Goal: Task Accomplishment & Management: Use online tool/utility

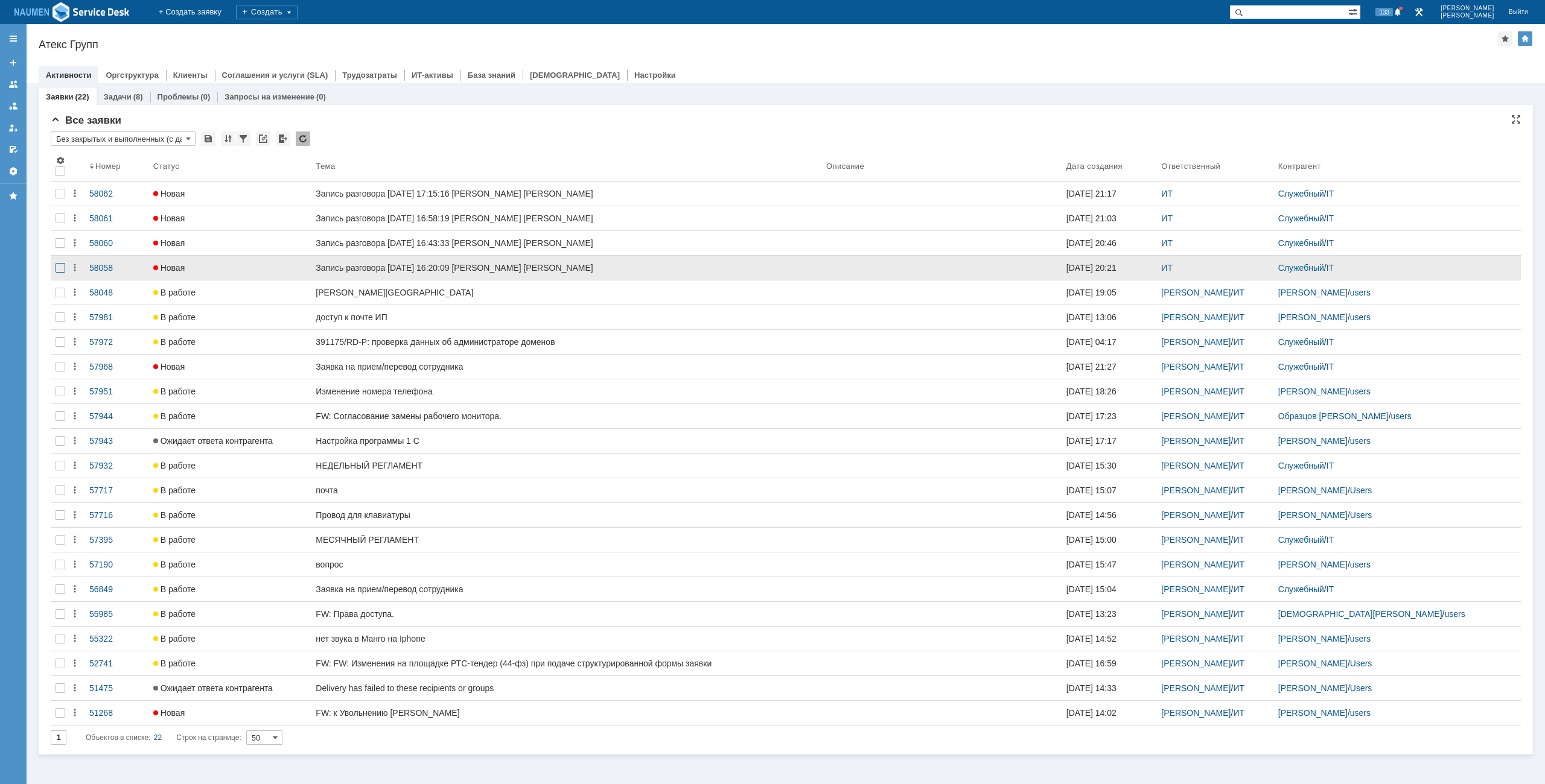
click at [60, 264] on div at bounding box center [60, 268] width 9 height 9
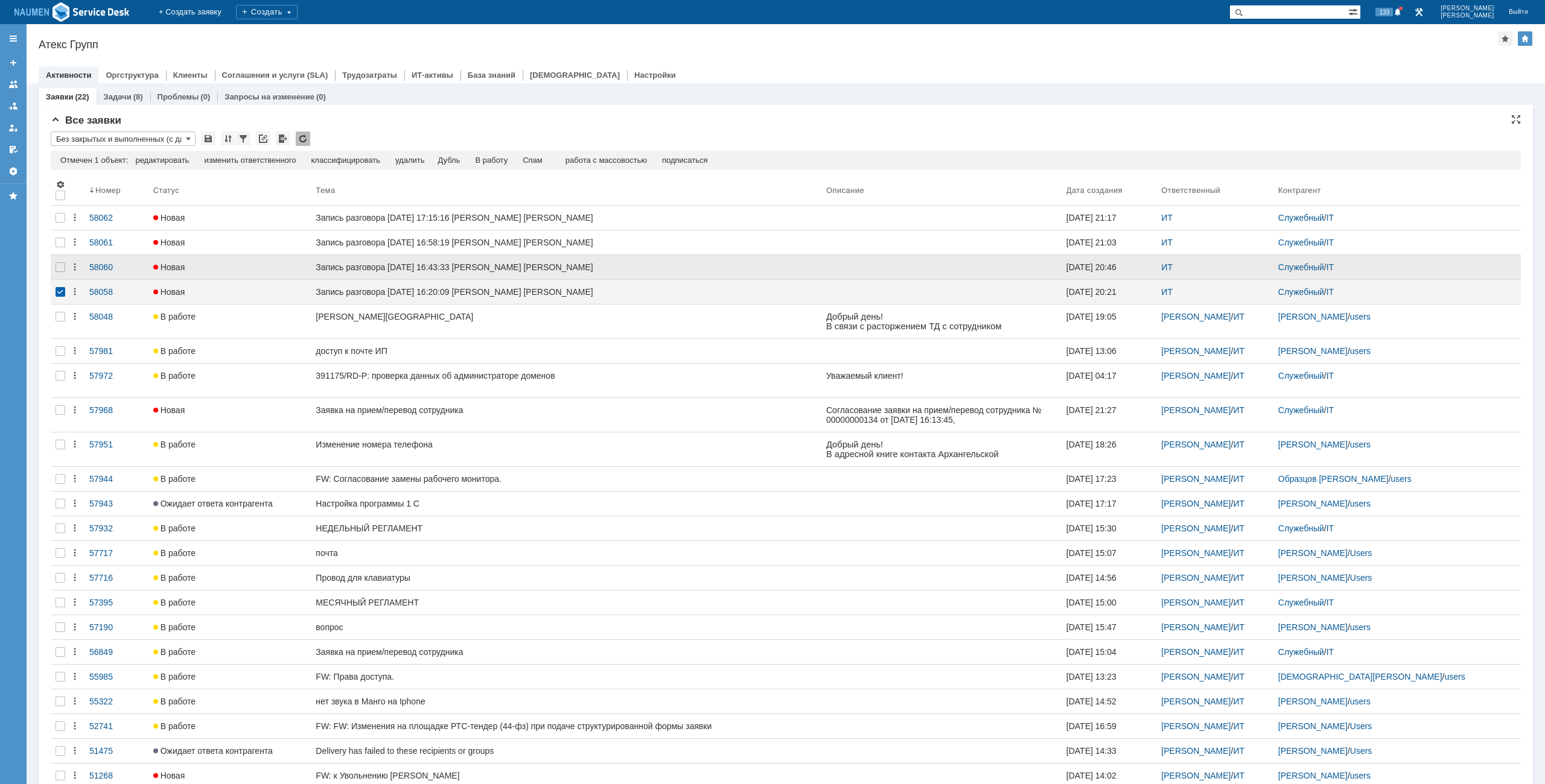
click at [61, 256] on div at bounding box center [60, 267] width 19 height 24
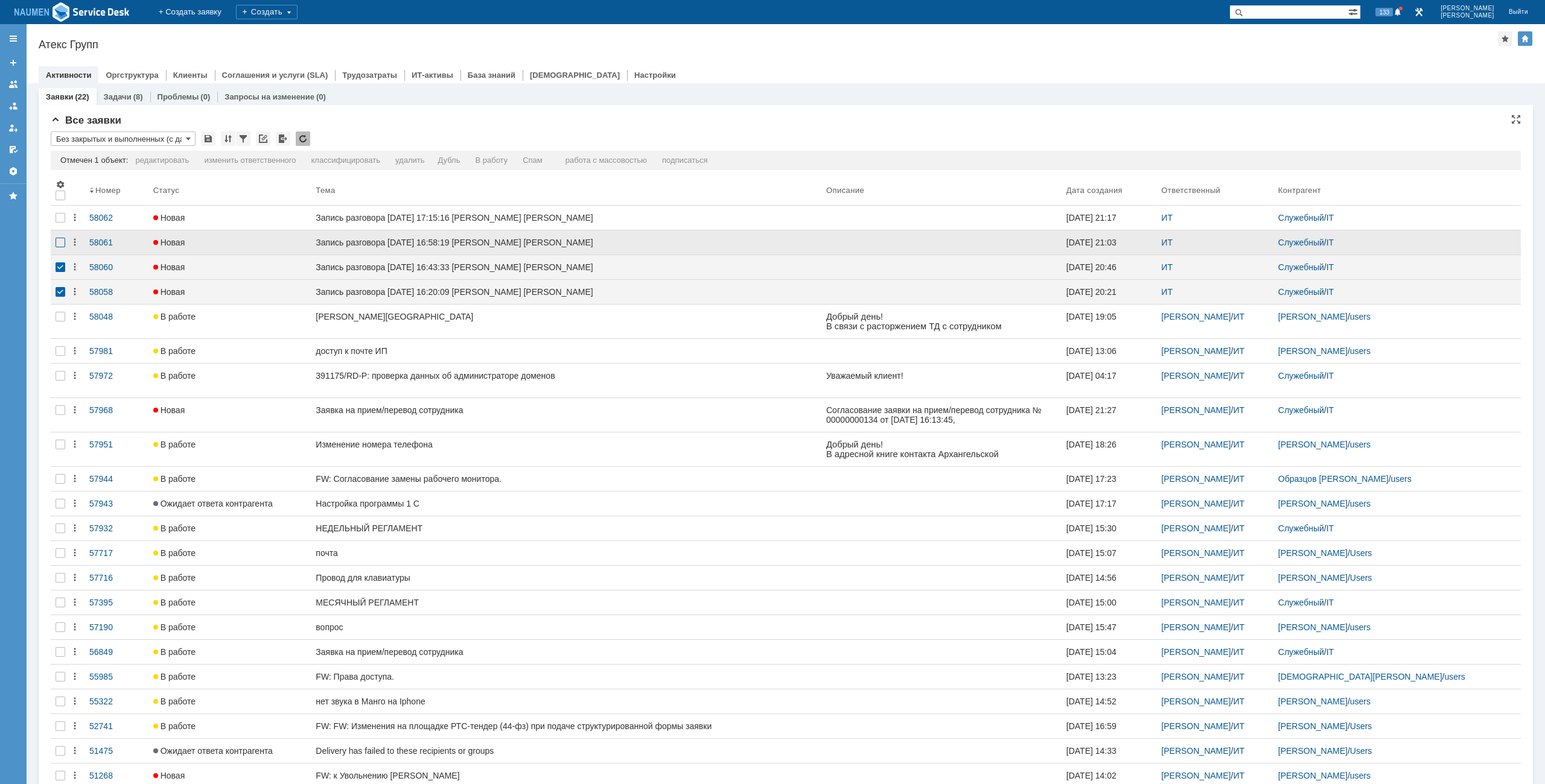
click at [61, 242] on div at bounding box center [60, 242] width 9 height 9
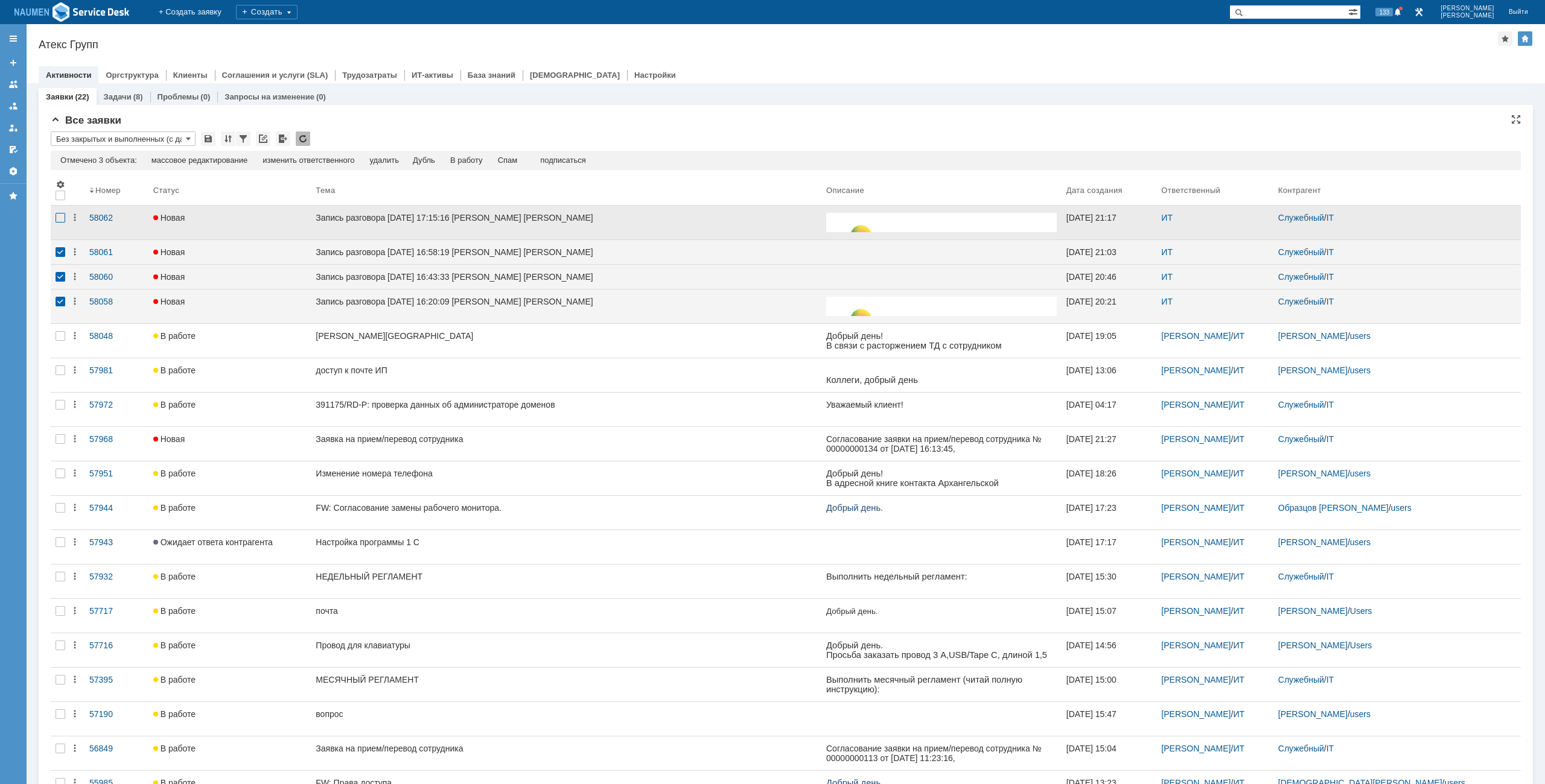
click at [59, 220] on div at bounding box center [60, 218] width 9 height 9
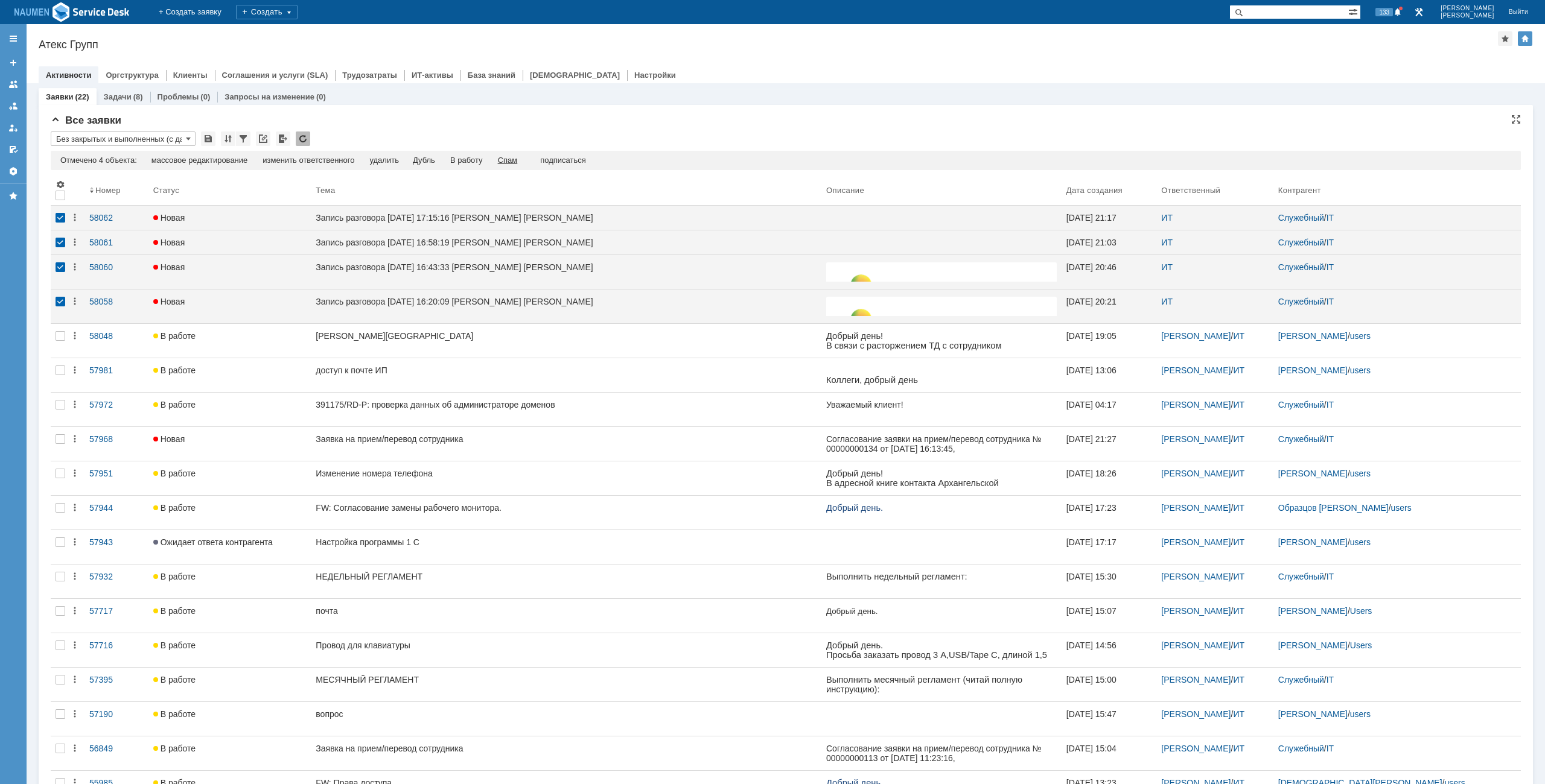
click at [518, 158] on div "Спам" at bounding box center [508, 160] width 20 height 9
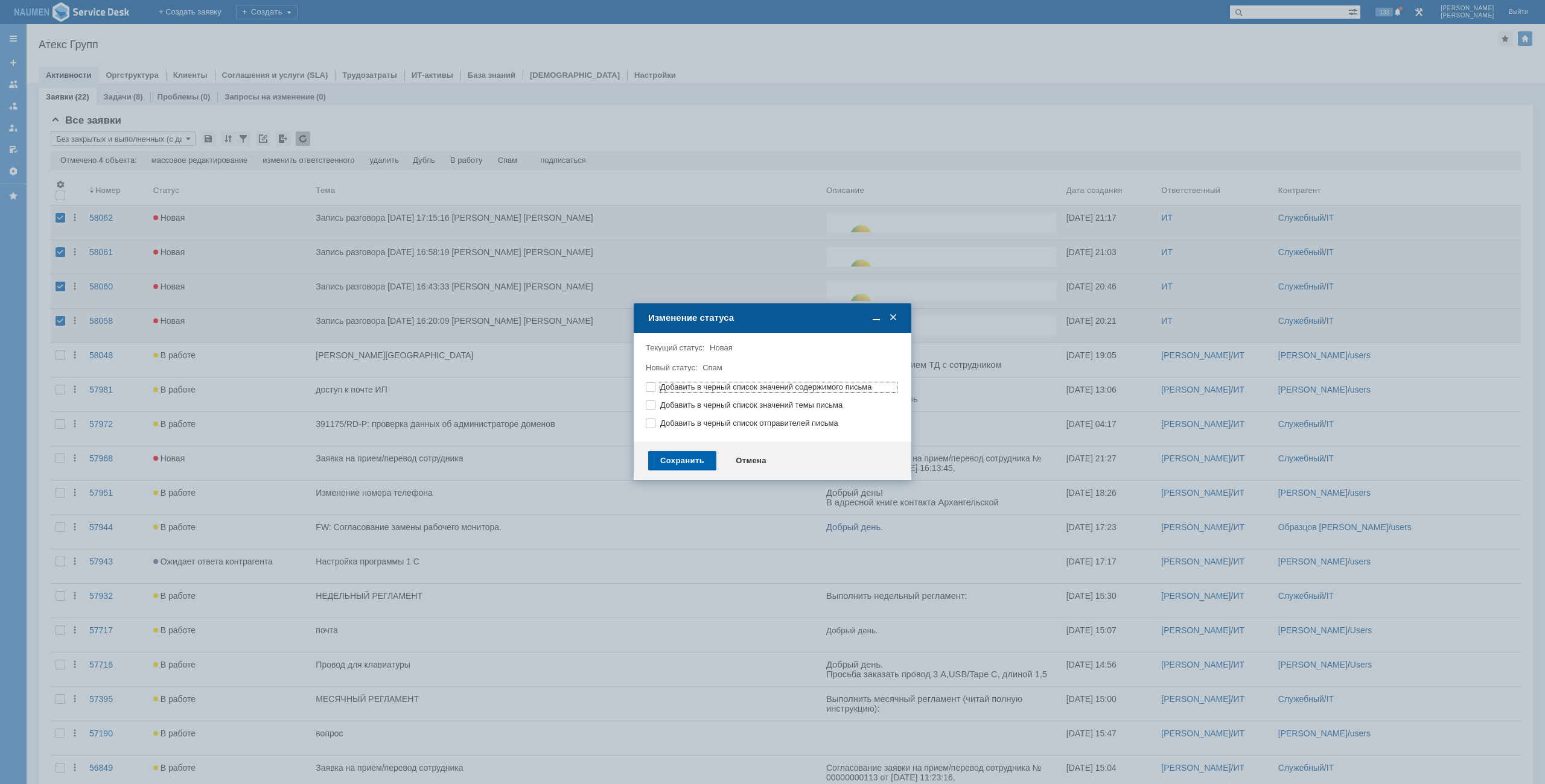
click at [697, 451] on div "Сохранить" at bounding box center [682, 461] width 68 height 19
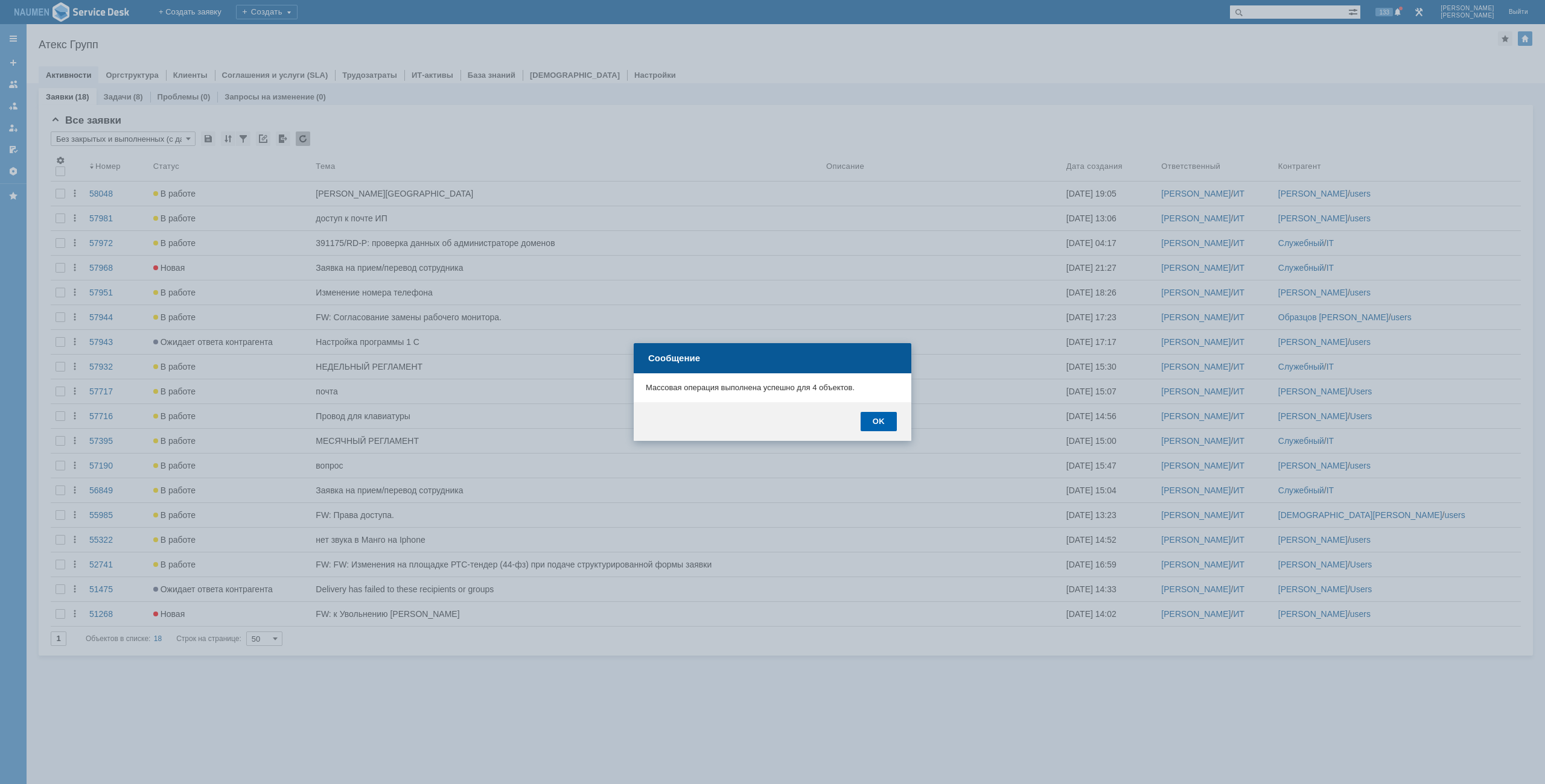
click at [878, 423] on div "OK" at bounding box center [878, 421] width 36 height 19
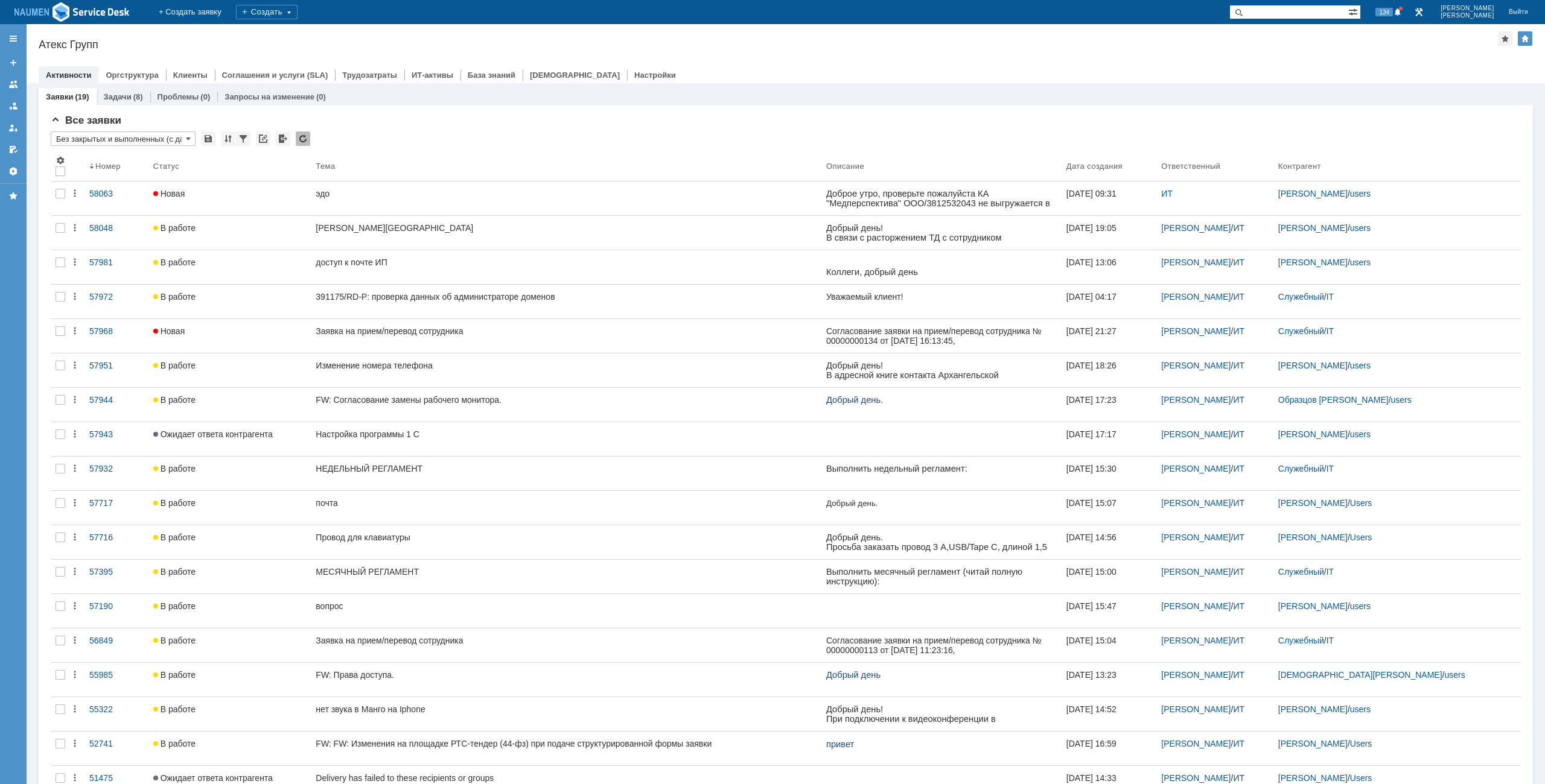
click at [291, 43] on div "Атекс Групп" at bounding box center [768, 45] width 1459 height 12
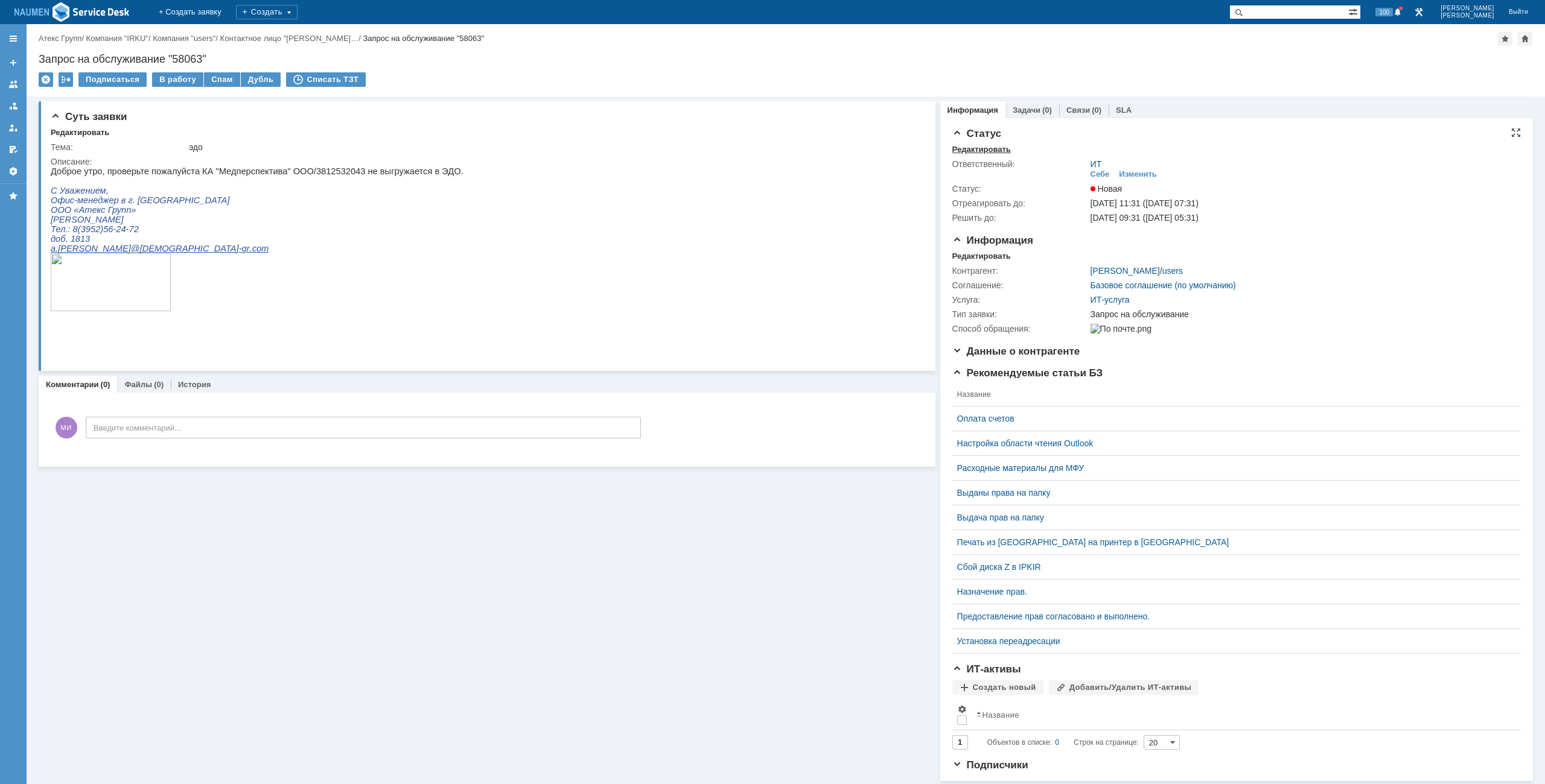
click at [978, 150] on div "Редактировать" at bounding box center [981, 150] width 59 height 9
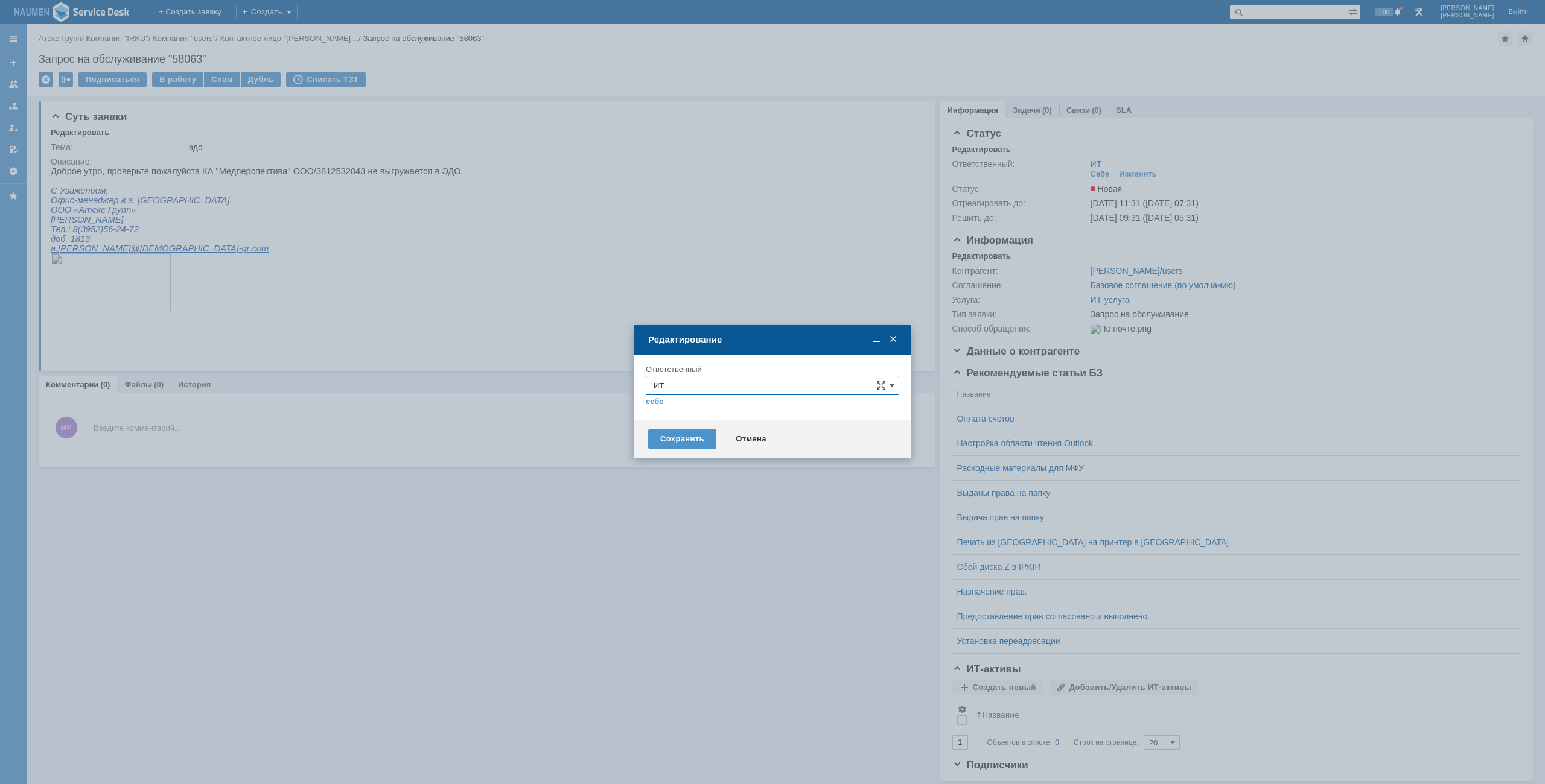
click at [747, 389] on input "ИТ" at bounding box center [772, 385] width 253 height 19
click at [683, 523] on span "АСУ" at bounding box center [772, 527] width 238 height 9
click at [682, 433] on div "Сохранить" at bounding box center [682, 439] width 68 height 19
type input "АСУ"
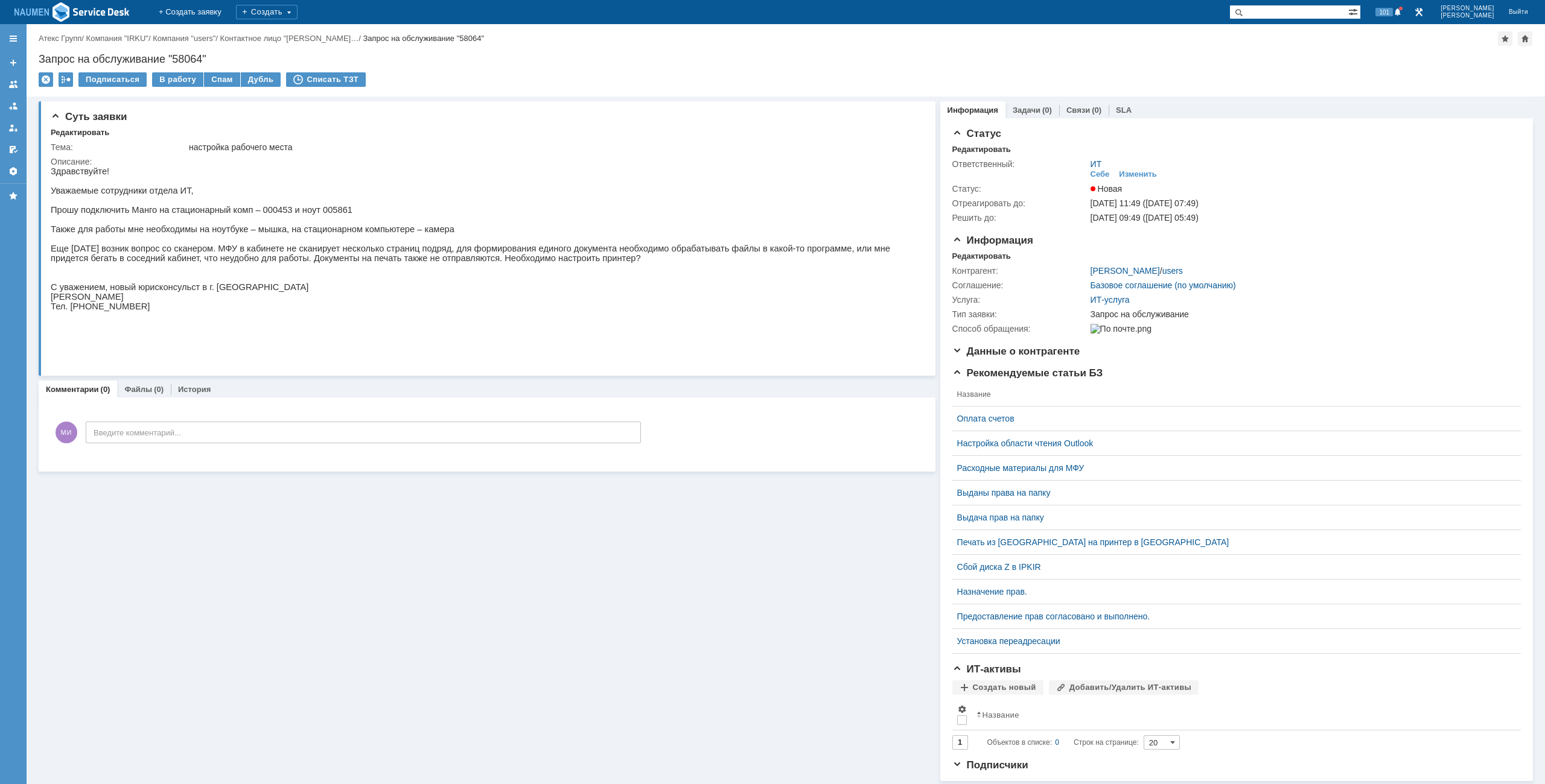
click at [544, 727] on div "Суть заявки Редактировать Тема: настройка рабочего места Описание: Комментарии …" at bounding box center [487, 439] width 896 height 684
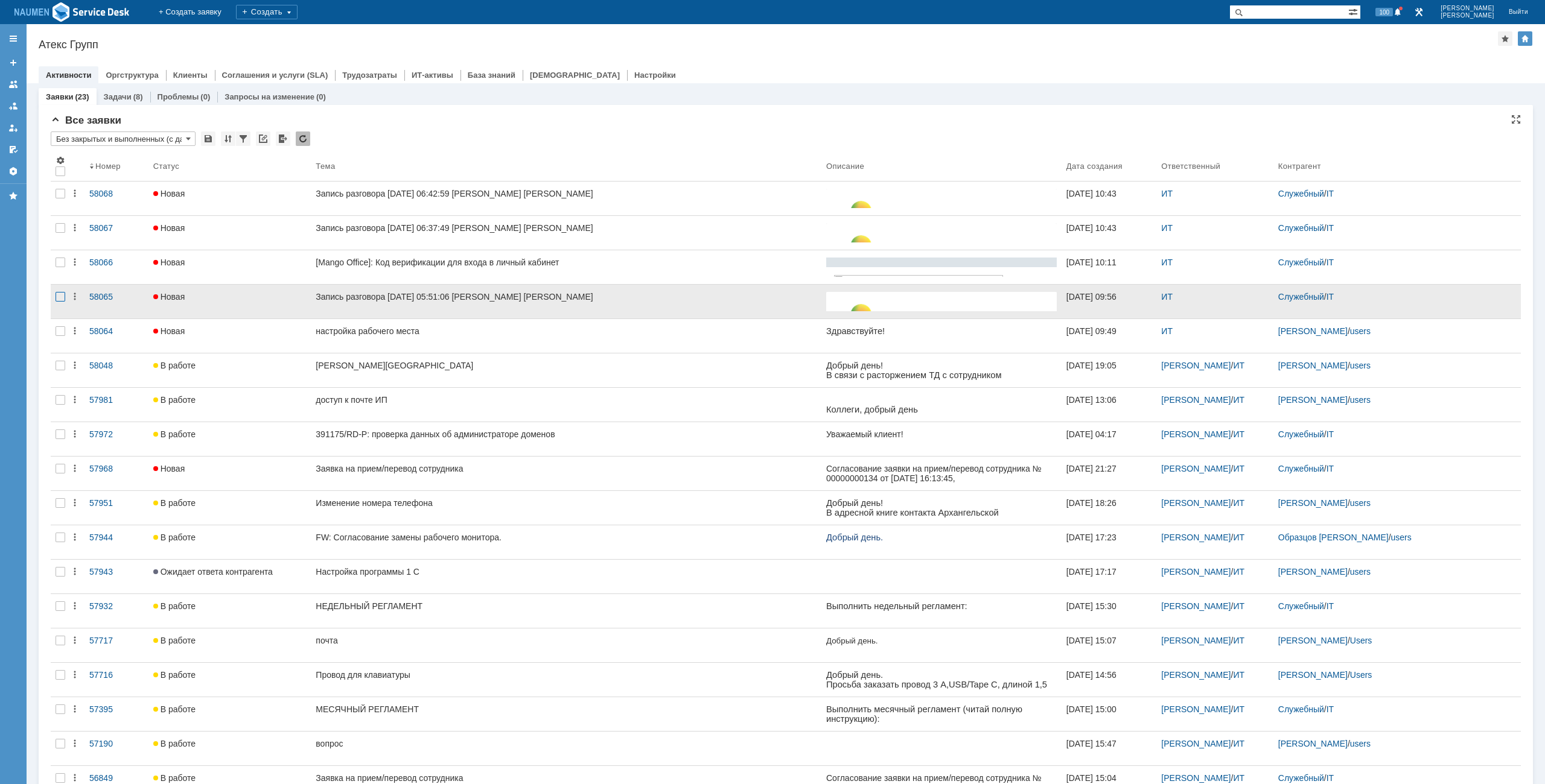
click at [57, 297] on div at bounding box center [60, 297] width 9 height 9
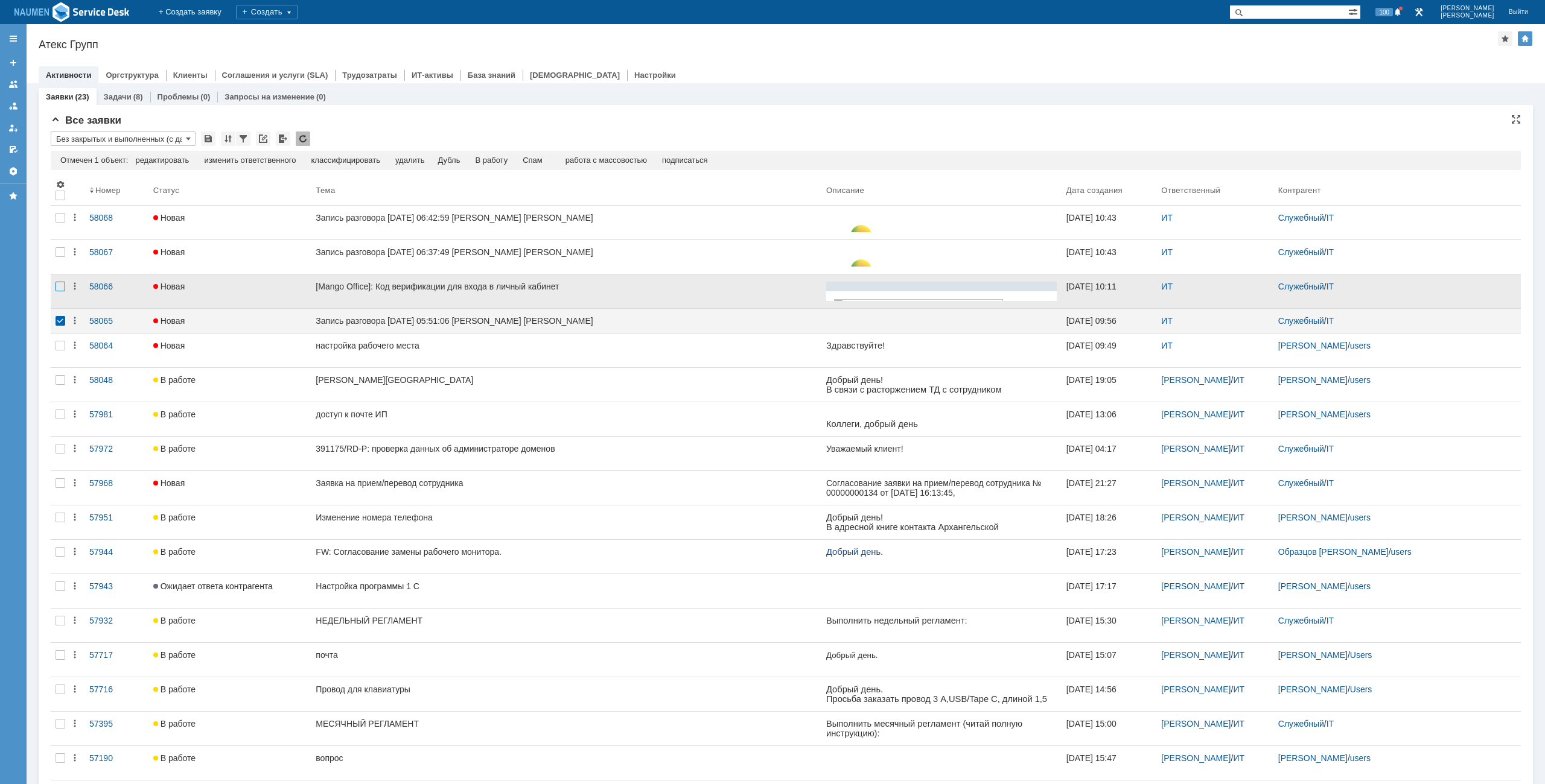
click at [61, 282] on div at bounding box center [60, 286] width 9 height 9
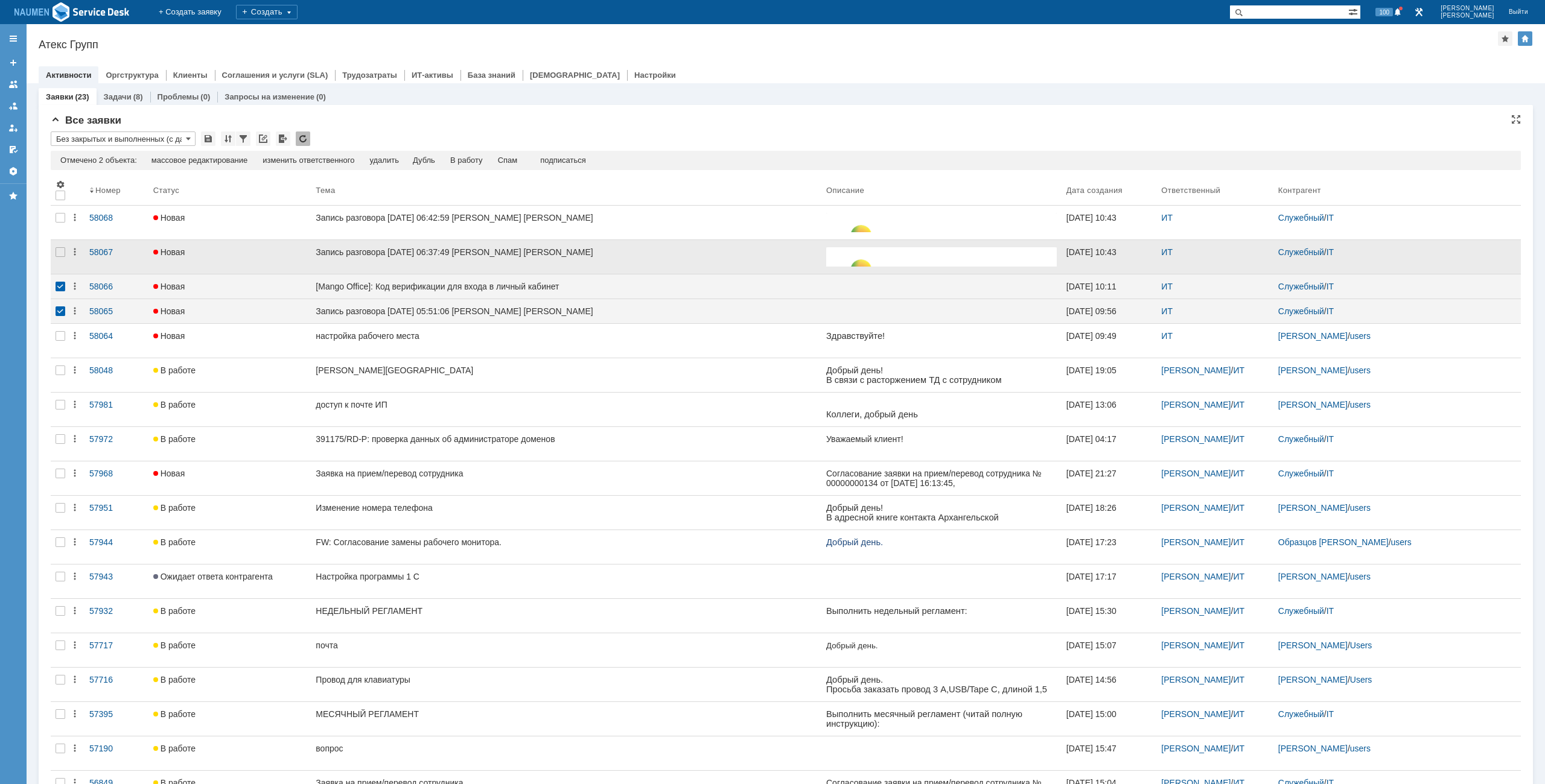
click at [63, 259] on div at bounding box center [60, 257] width 19 height 34
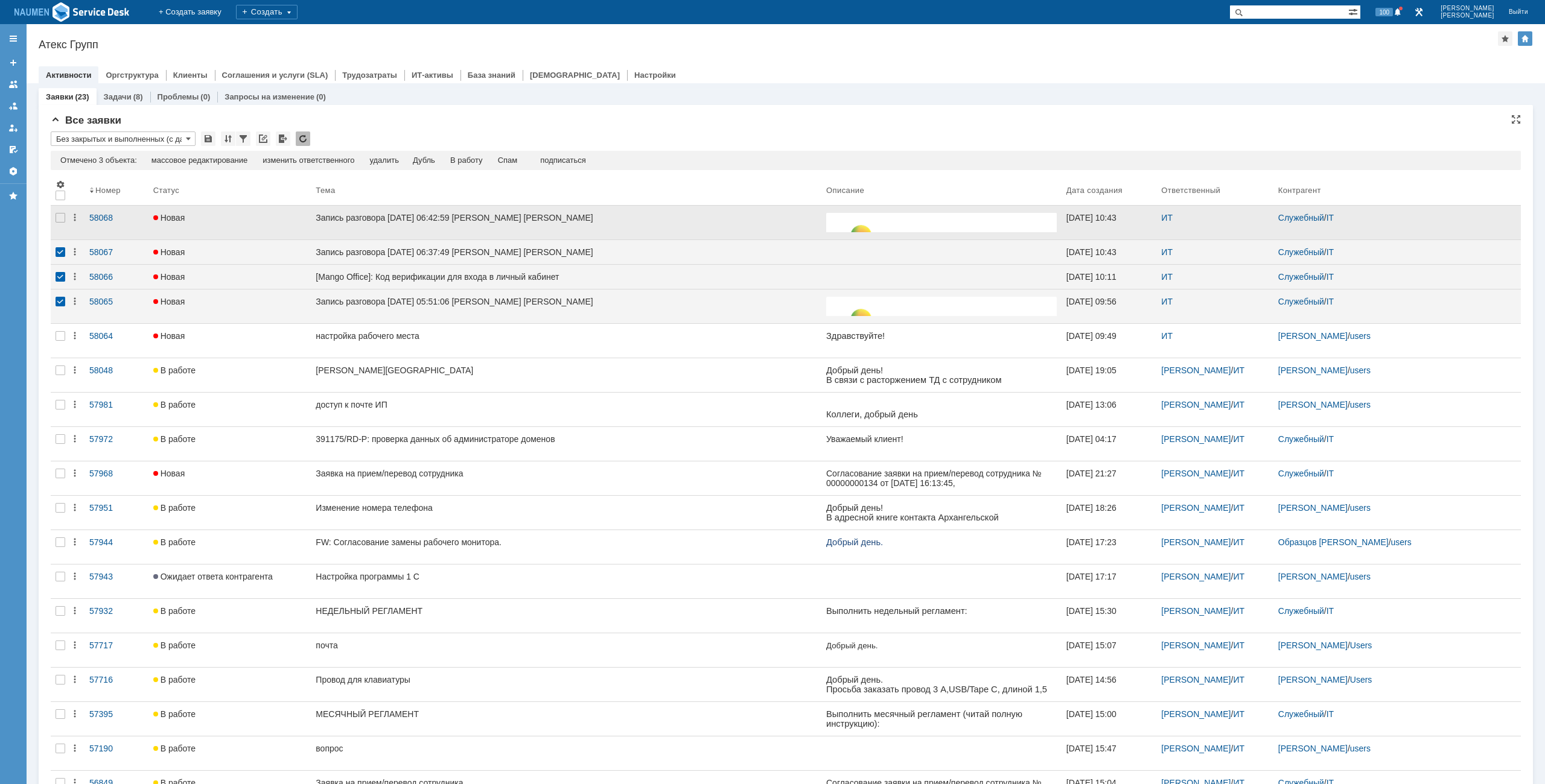
click at [63, 225] on div at bounding box center [60, 222] width 19 height 34
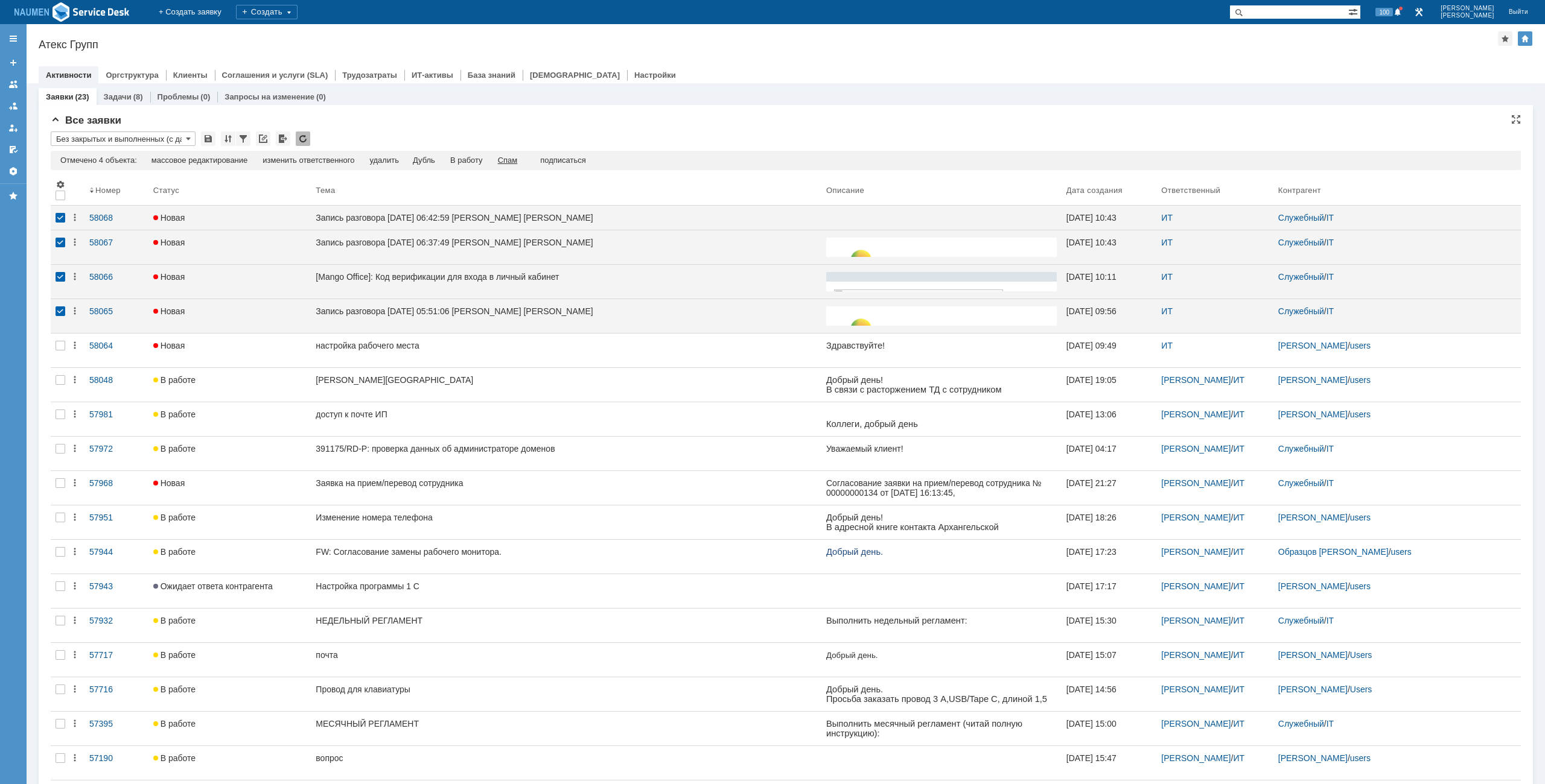
click at [510, 161] on div "Спам" at bounding box center [508, 160] width 20 height 9
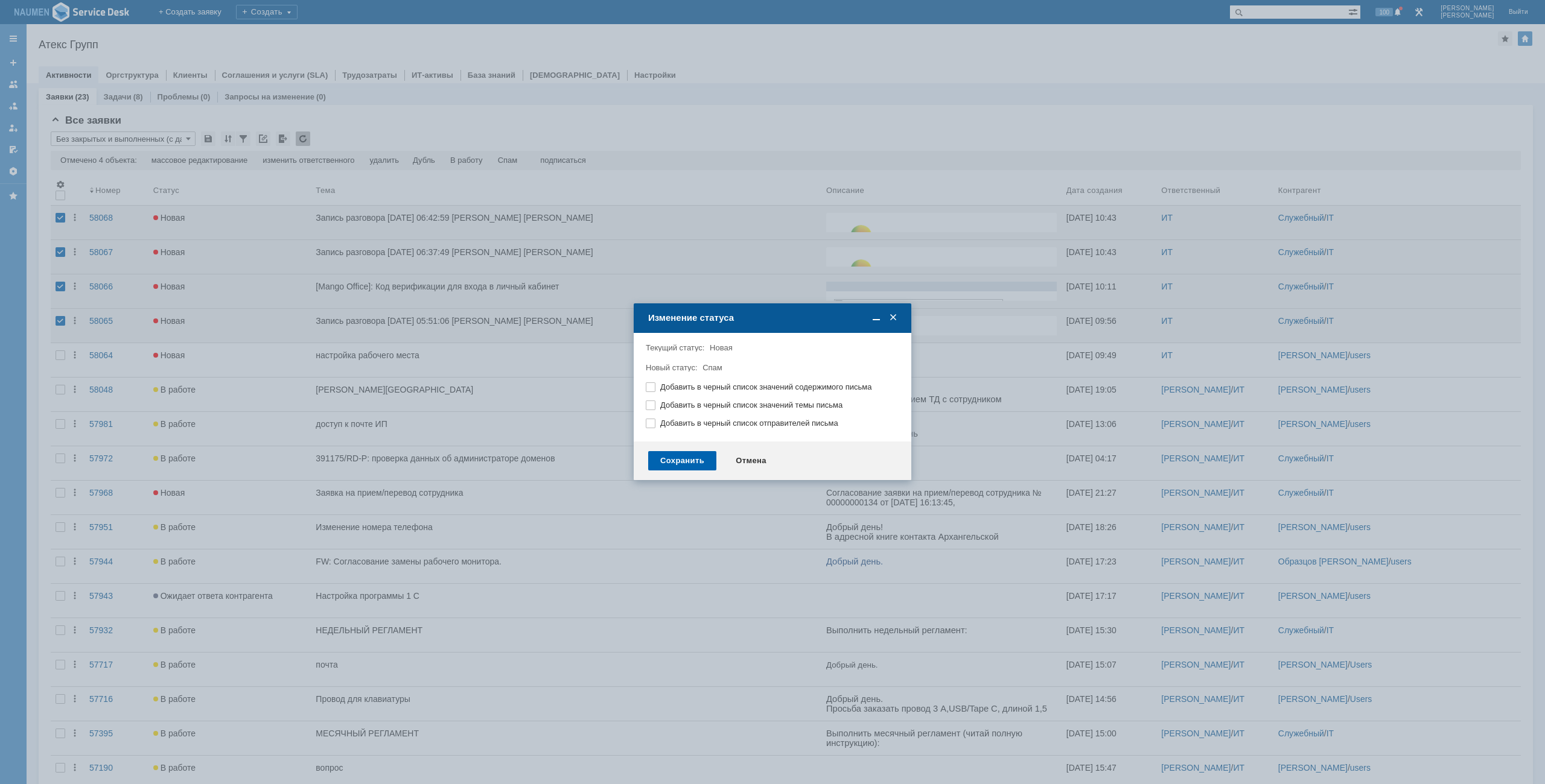
click at [683, 457] on div "Сохранить" at bounding box center [682, 461] width 68 height 19
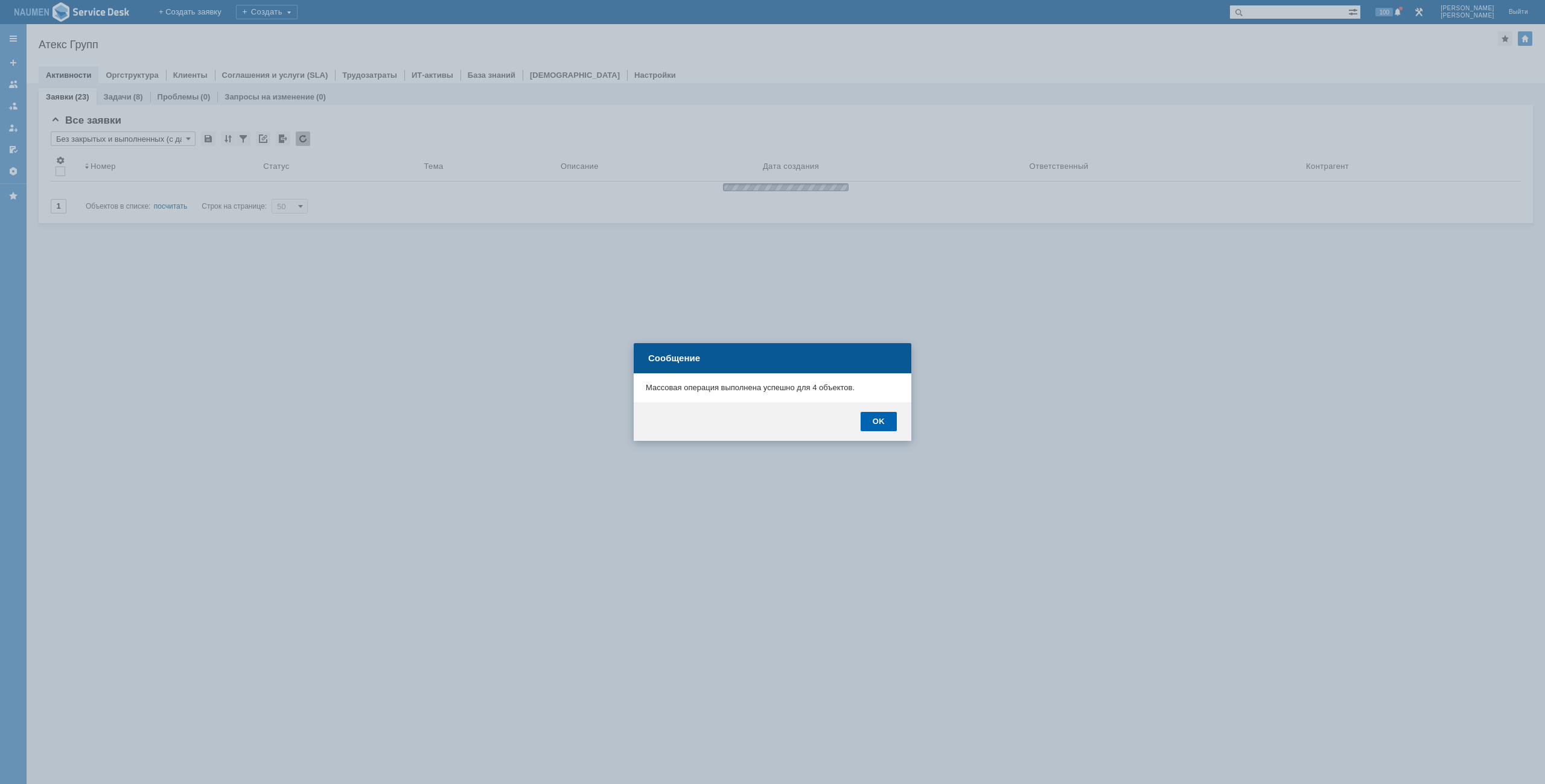
click at [879, 421] on div "OK" at bounding box center [878, 421] width 36 height 19
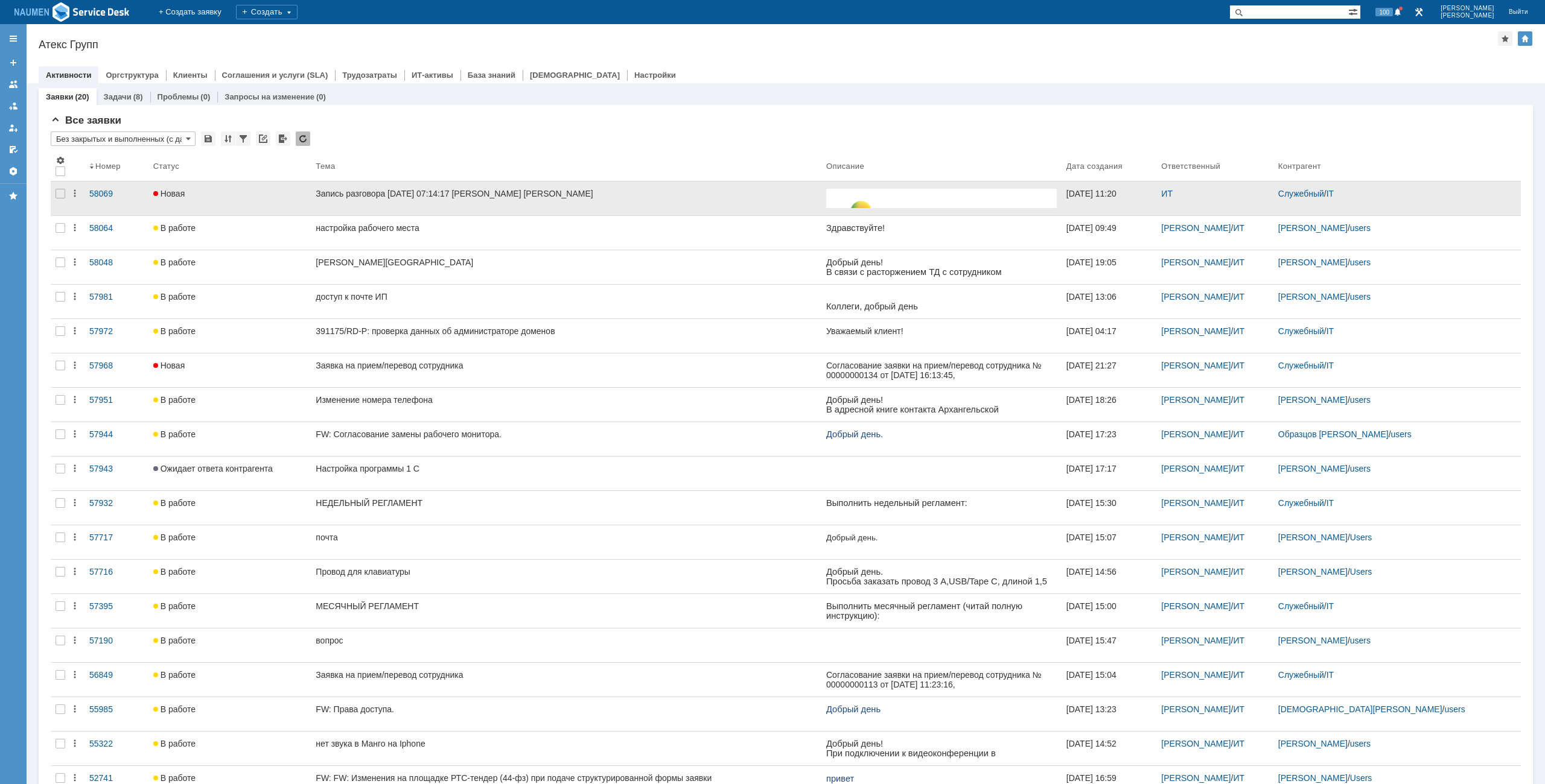
click at [60, 198] on div at bounding box center [60, 198] width 19 height 34
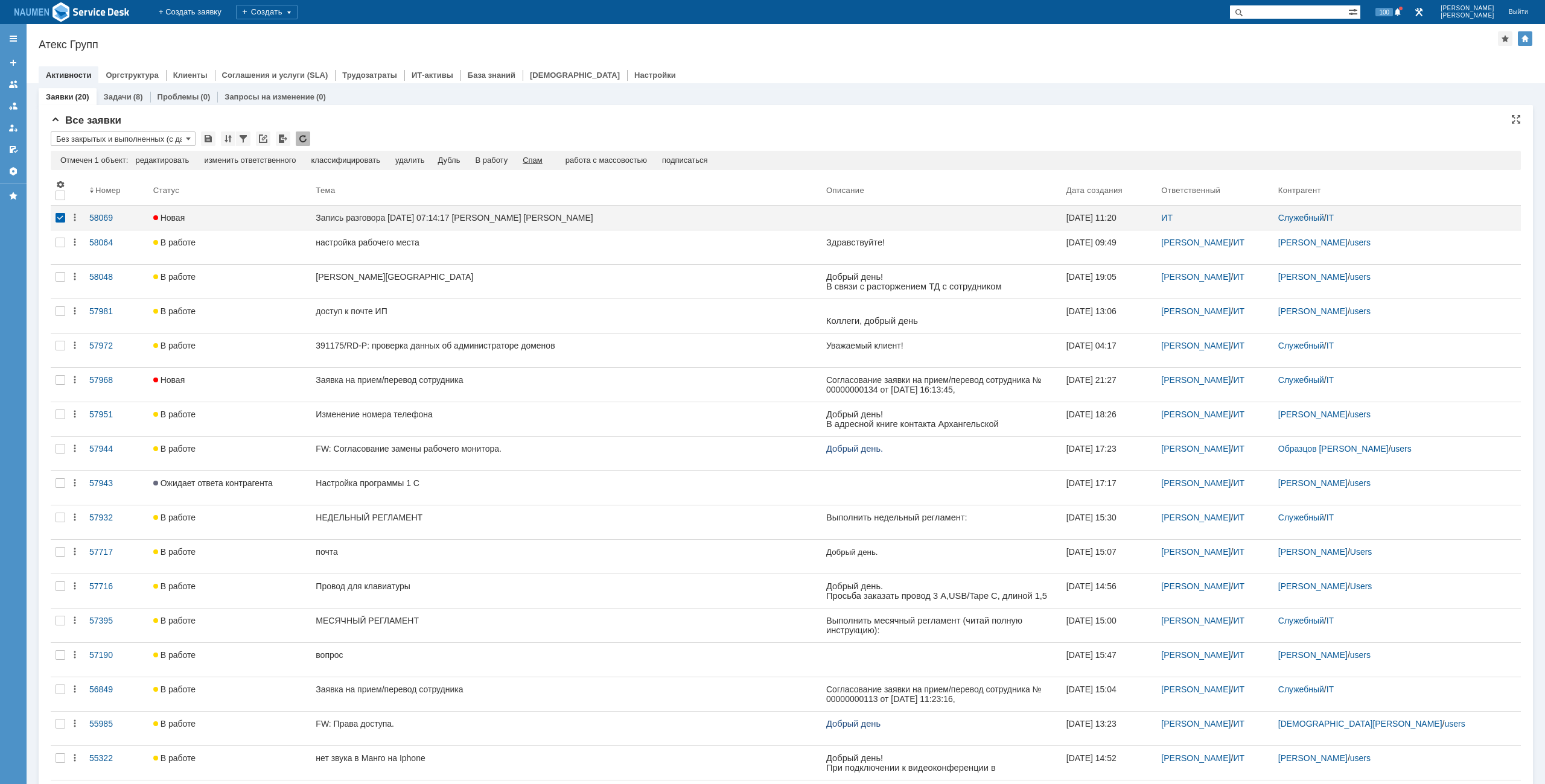
click at [534, 158] on div "Спам" at bounding box center [532, 160] width 20 height 9
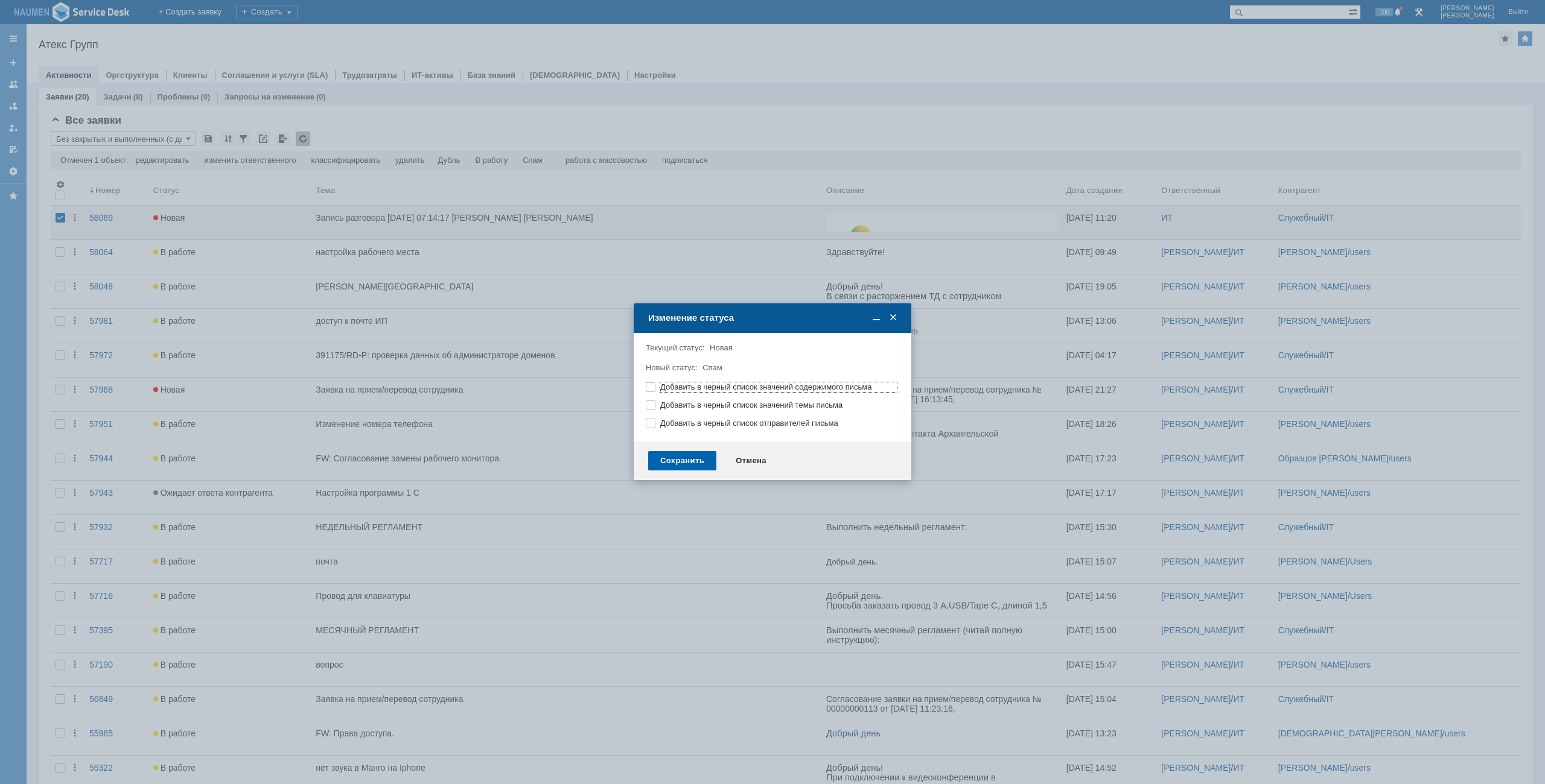
click at [696, 458] on div "Сохранить" at bounding box center [682, 461] width 68 height 19
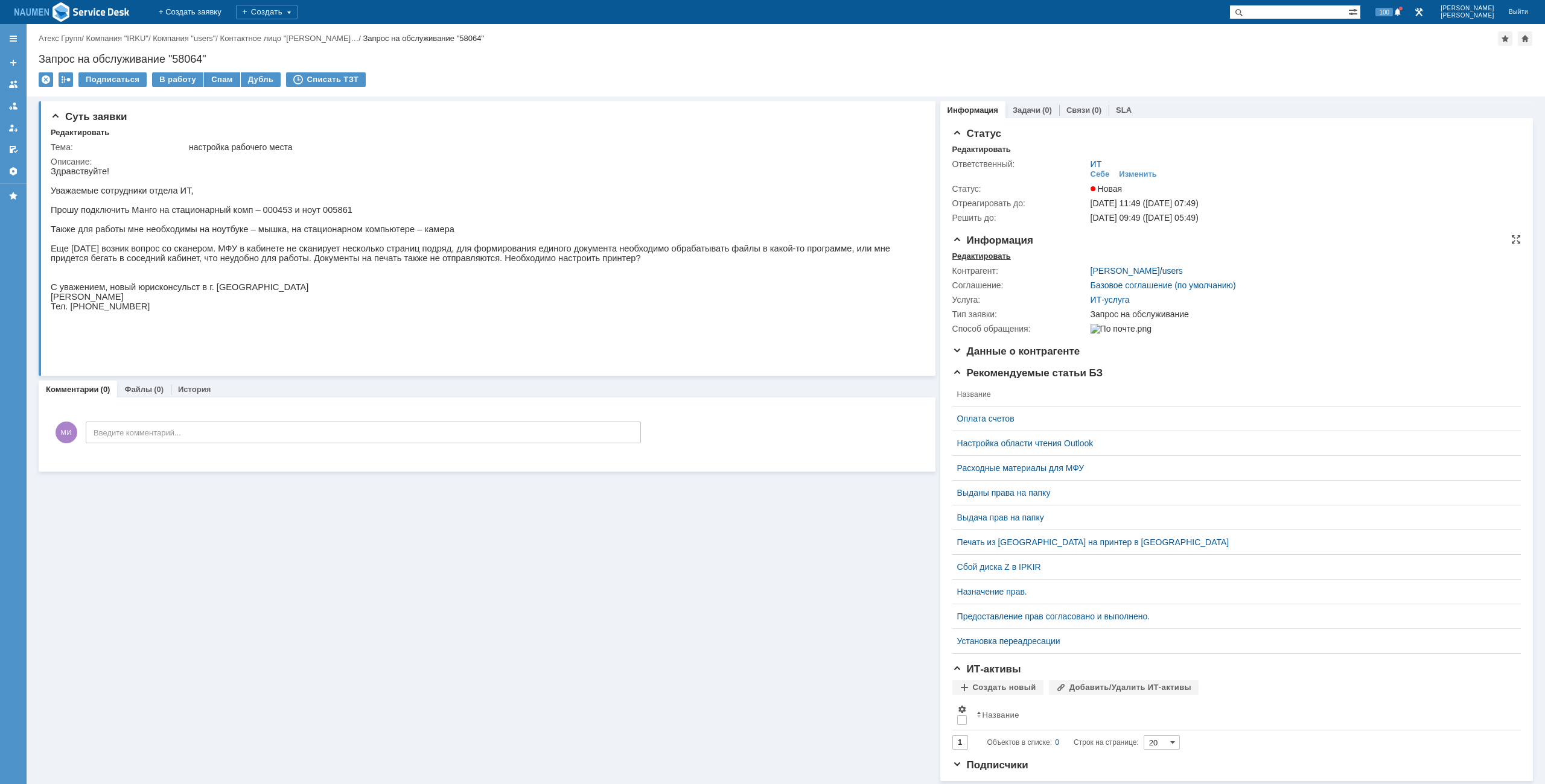
click at [988, 252] on div "Редактировать" at bounding box center [981, 256] width 59 height 9
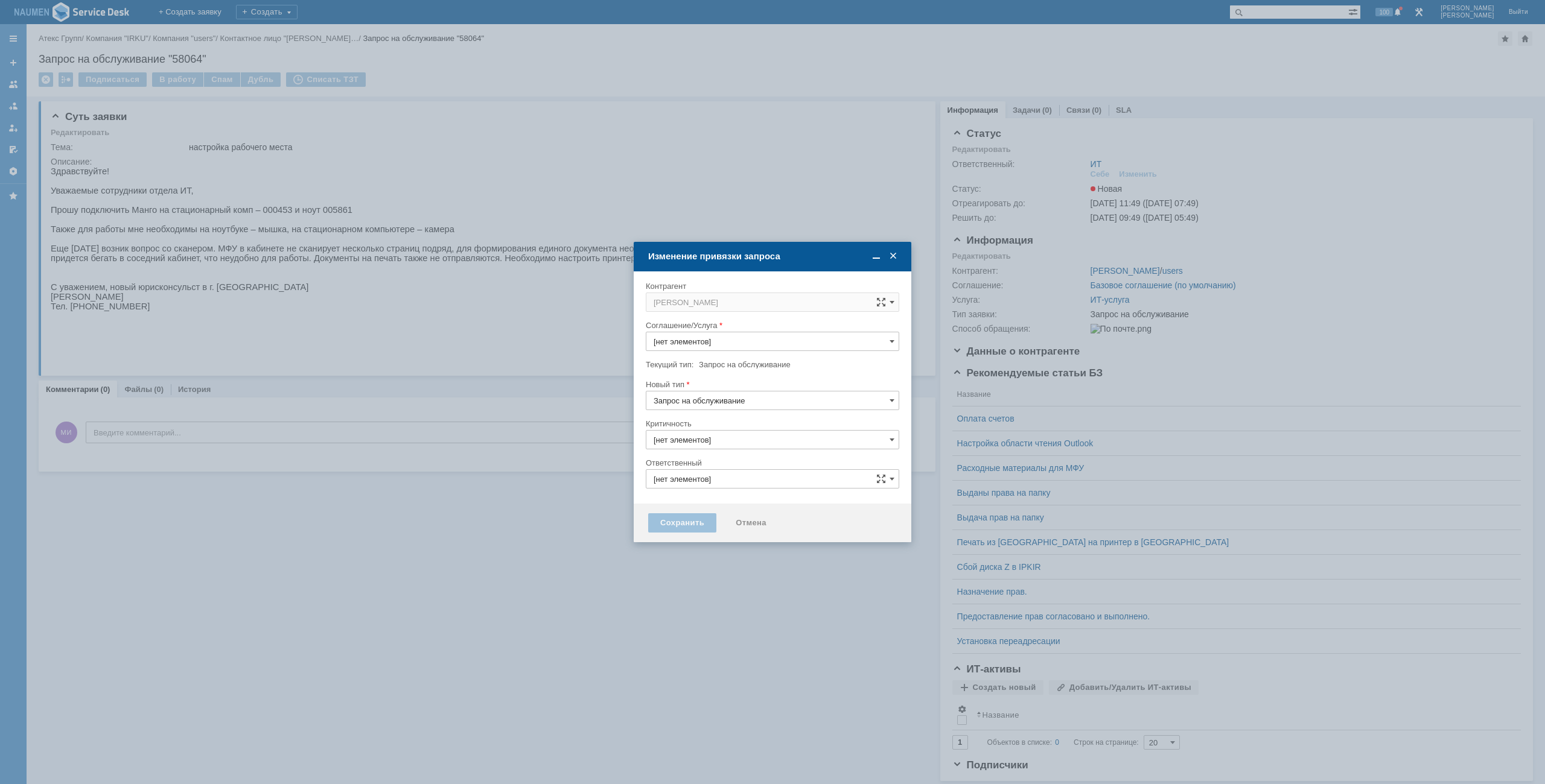
type input "ИТ-услуга"
type input "3. Низкая"
type input "ИТ"
type input "[не указано]"
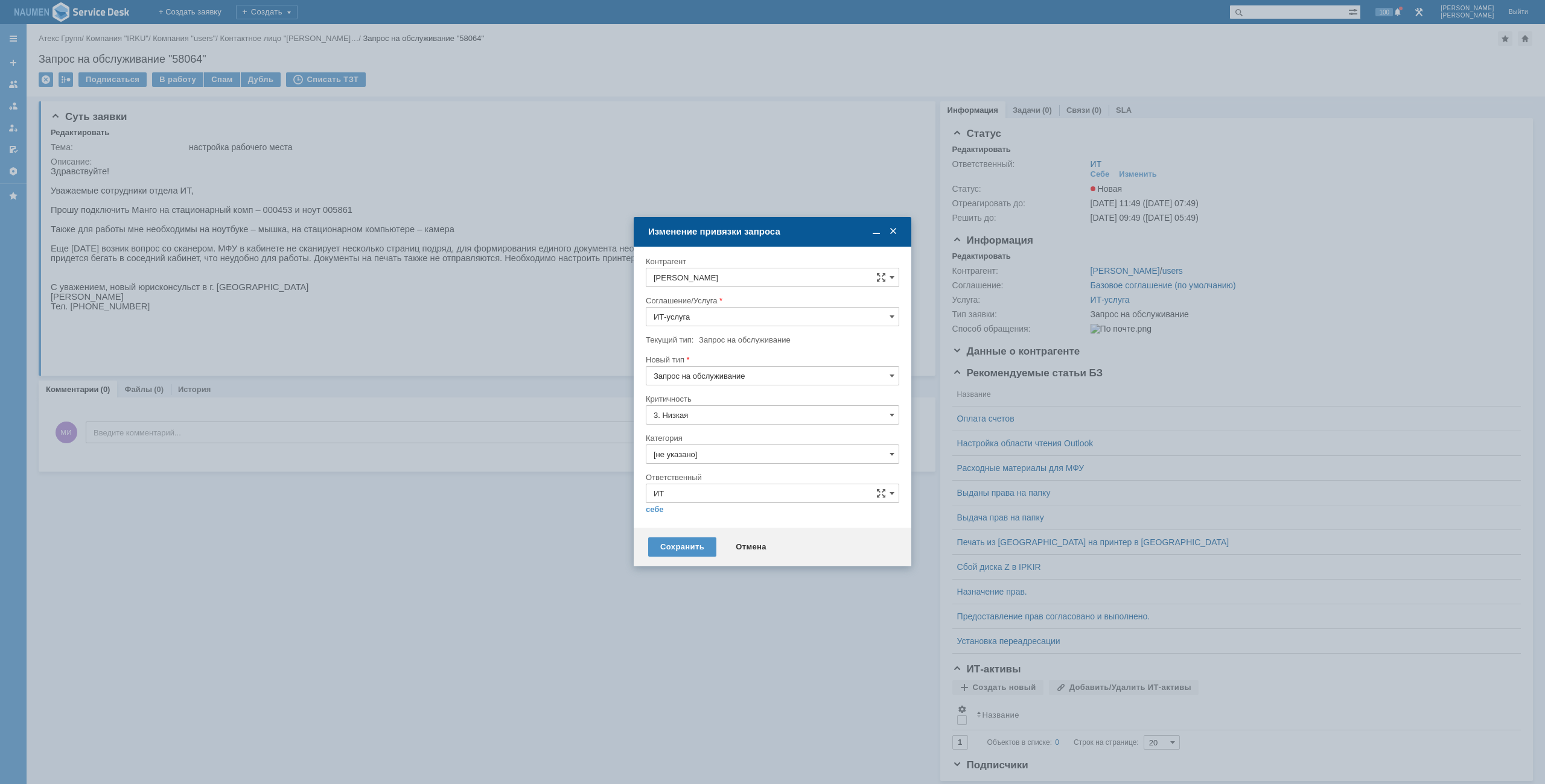
click at [694, 457] on input "[не указано]" at bounding box center [772, 454] width 253 height 19
click at [697, 620] on span "Рабочие места сотрудников" at bounding box center [772, 622] width 238 height 9
type input "Рабочие места сотрудников"
click at [655, 514] on link "себе" at bounding box center [655, 510] width 18 height 9
type input "[PERSON_NAME]"
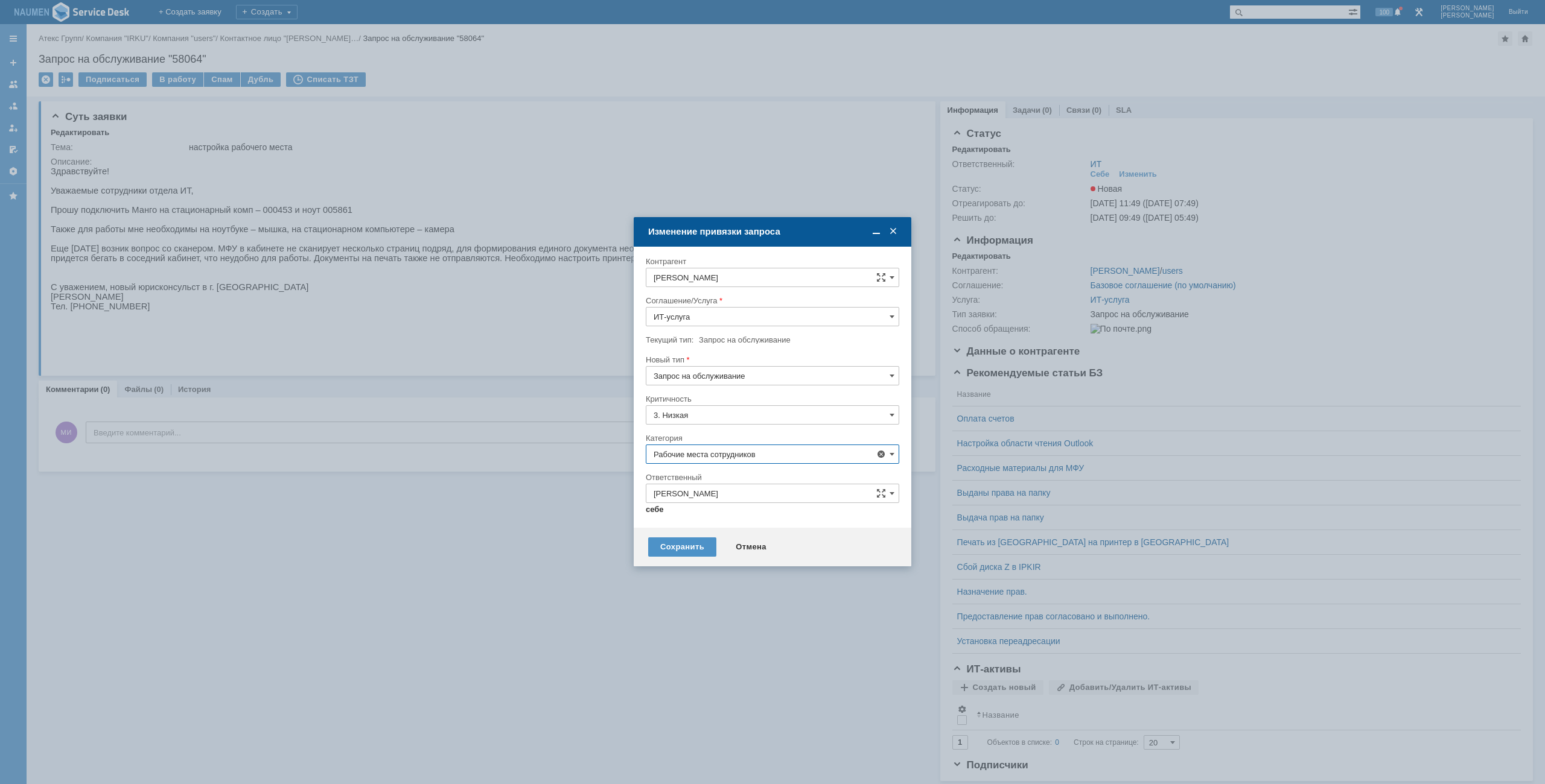
type input "Рабочие места сотрудников"
click at [683, 543] on div "Сохранить" at bounding box center [682, 542] width 68 height 19
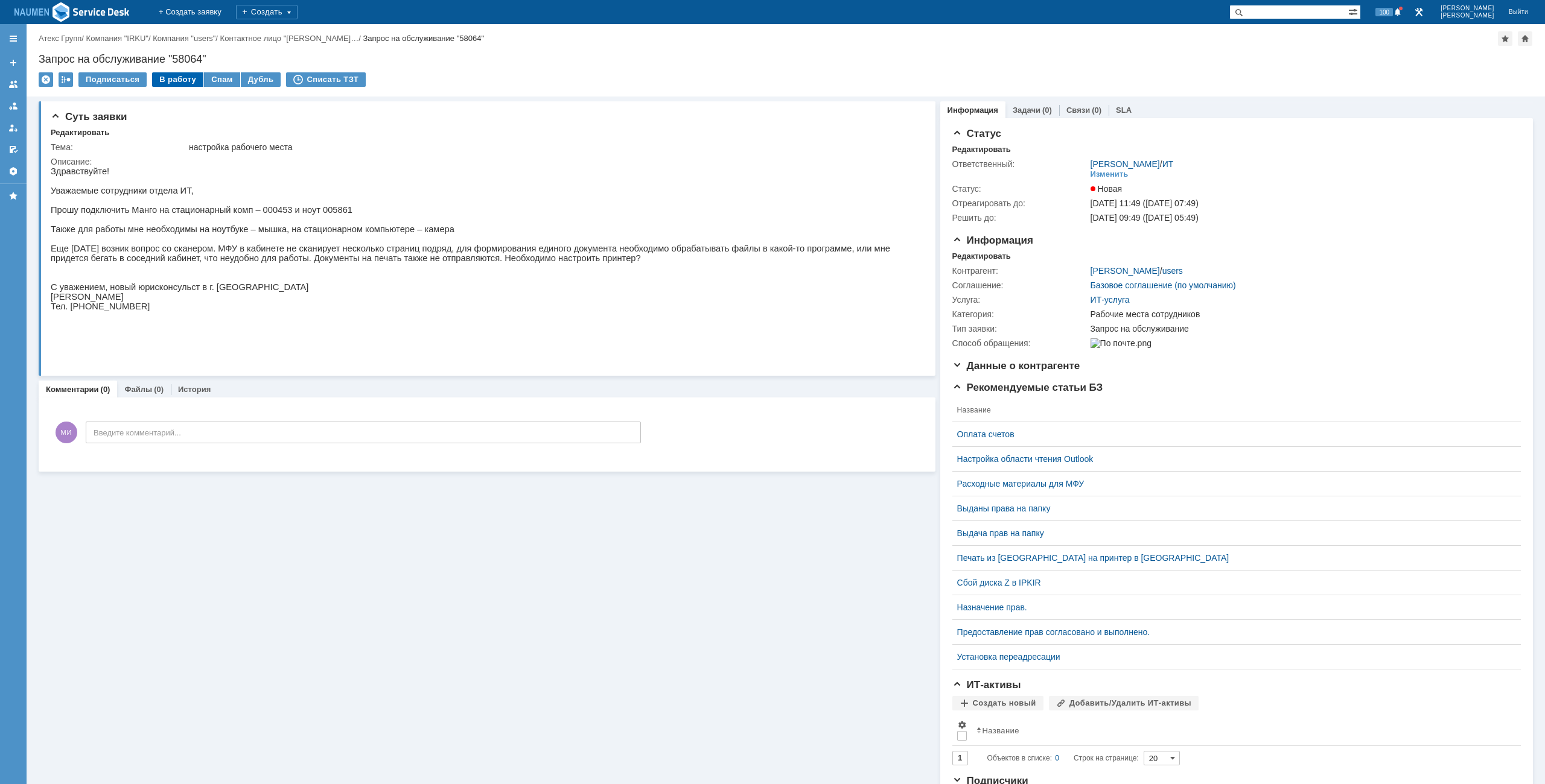
click at [174, 78] on div "В работу" at bounding box center [178, 79] width 51 height 15
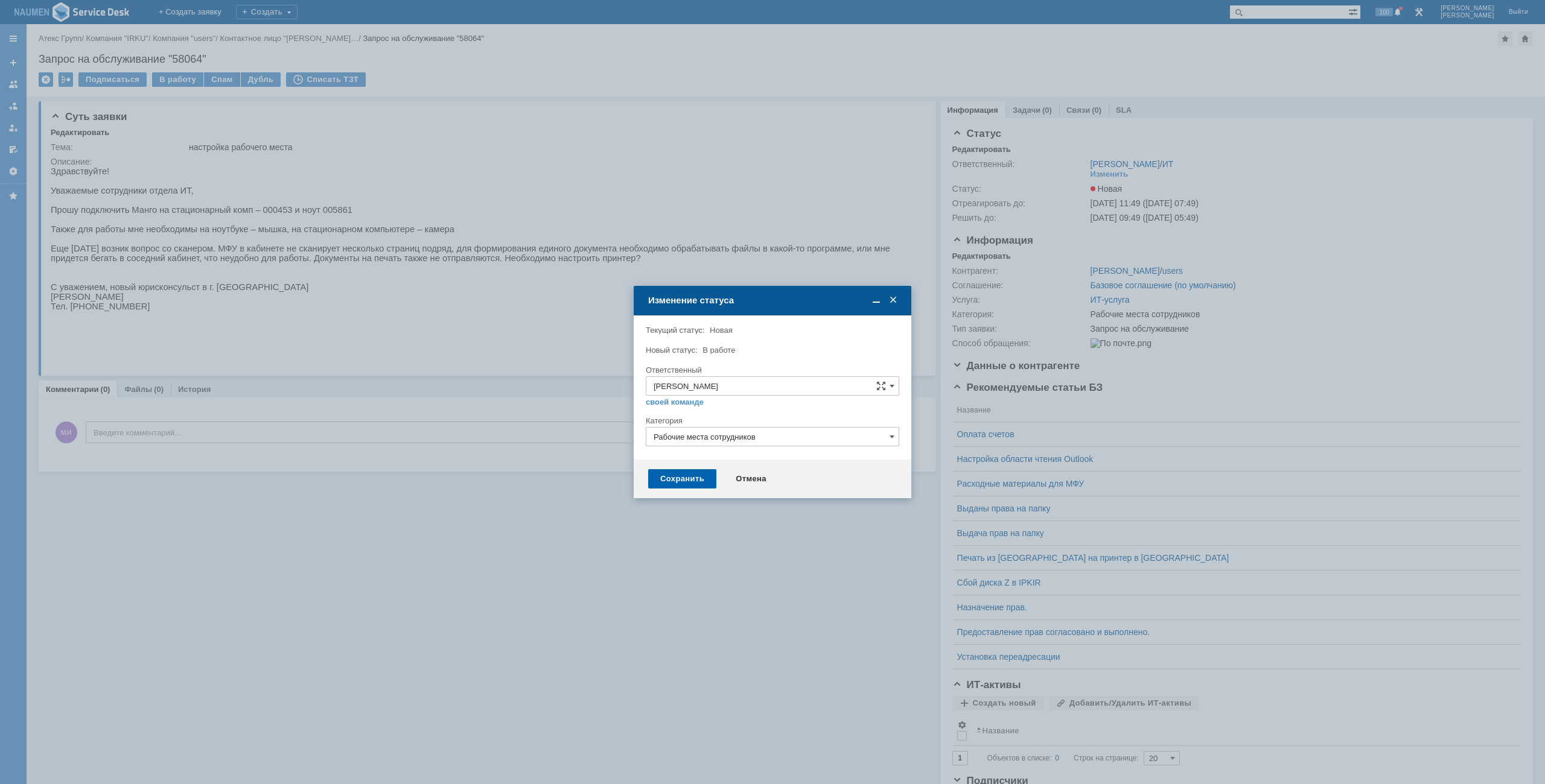
click at [698, 477] on div "Сохранить" at bounding box center [682, 479] width 68 height 19
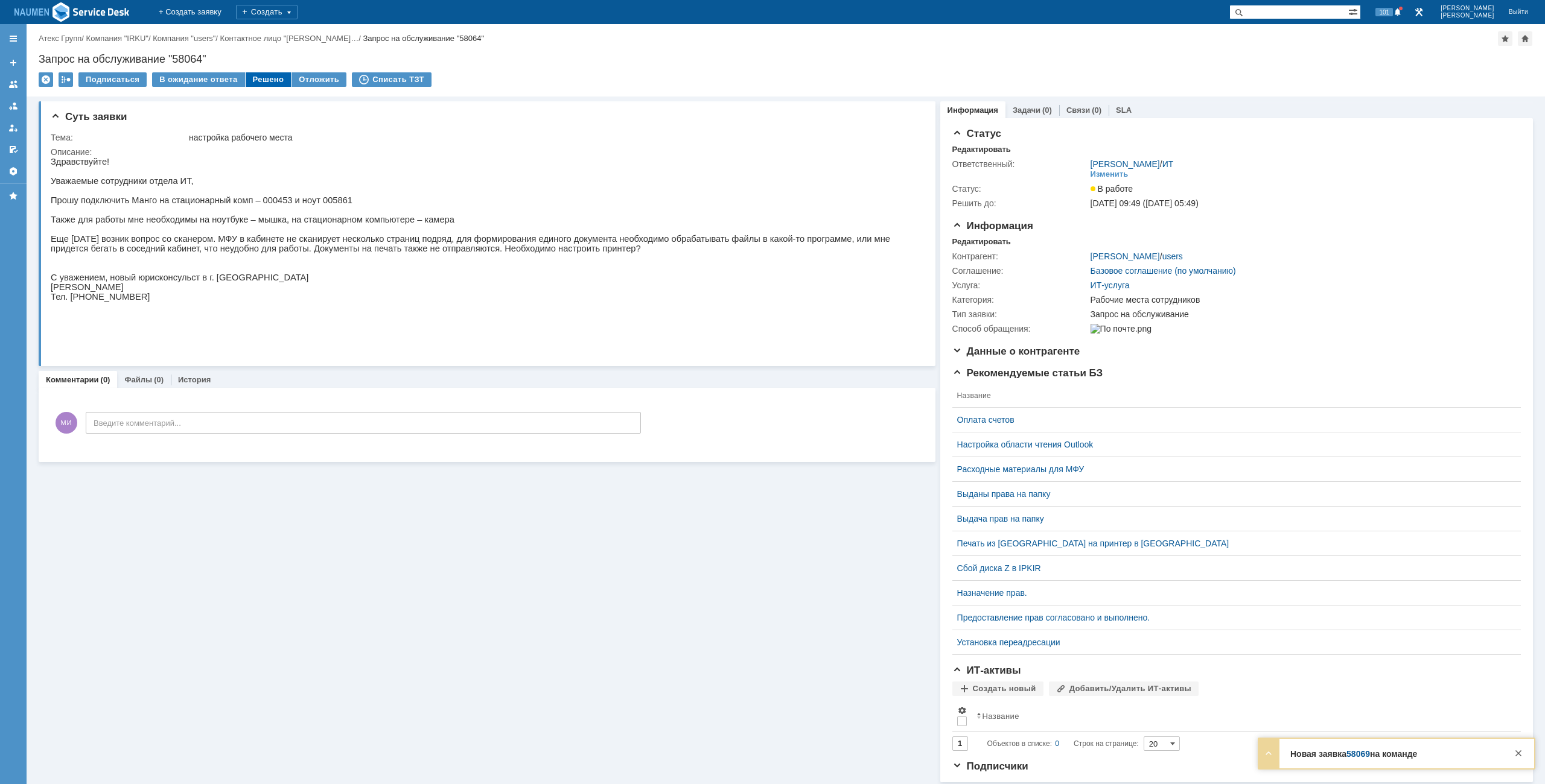
click at [255, 81] on div "Решено" at bounding box center [269, 79] width 46 height 15
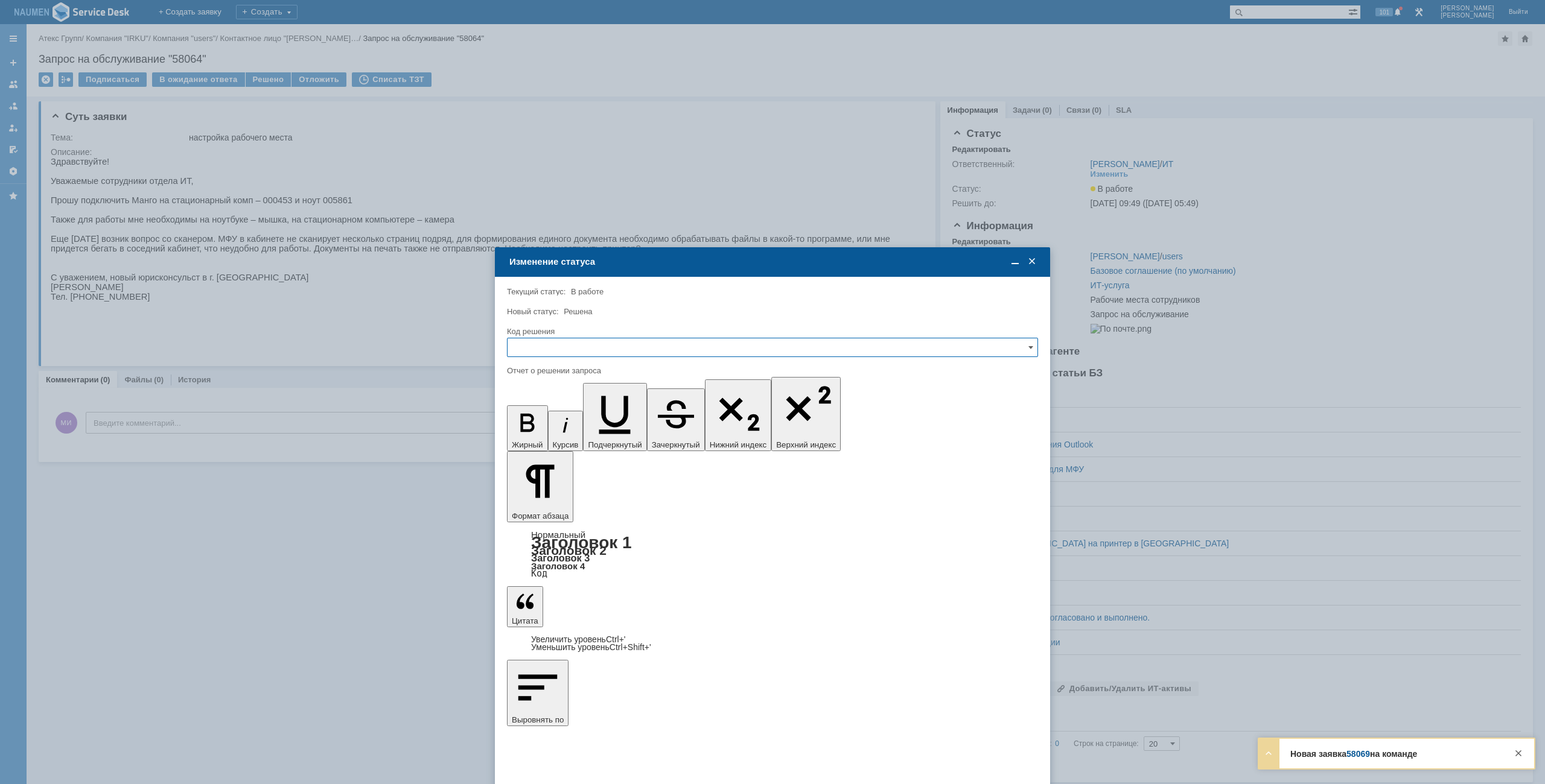
click at [583, 344] on input "text" at bounding box center [772, 347] width 531 height 19
click at [543, 422] on div "Решено" at bounding box center [772, 429] width 530 height 19
type input "Решено"
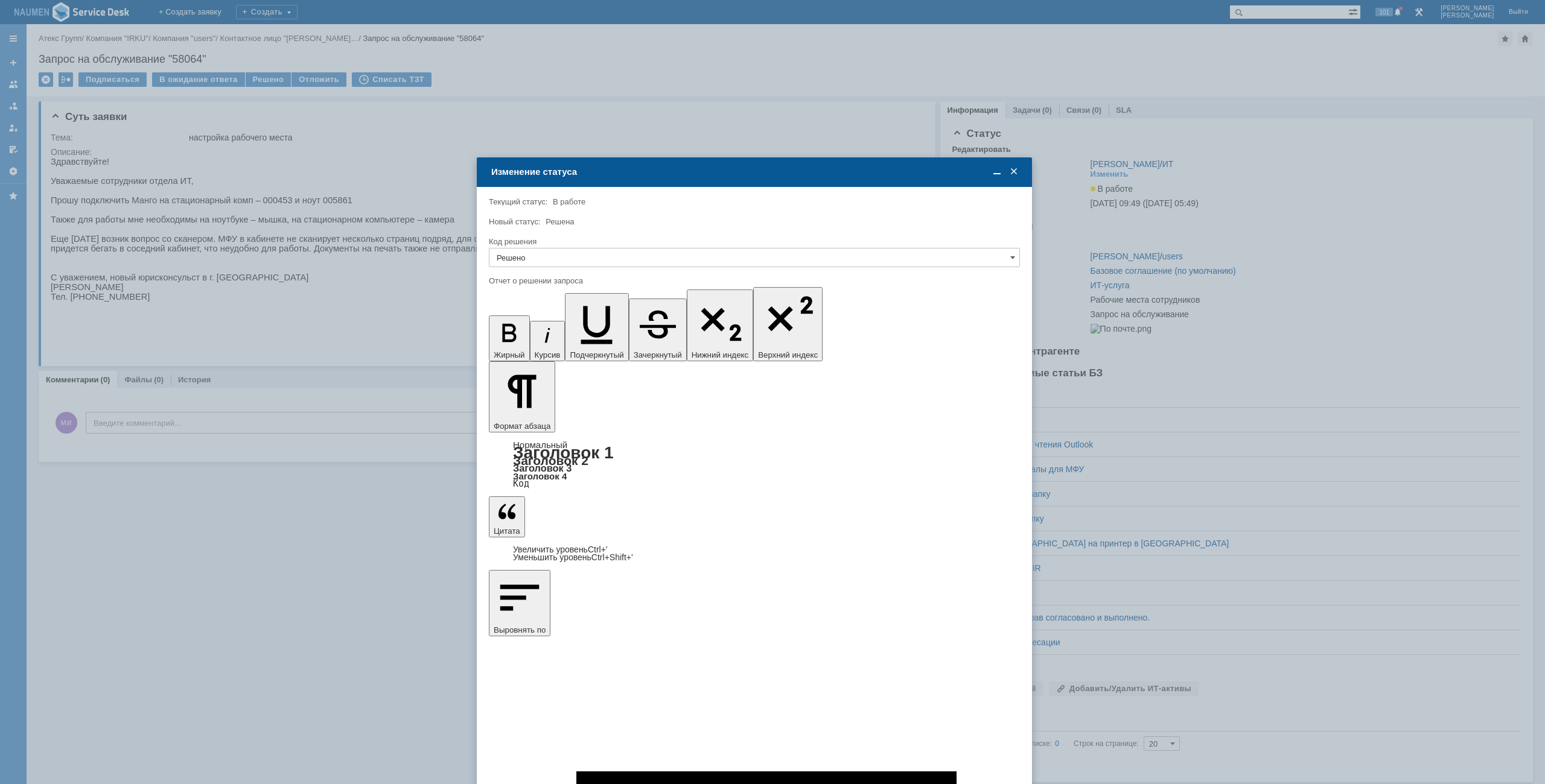
drag, startPoint x: 598, startPoint y: 264, endPoint x: 580, endPoint y: 174, distance: 91.8
click at [580, 174] on div "Изменение статуса" at bounding box center [755, 172] width 528 height 11
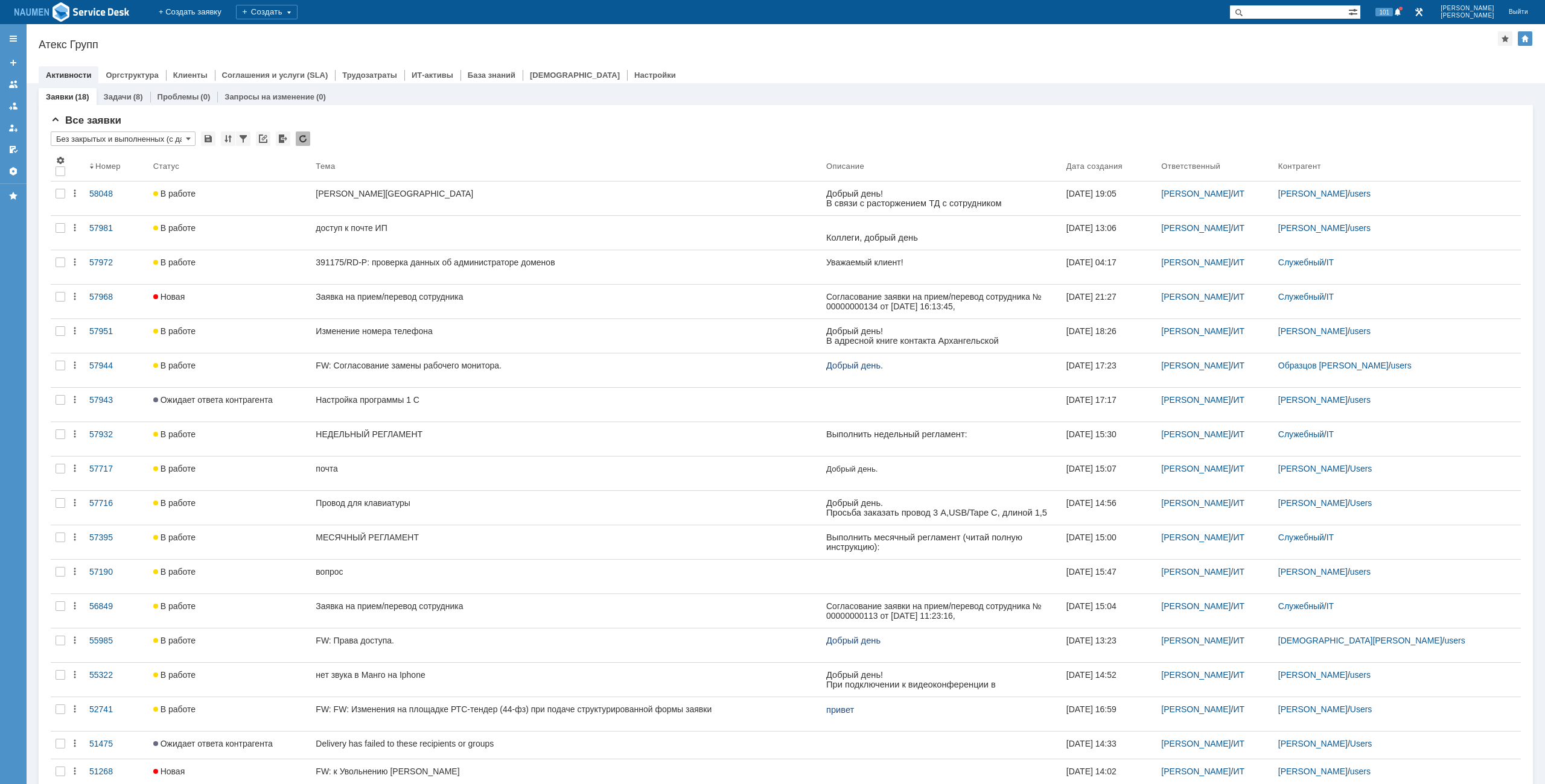
click at [302, 42] on div "Атекс Групп" at bounding box center [768, 45] width 1459 height 12
click at [852, 45] on div "Атекс Групп" at bounding box center [768, 45] width 1459 height 12
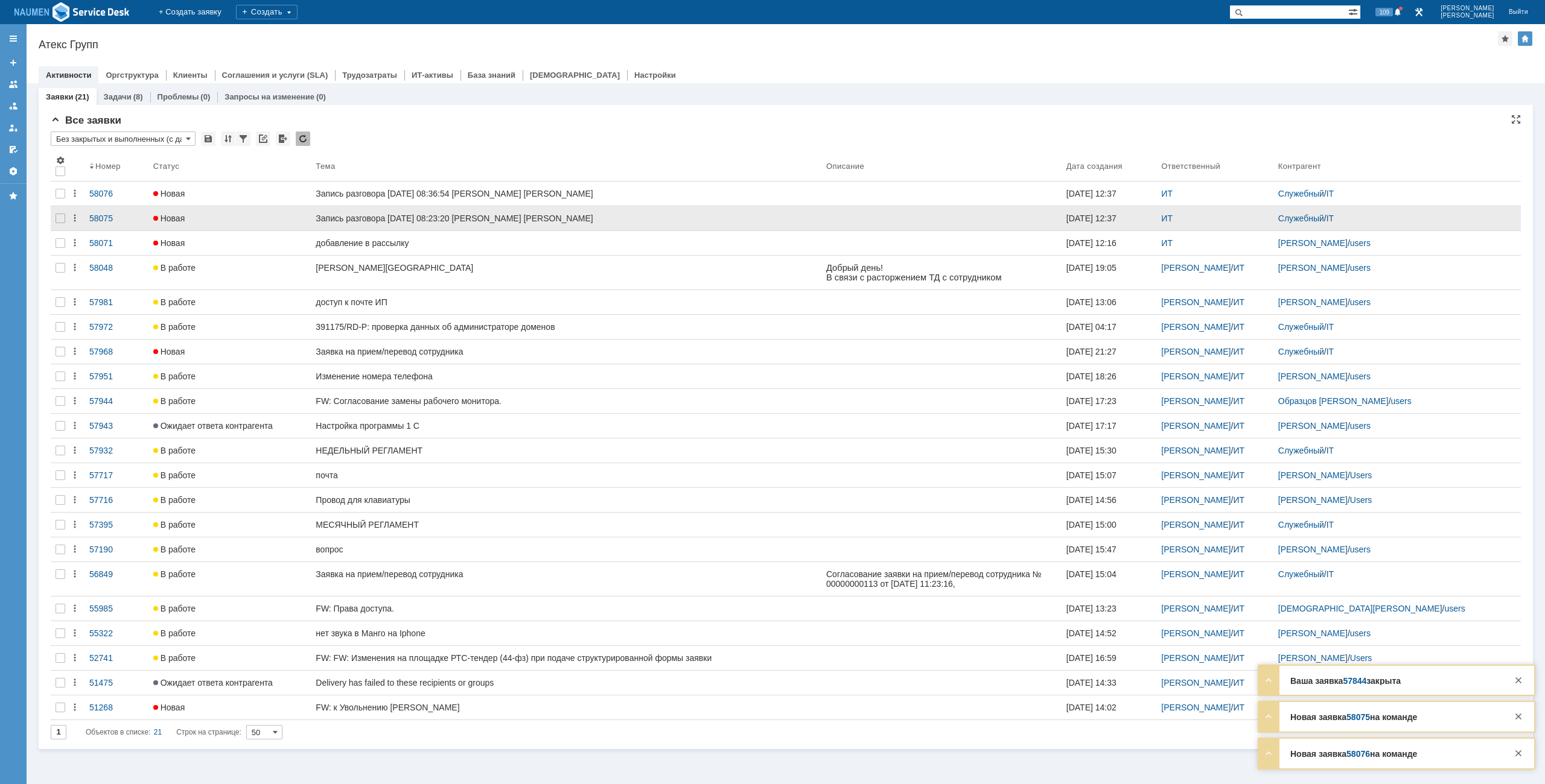
click at [63, 216] on div at bounding box center [60, 218] width 19 height 24
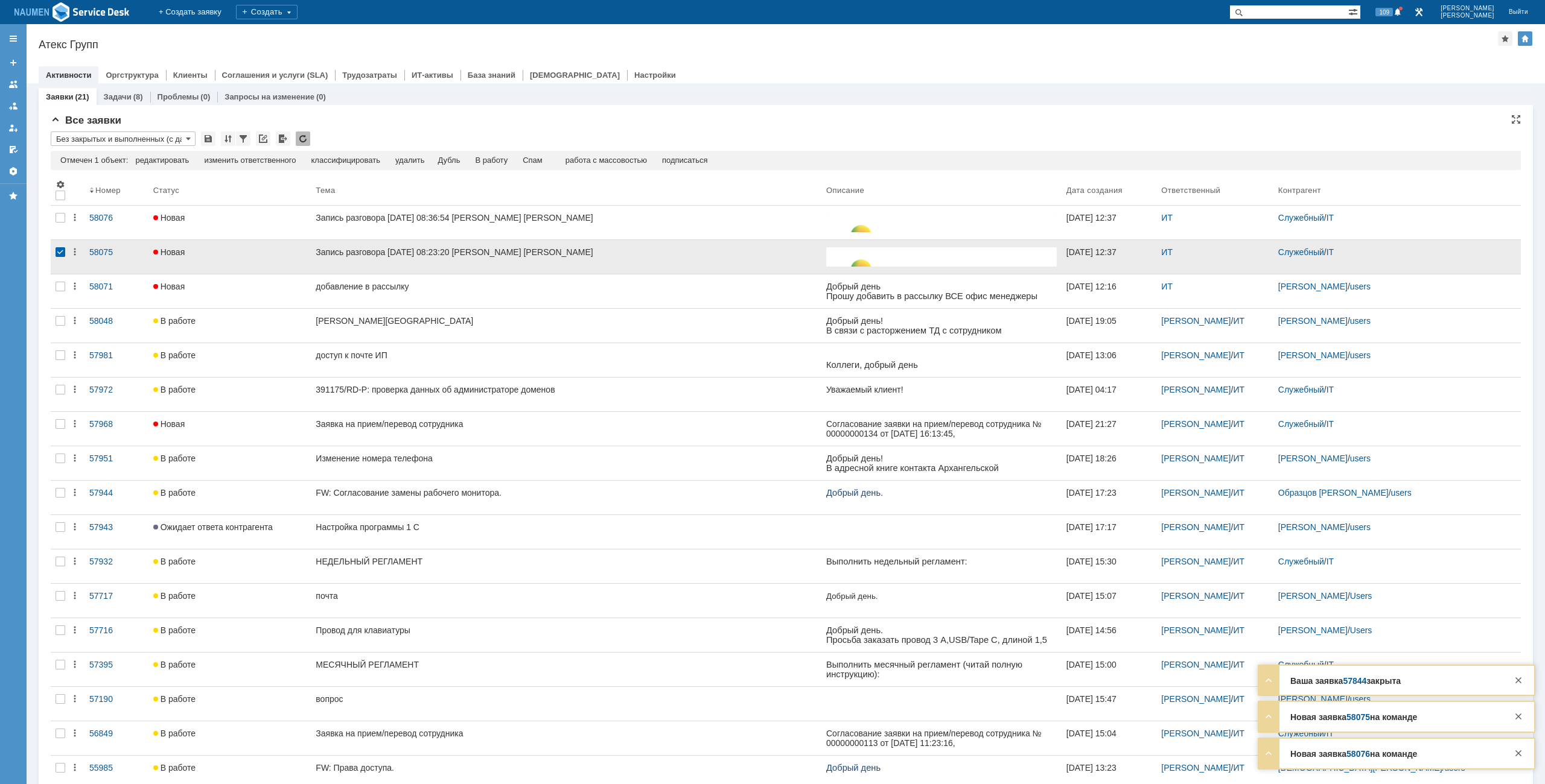
click at [60, 248] on div at bounding box center [60, 252] width 9 height 9
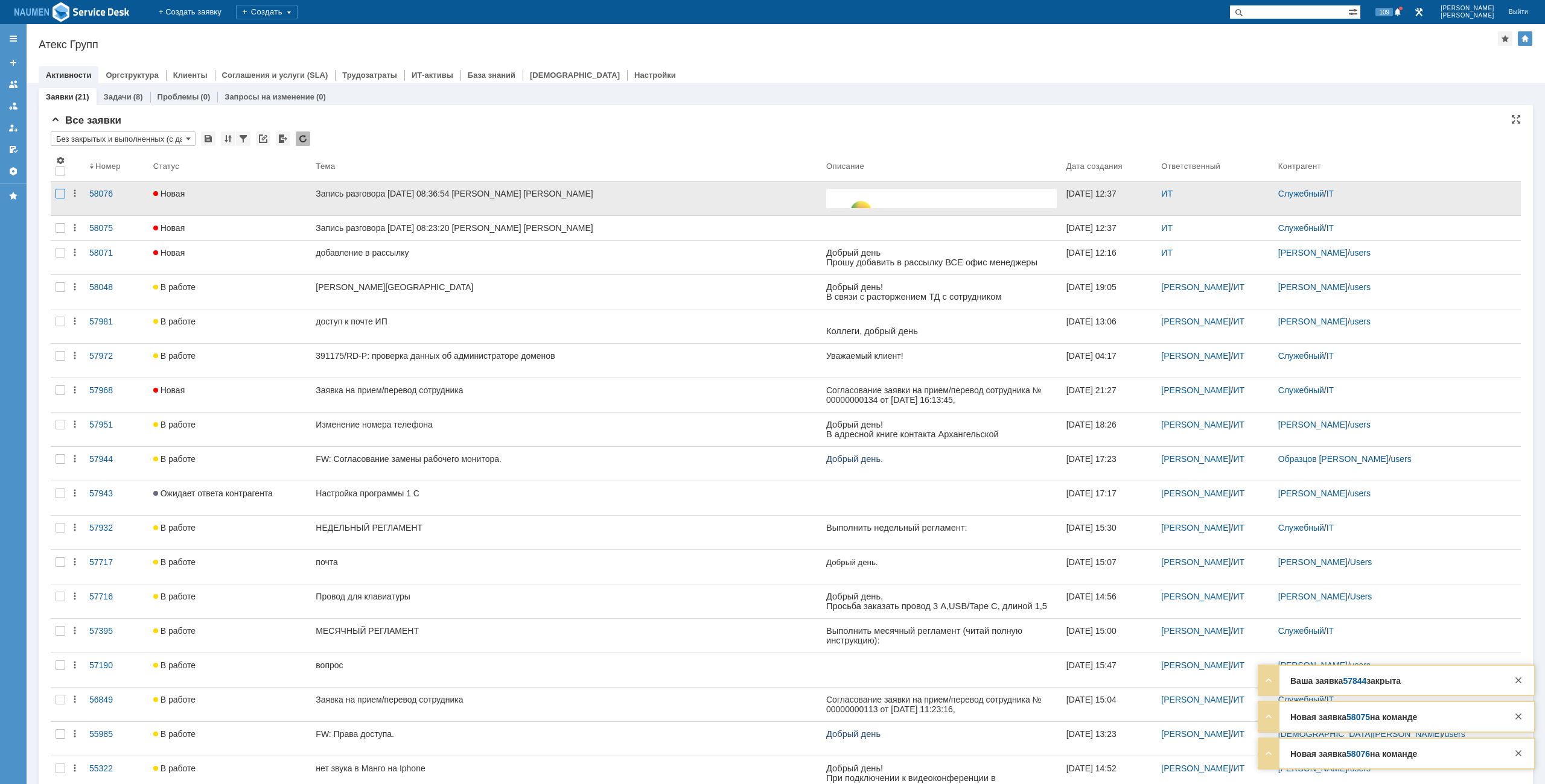
click at [60, 196] on div at bounding box center [60, 194] width 9 height 9
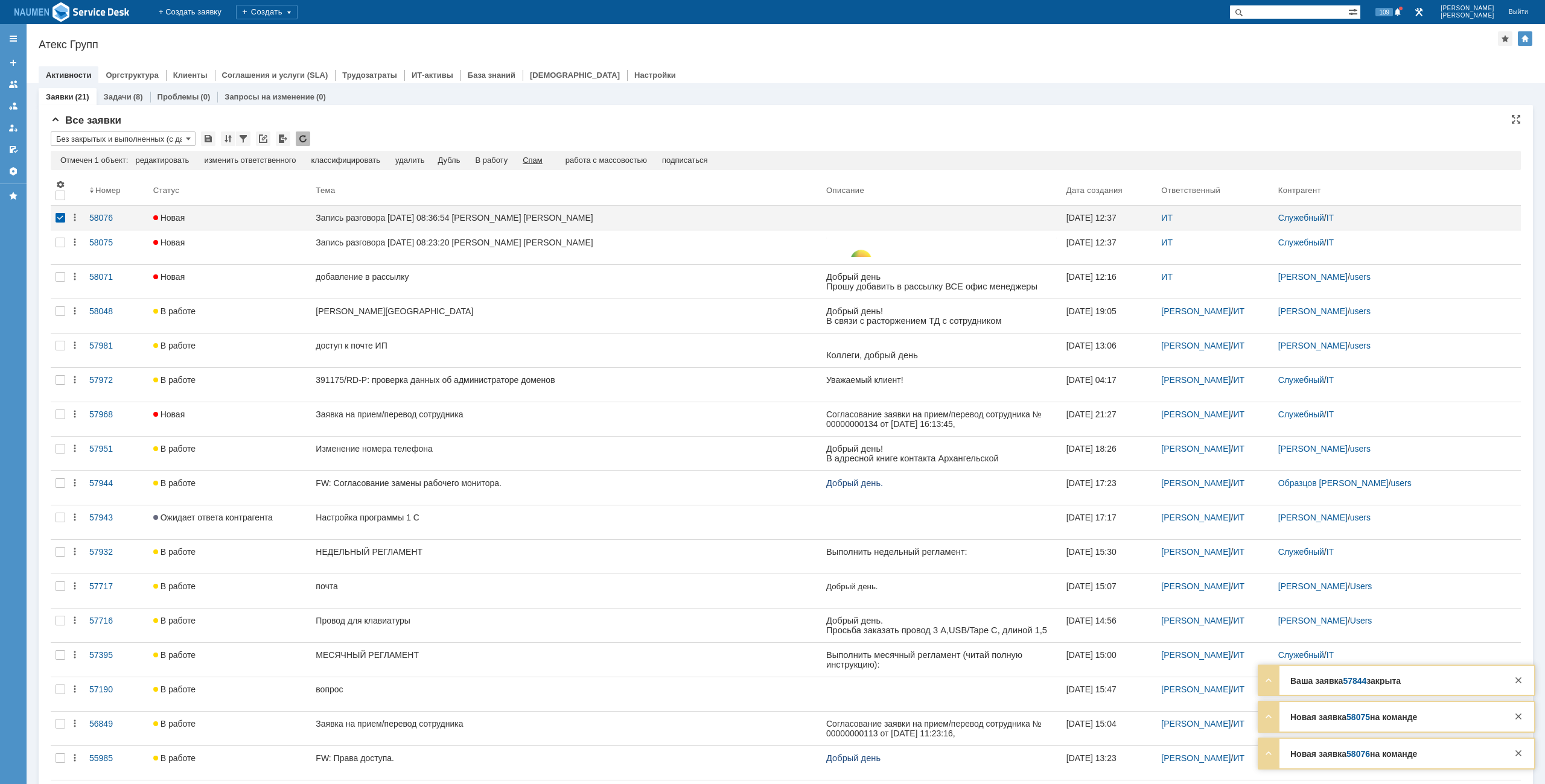
click at [542, 159] on div "Спам" at bounding box center [532, 160] width 20 height 9
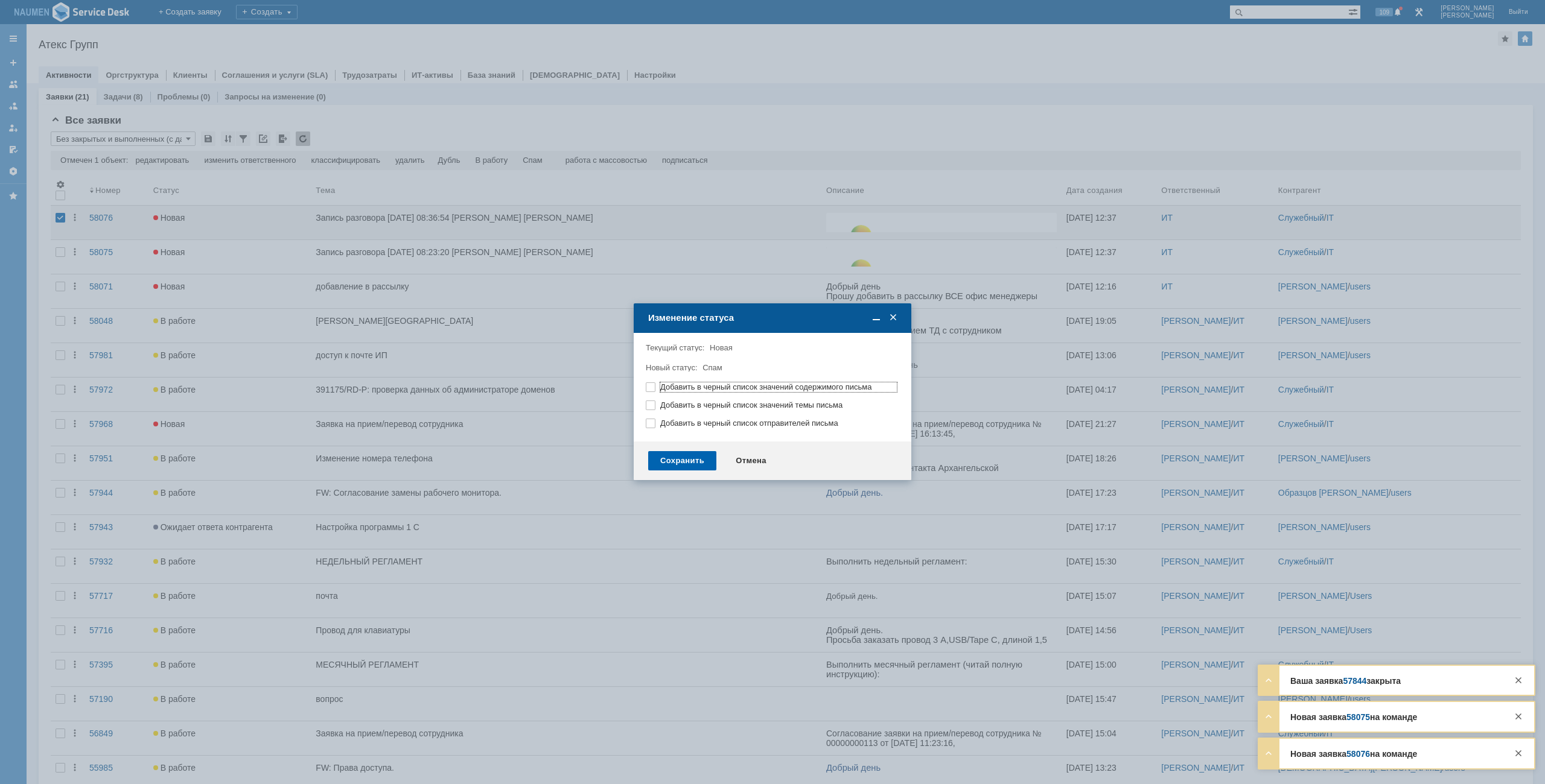
click at [688, 459] on div "Сохранить" at bounding box center [682, 461] width 68 height 19
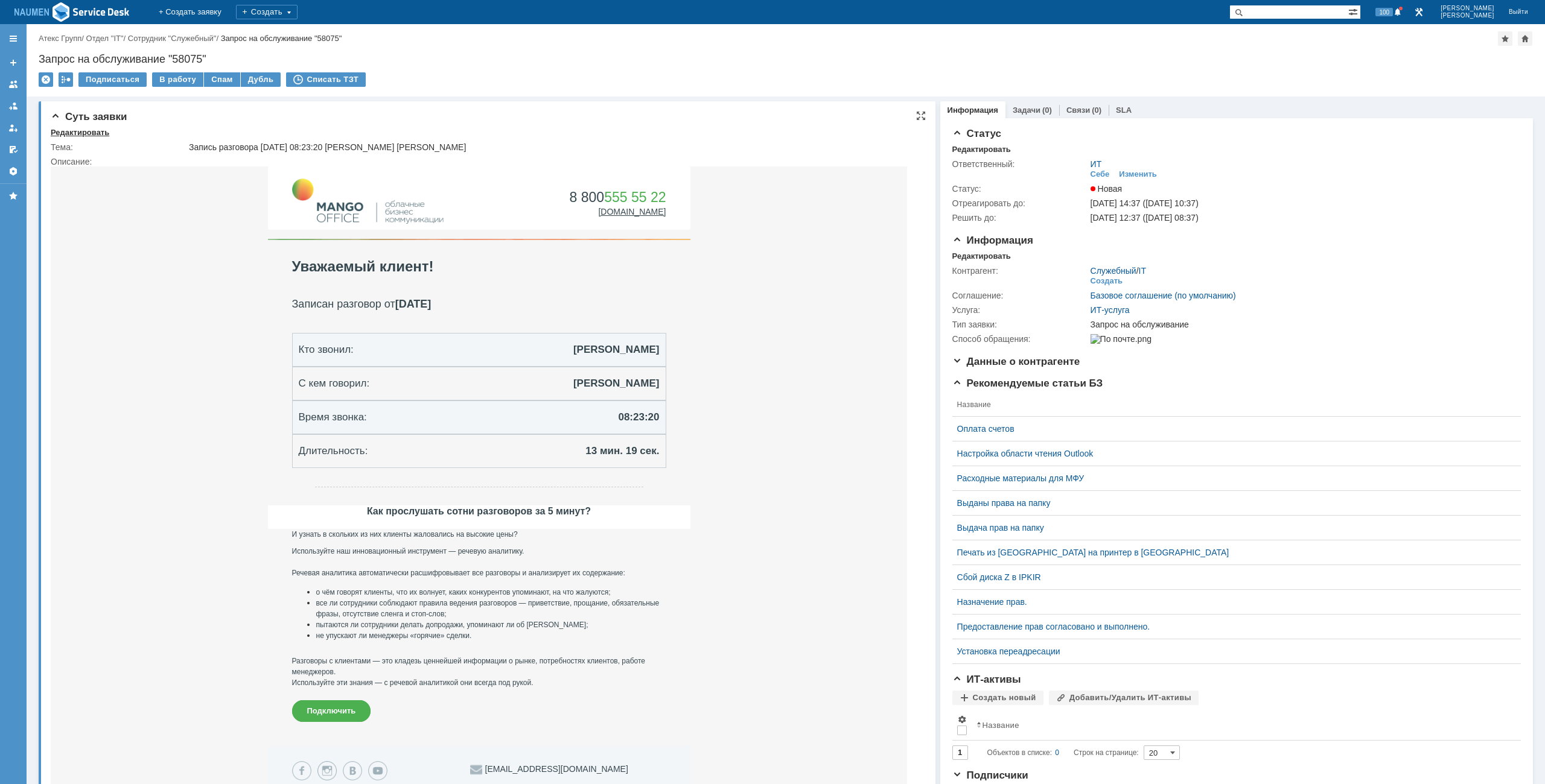
click at [94, 129] on div "Редактировать" at bounding box center [80, 133] width 59 height 9
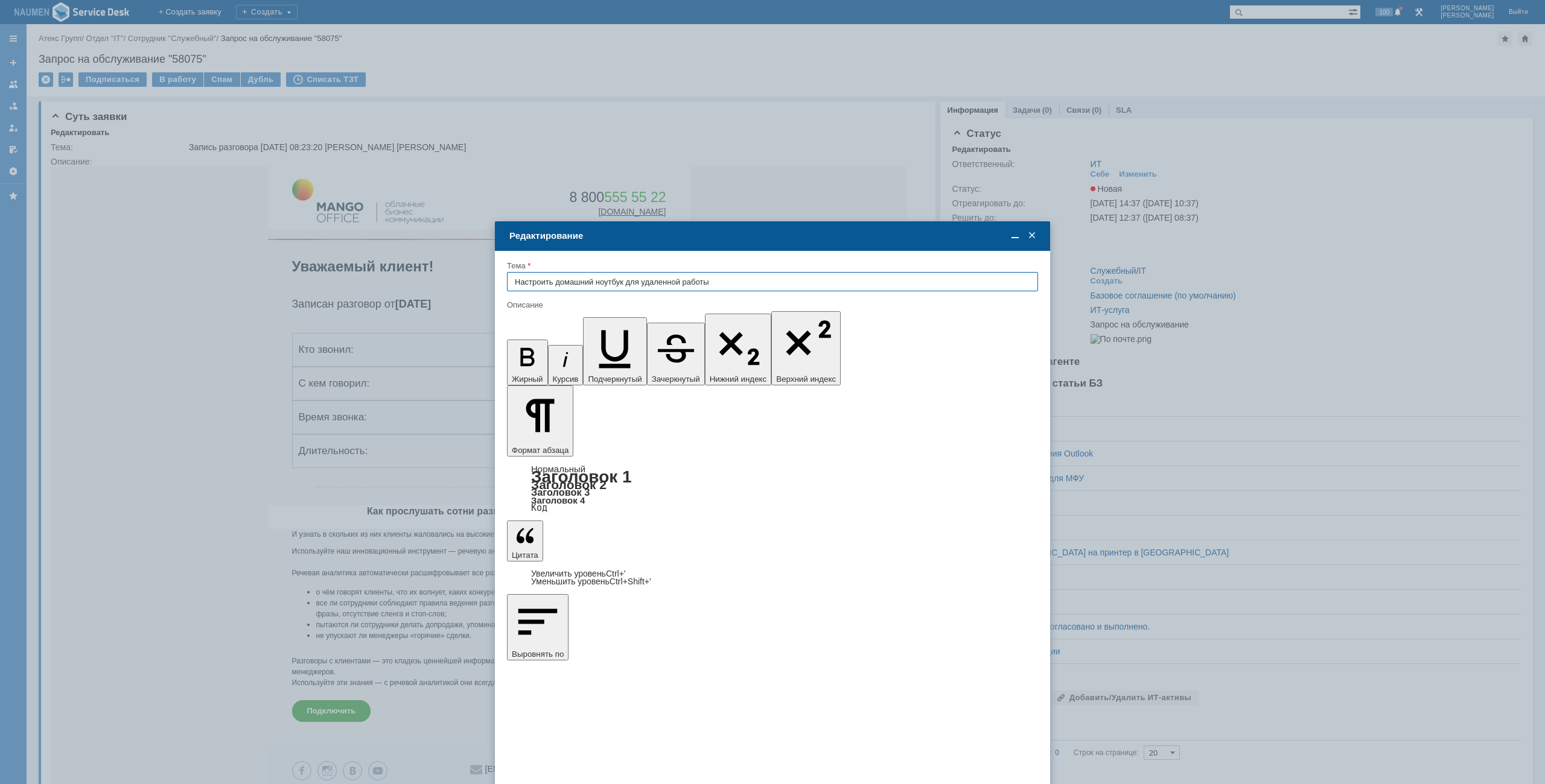
type input "Настроить домашний ноутбук для удаленной работы"
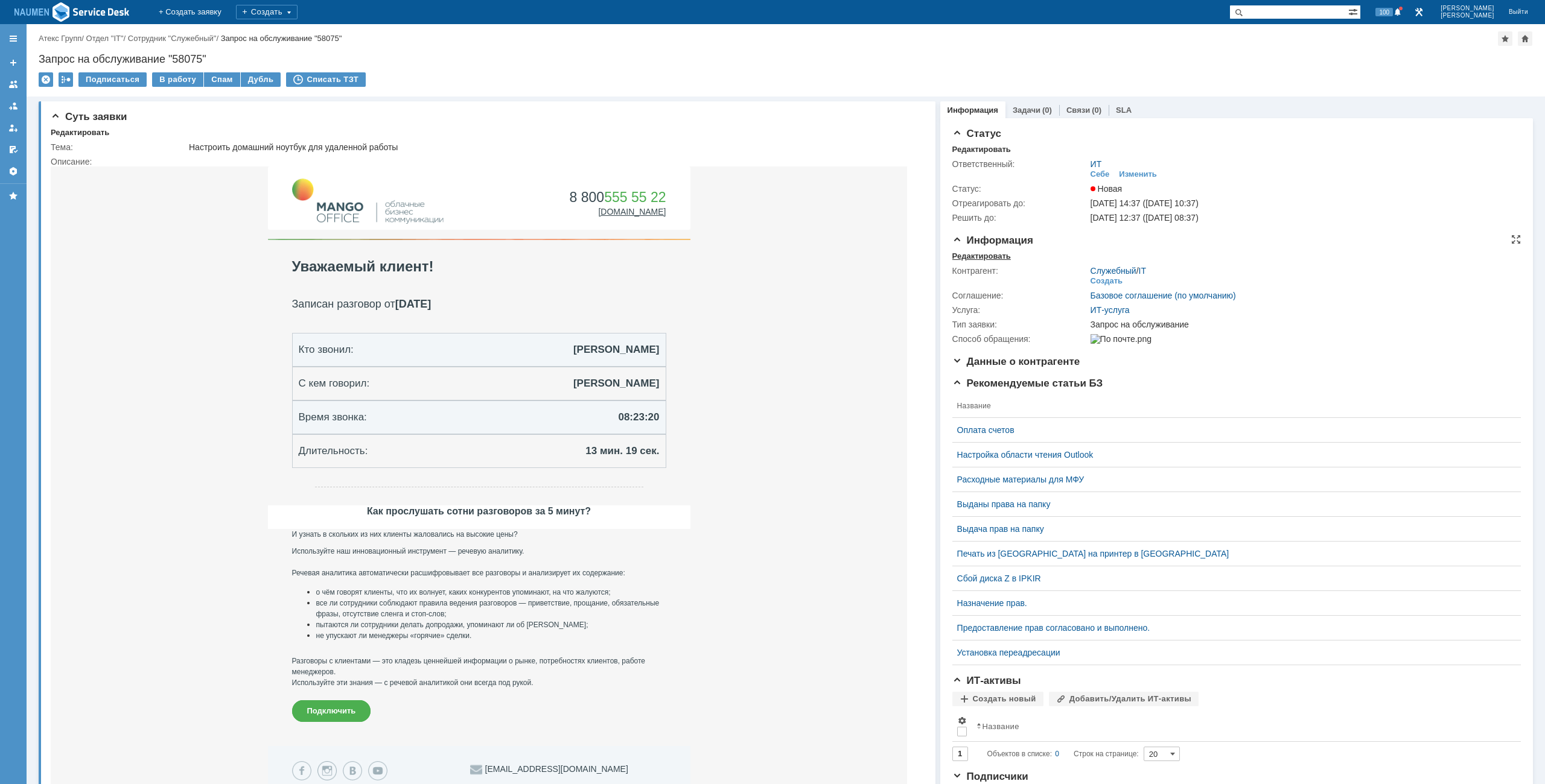
click at [979, 258] on div "Редактировать" at bounding box center [981, 256] width 59 height 9
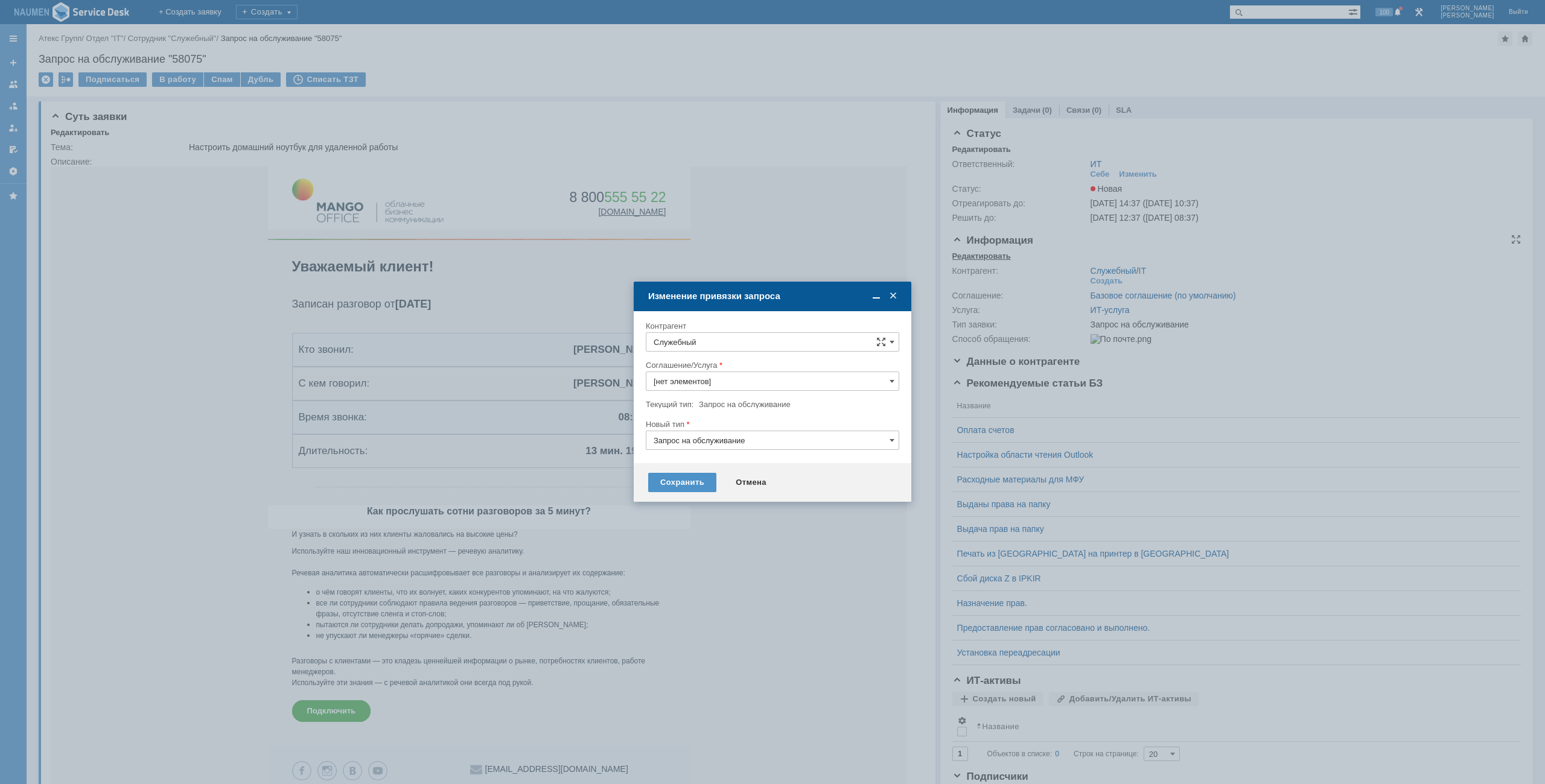
type input "ИТ-услуга"
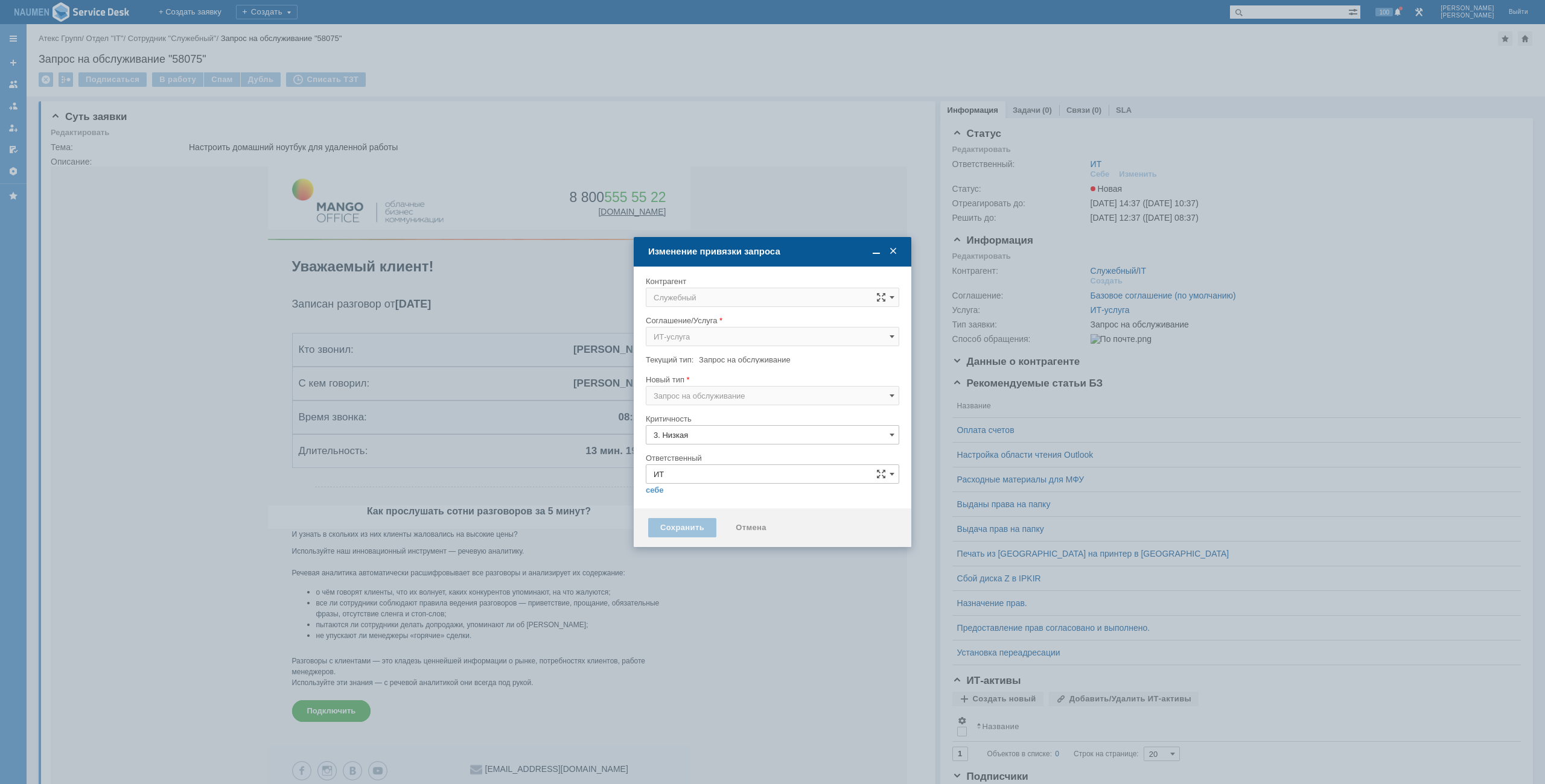
type input "[не указано]"
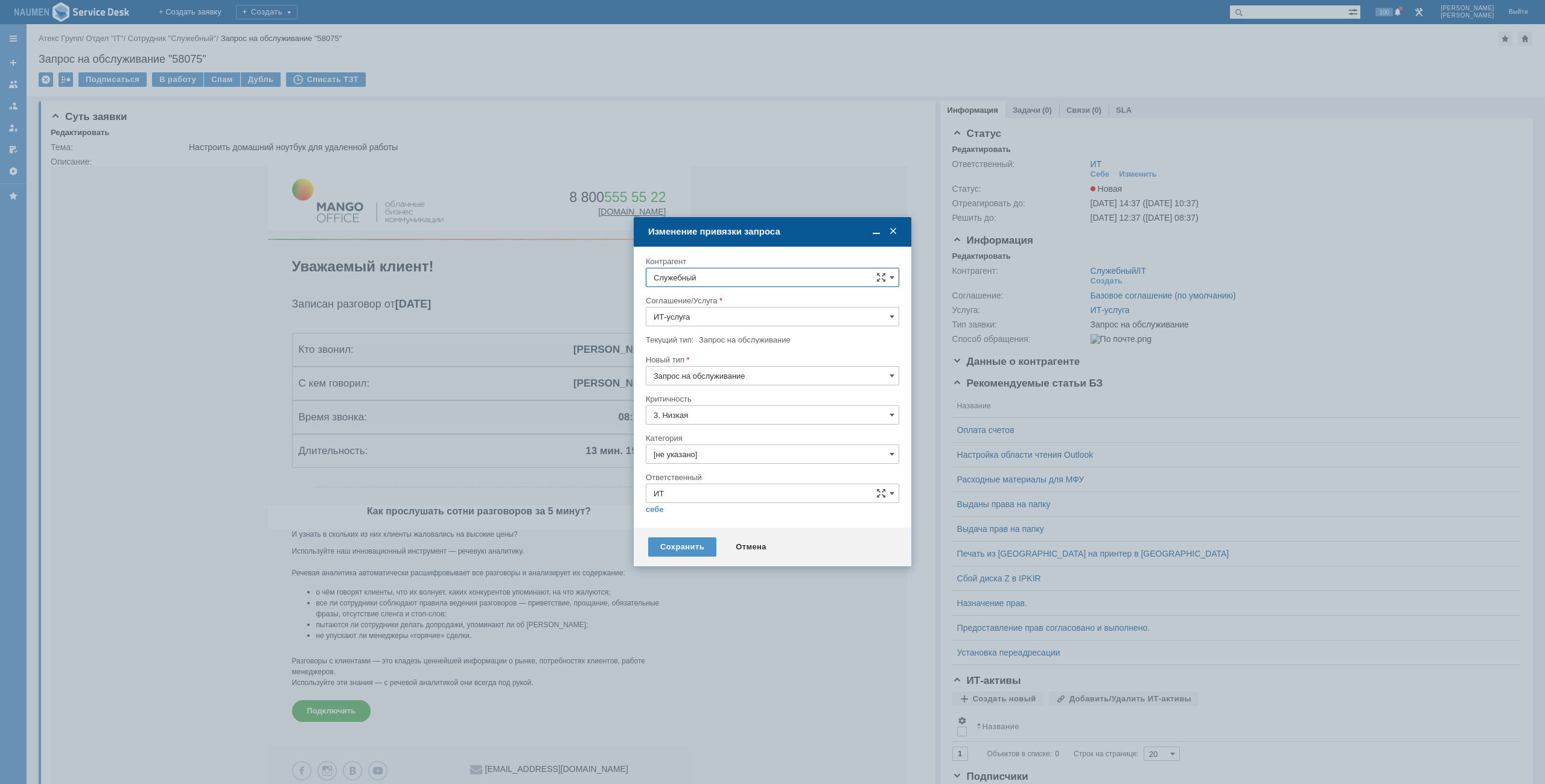
click at [751, 278] on input "Служебный" at bounding box center [772, 277] width 253 height 19
click at [753, 442] on span "[PERSON_NAME]" at bounding box center [729, 447] width 65 height 9
type input "[PERSON_NAME]"
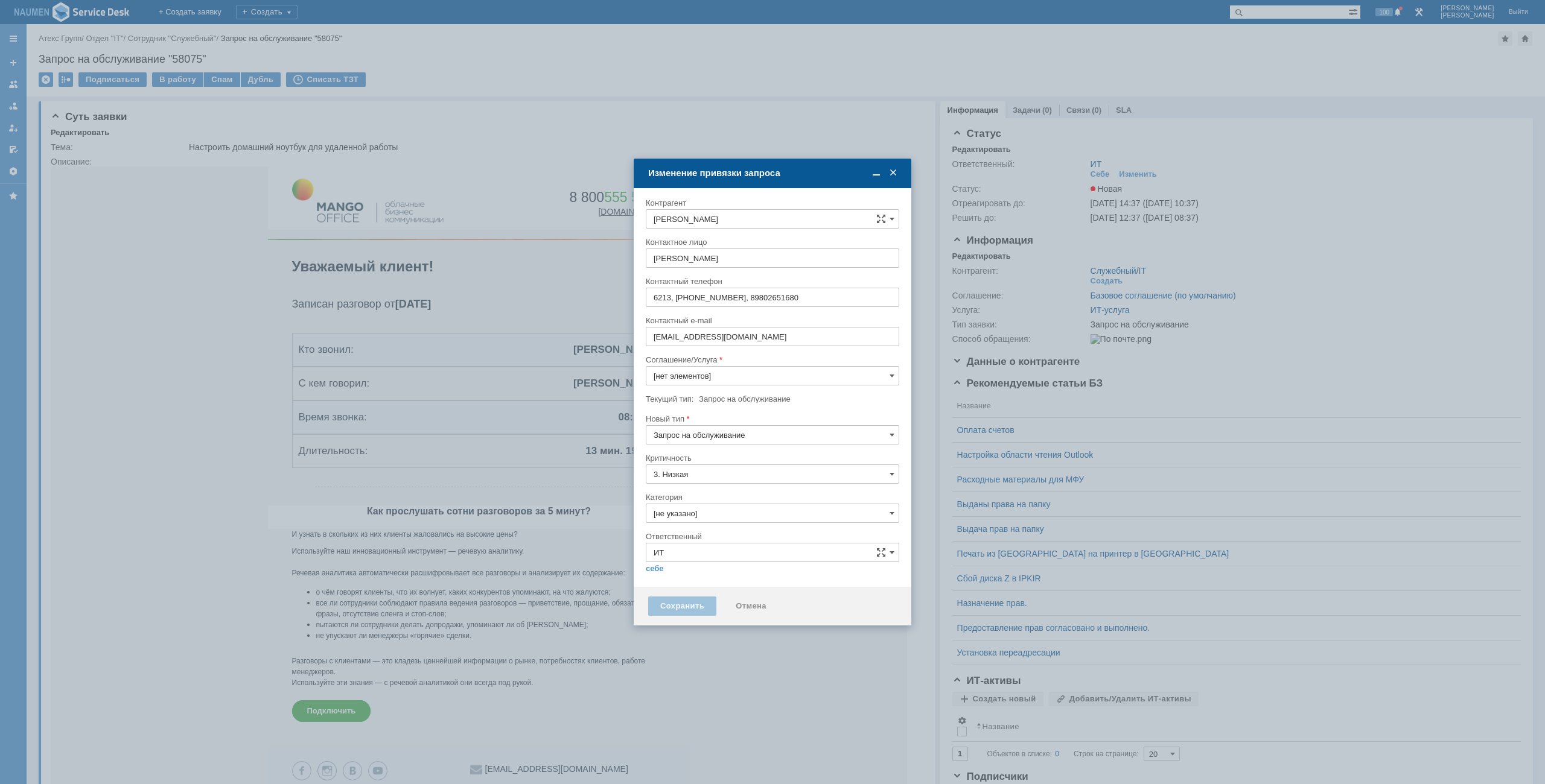
type input "ИТ-услуга"
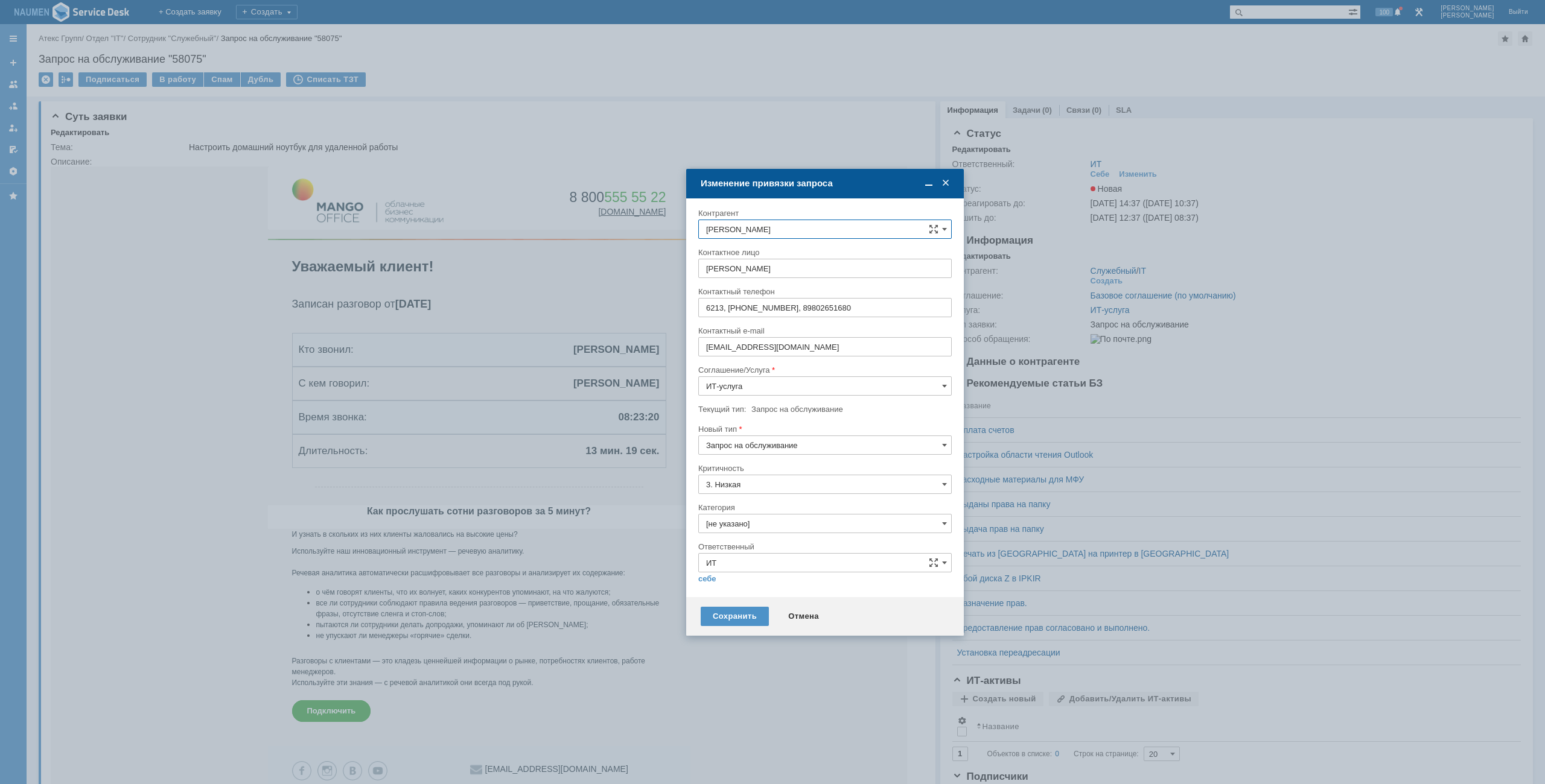
drag, startPoint x: 732, startPoint y: 174, endPoint x: 784, endPoint y: 184, distance: 53.0
click at [784, 184] on div "Изменение привязки запроса" at bounding box center [826, 183] width 251 height 11
click at [743, 524] on input "[не указано]" at bounding box center [824, 524] width 253 height 19
click at [761, 652] on span "Организация рабочего места" at bounding box center [825, 651] width 238 height 9
type input "Организация рабочего места"
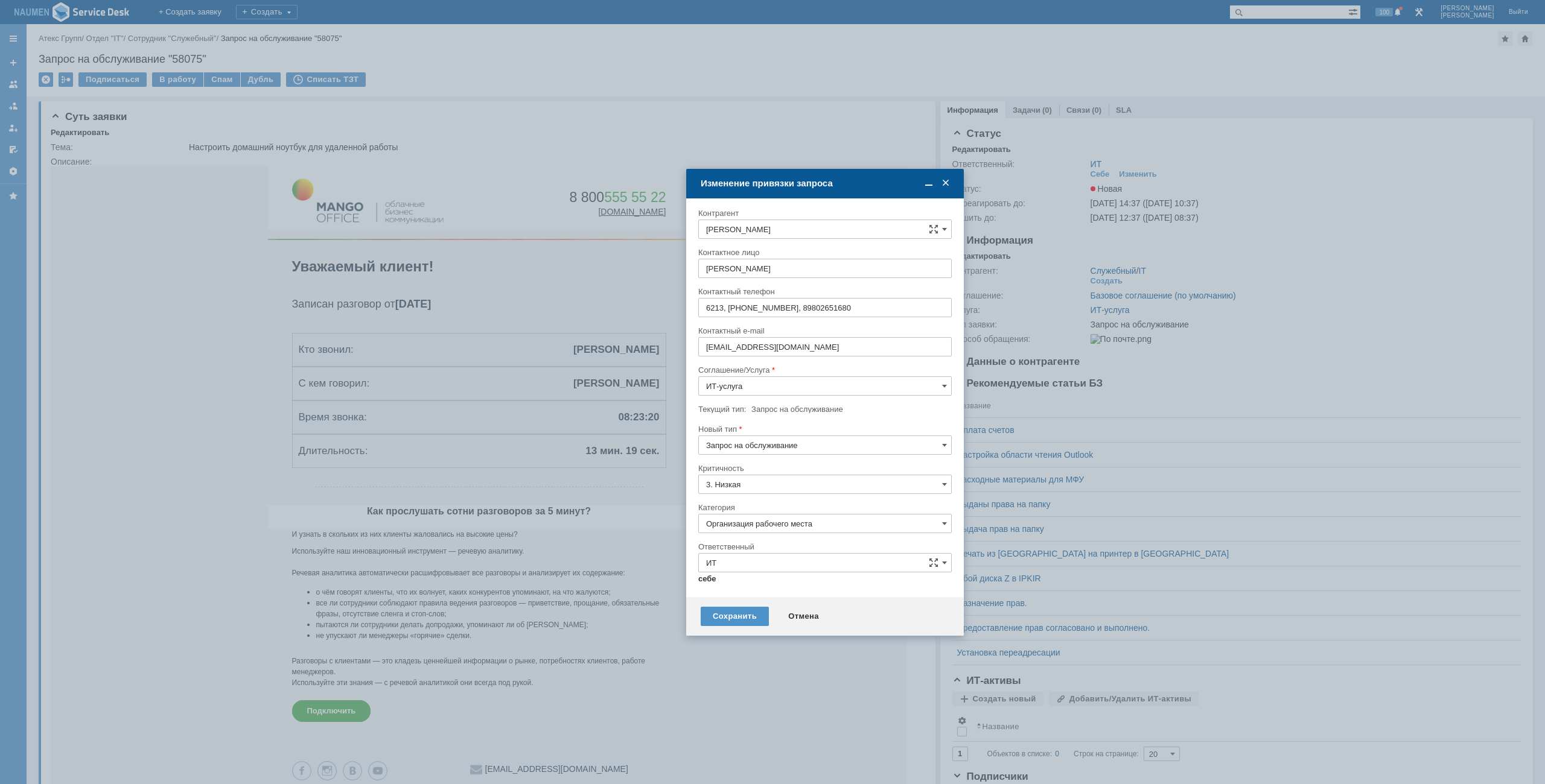
click at [710, 579] on link "себе" at bounding box center [707, 579] width 18 height 9
type input "Мурзин Иван"
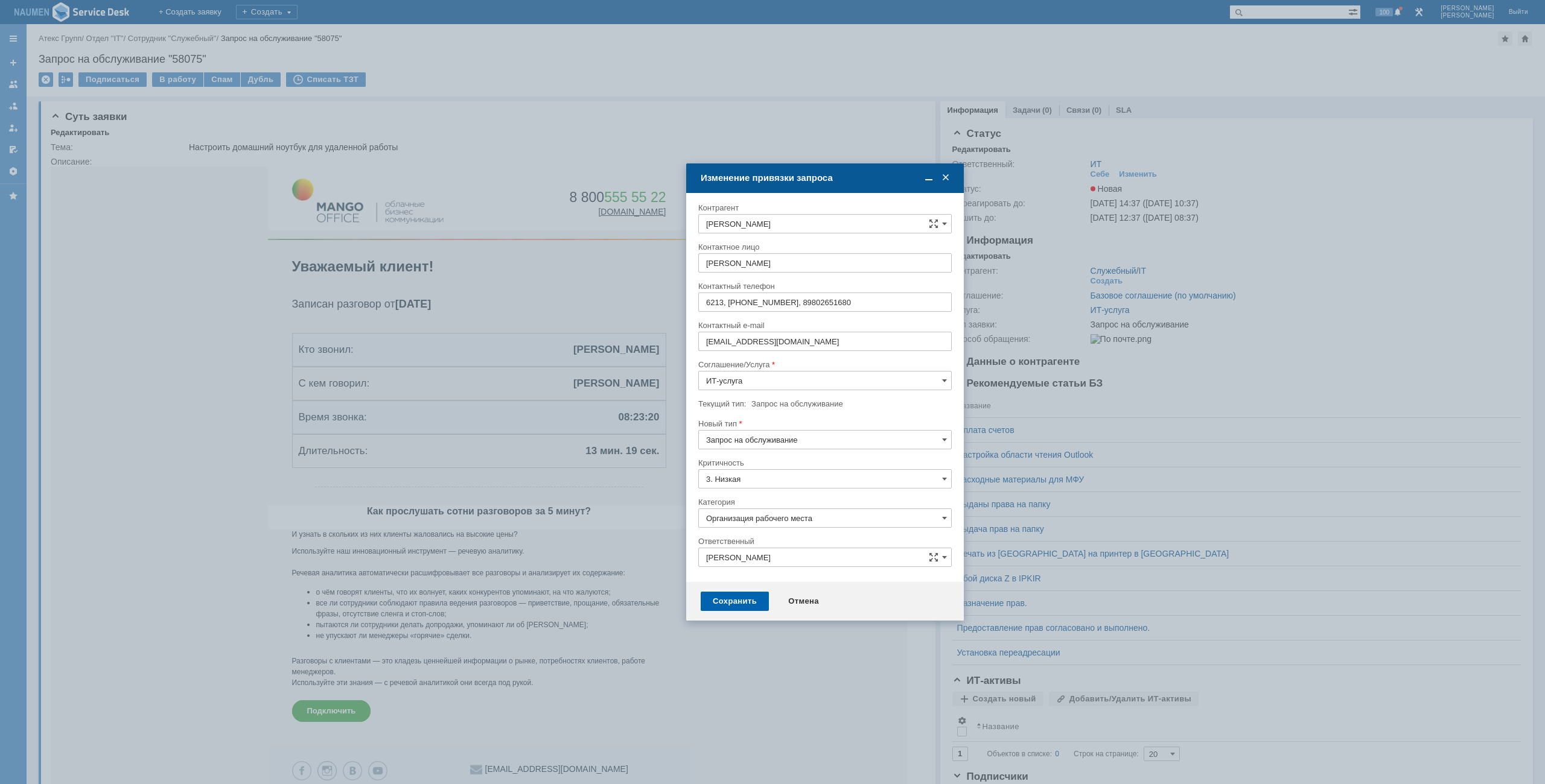
click at [727, 602] on div "Сохранить" at bounding box center [735, 601] width 68 height 19
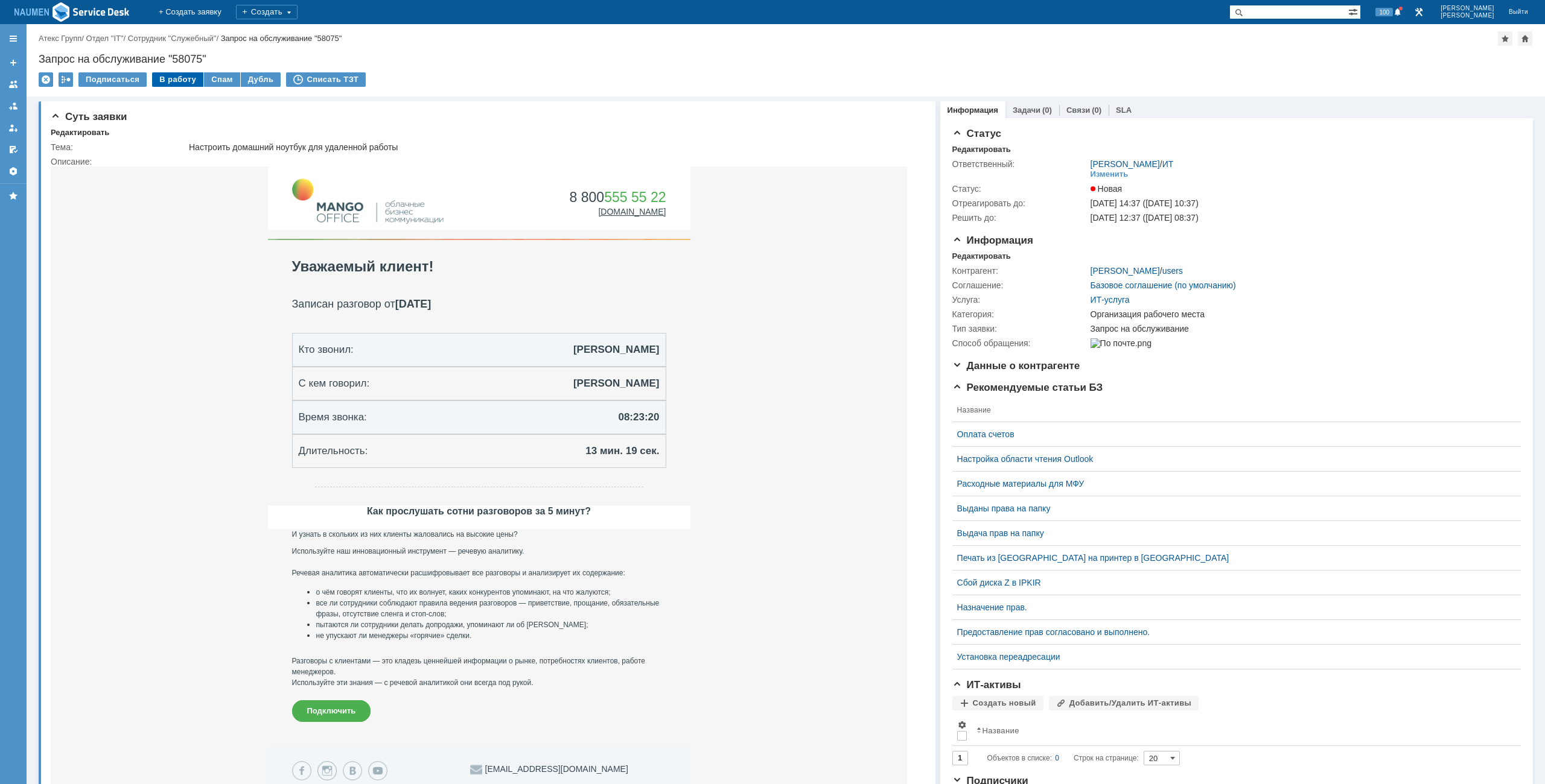
click at [179, 79] on div "В работу" at bounding box center [178, 79] width 51 height 15
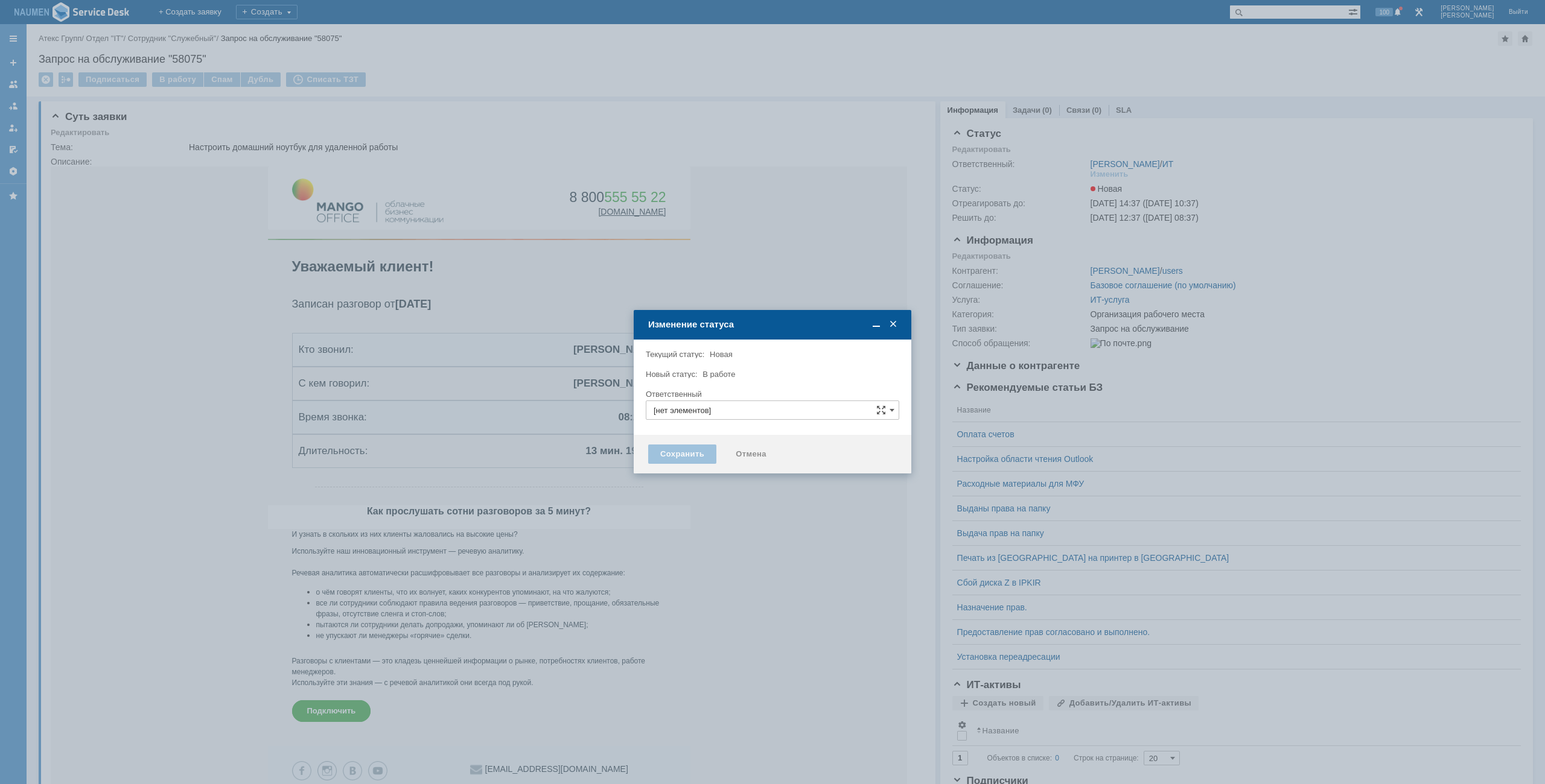
type input "Организация рабочего места"
type input "[PERSON_NAME]"
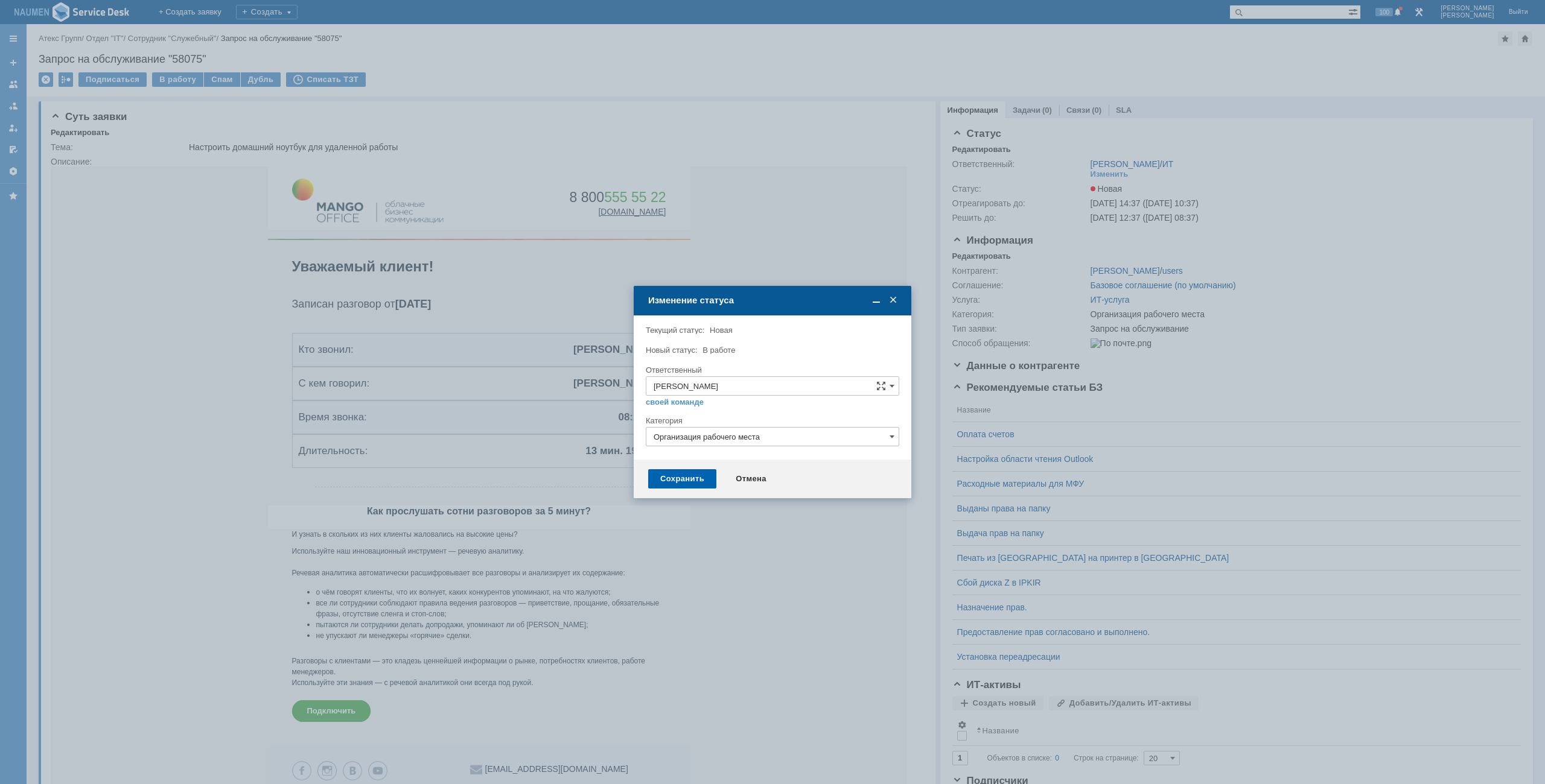
click at [693, 471] on div "Сохранить" at bounding box center [682, 479] width 68 height 19
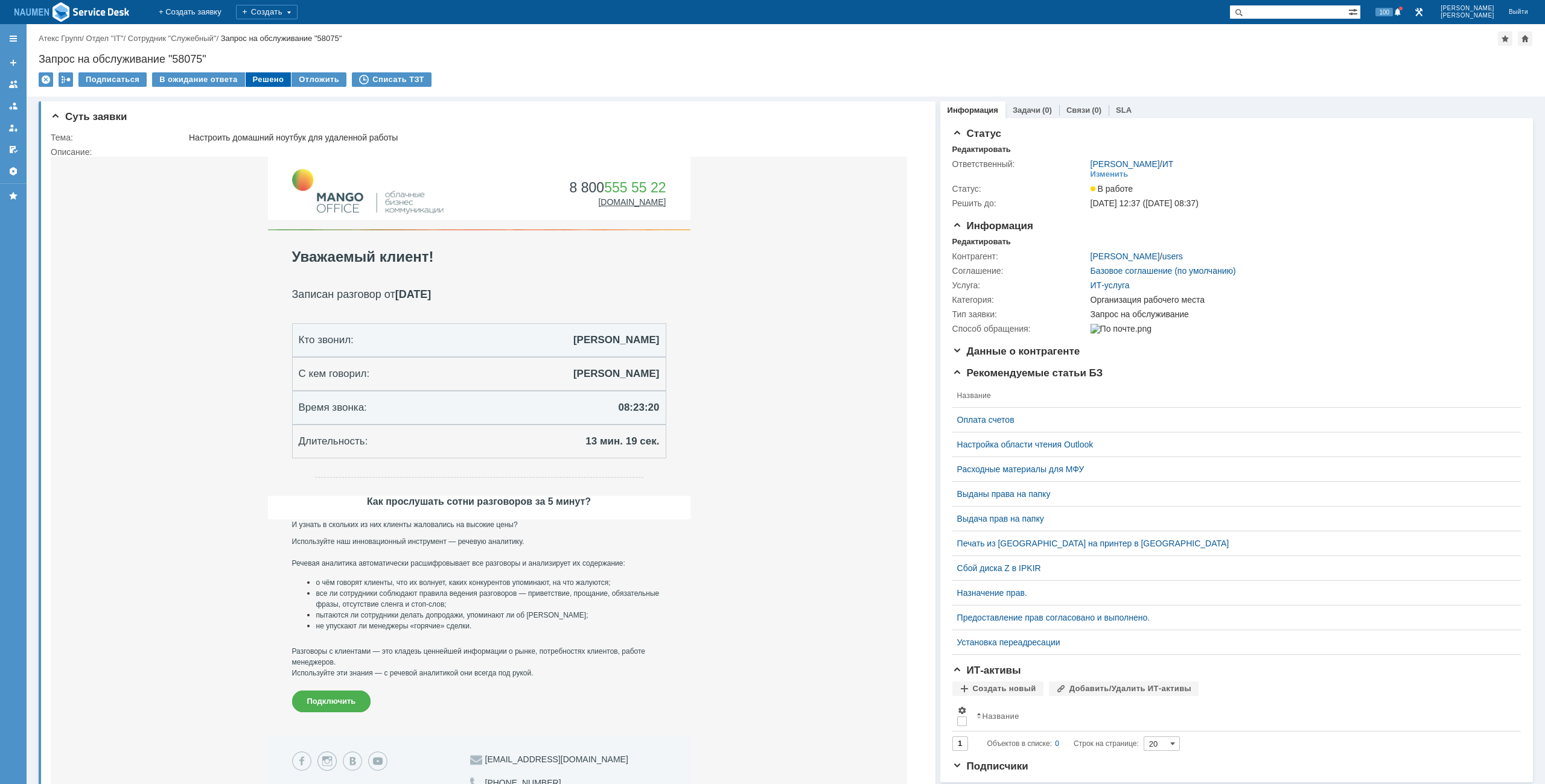
click at [259, 80] on div "Решено" at bounding box center [269, 79] width 46 height 15
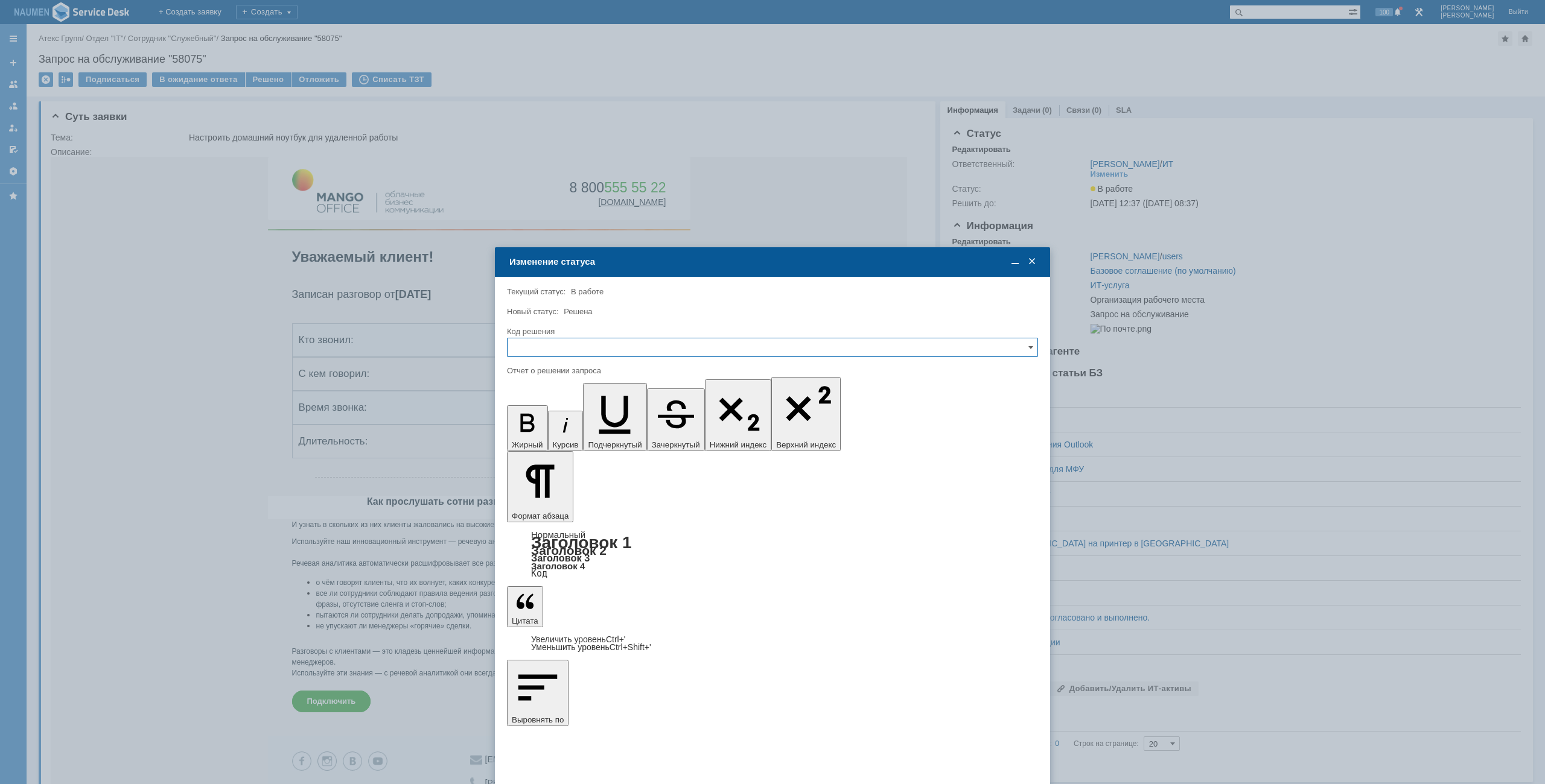
click at [625, 355] on input "text" at bounding box center [772, 347] width 531 height 19
click at [564, 438] on div "Решено" at bounding box center [772, 429] width 530 height 19
type input "Решено"
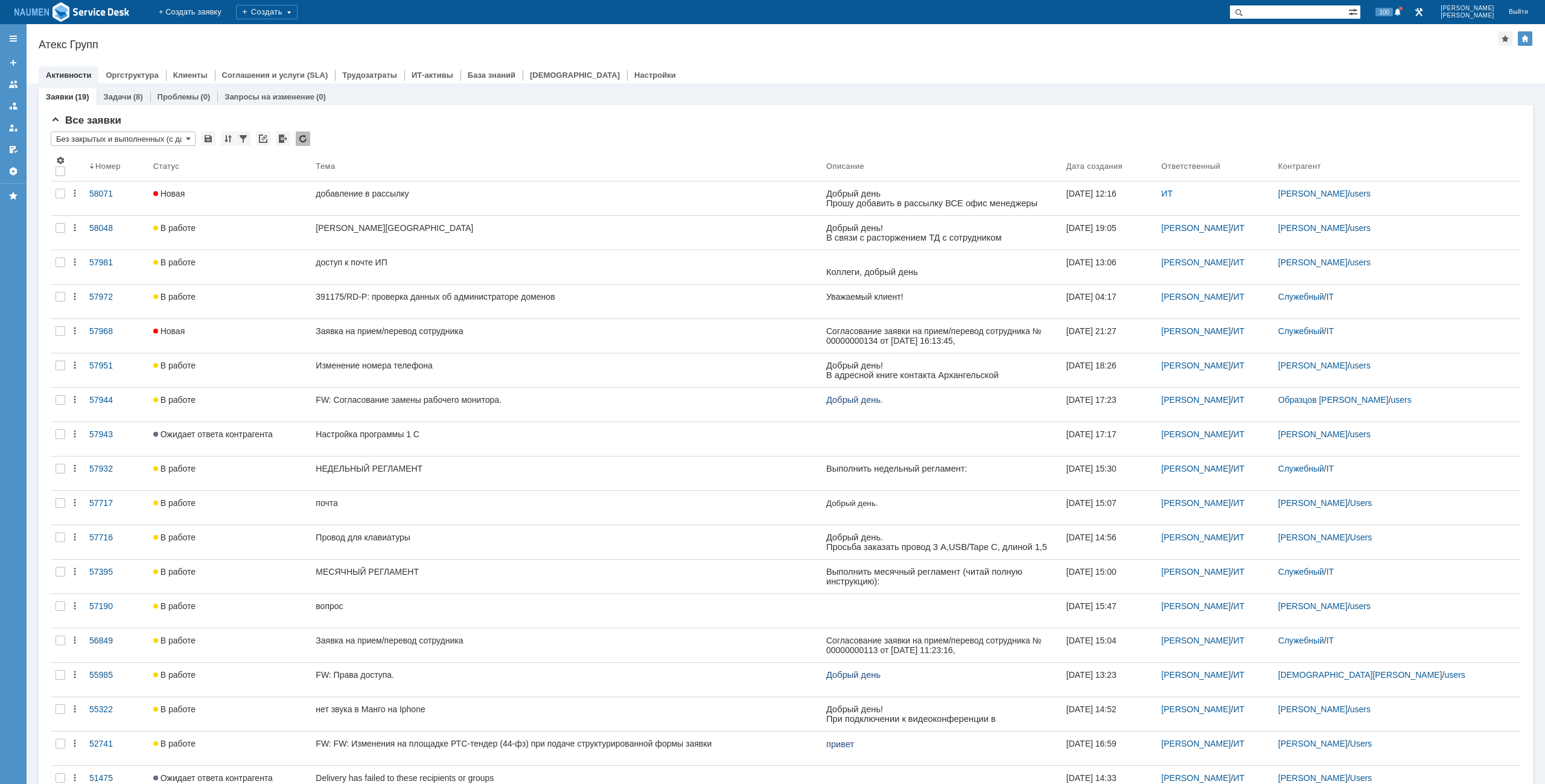
click at [1027, 63] on div at bounding box center [786, 63] width 1494 height 9
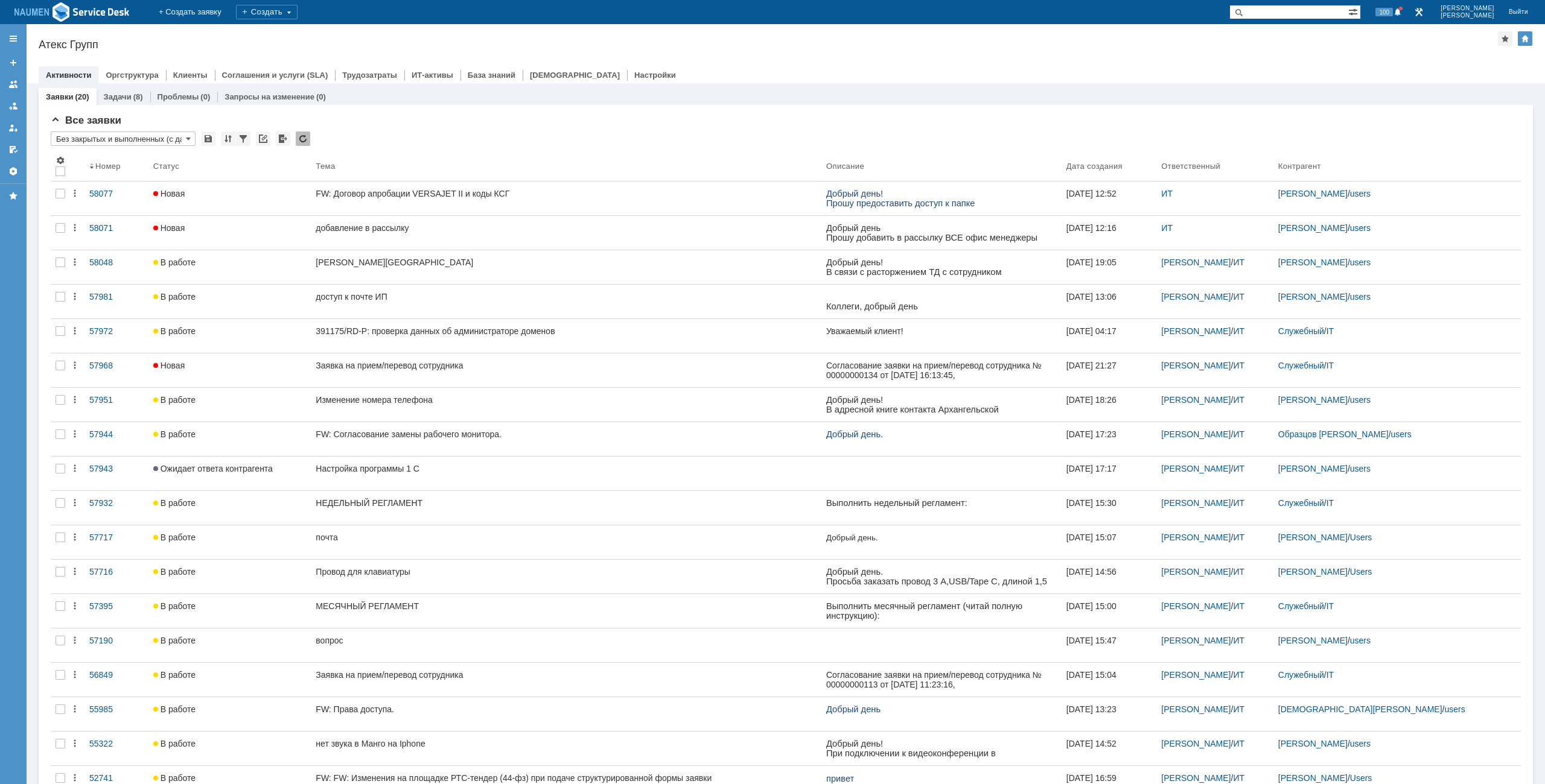
click at [479, 55] on div "Назад | Атекс Групп Атекс Групп root$101 Активности Оргструктура Клиенты Соглаш…" at bounding box center [786, 53] width 1518 height 59
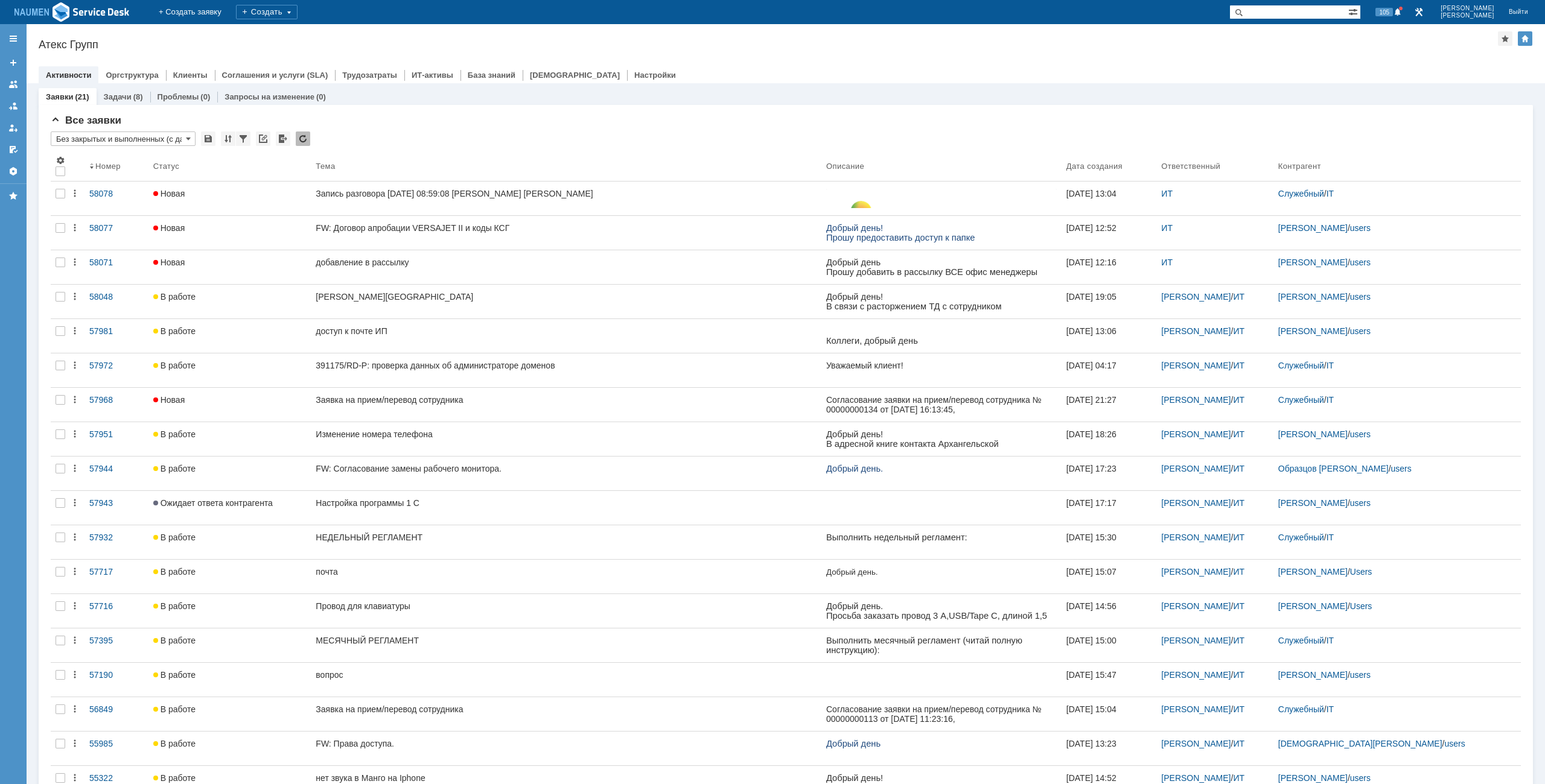
click at [361, 47] on div "Атекс Групп" at bounding box center [768, 45] width 1459 height 12
click at [421, 128] on div "Все заявки * Без закрытых и выполненных (с датой создания) ред. 08.05 Результат…" at bounding box center [786, 520] width 1470 height 811
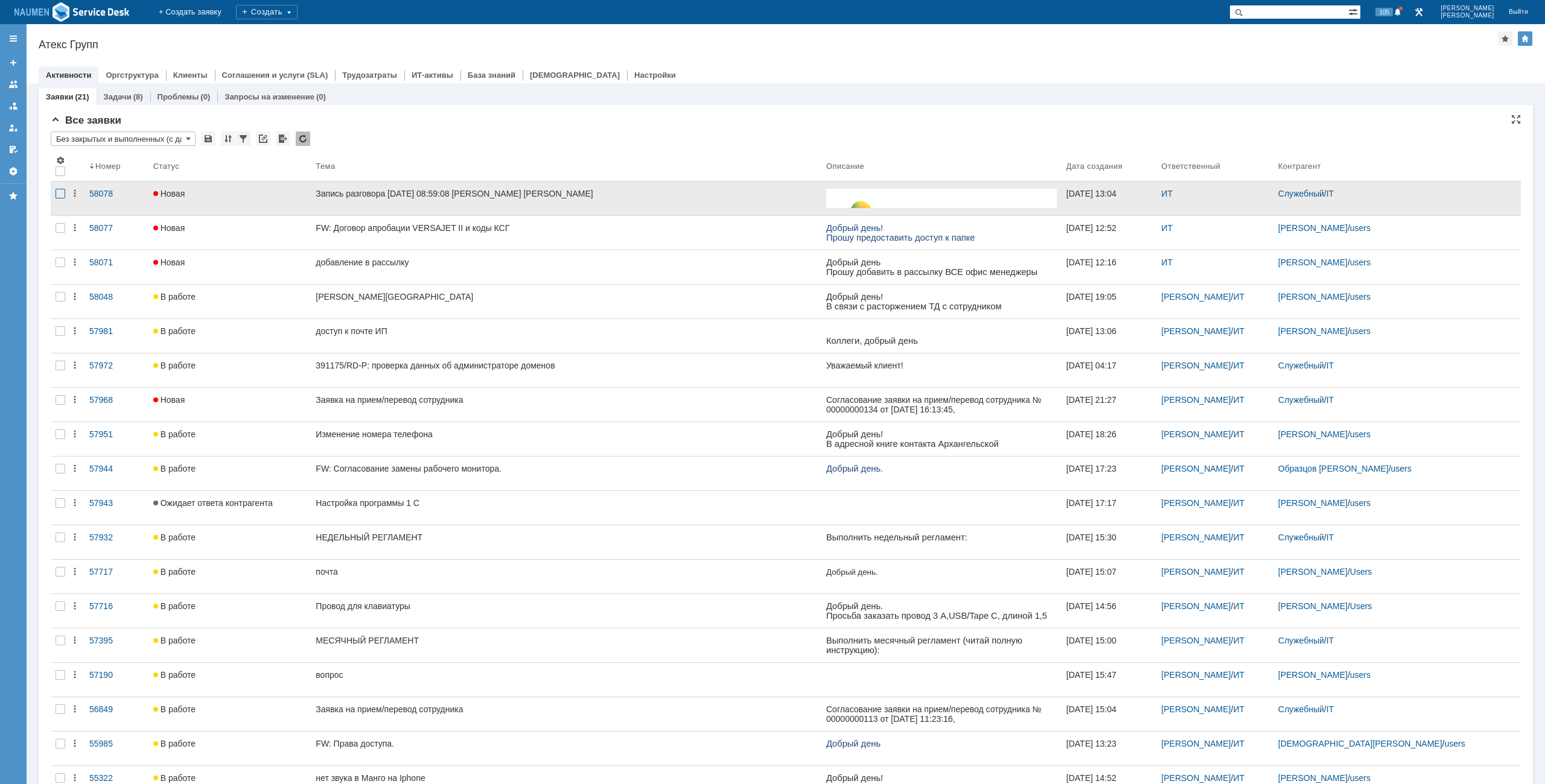
click at [59, 197] on div at bounding box center [60, 194] width 9 height 9
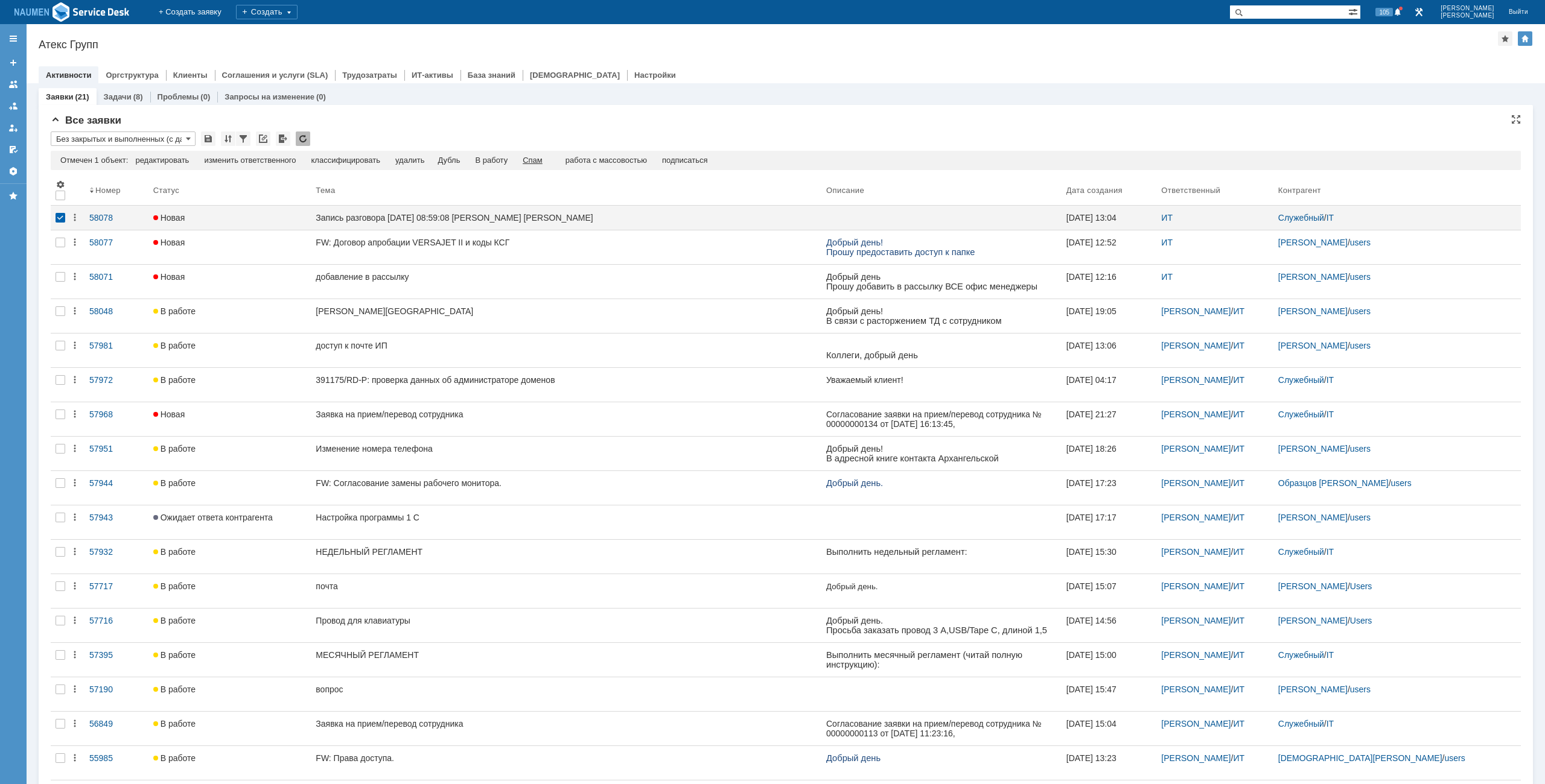
click at [541, 162] on div "Спам" at bounding box center [532, 160] width 20 height 9
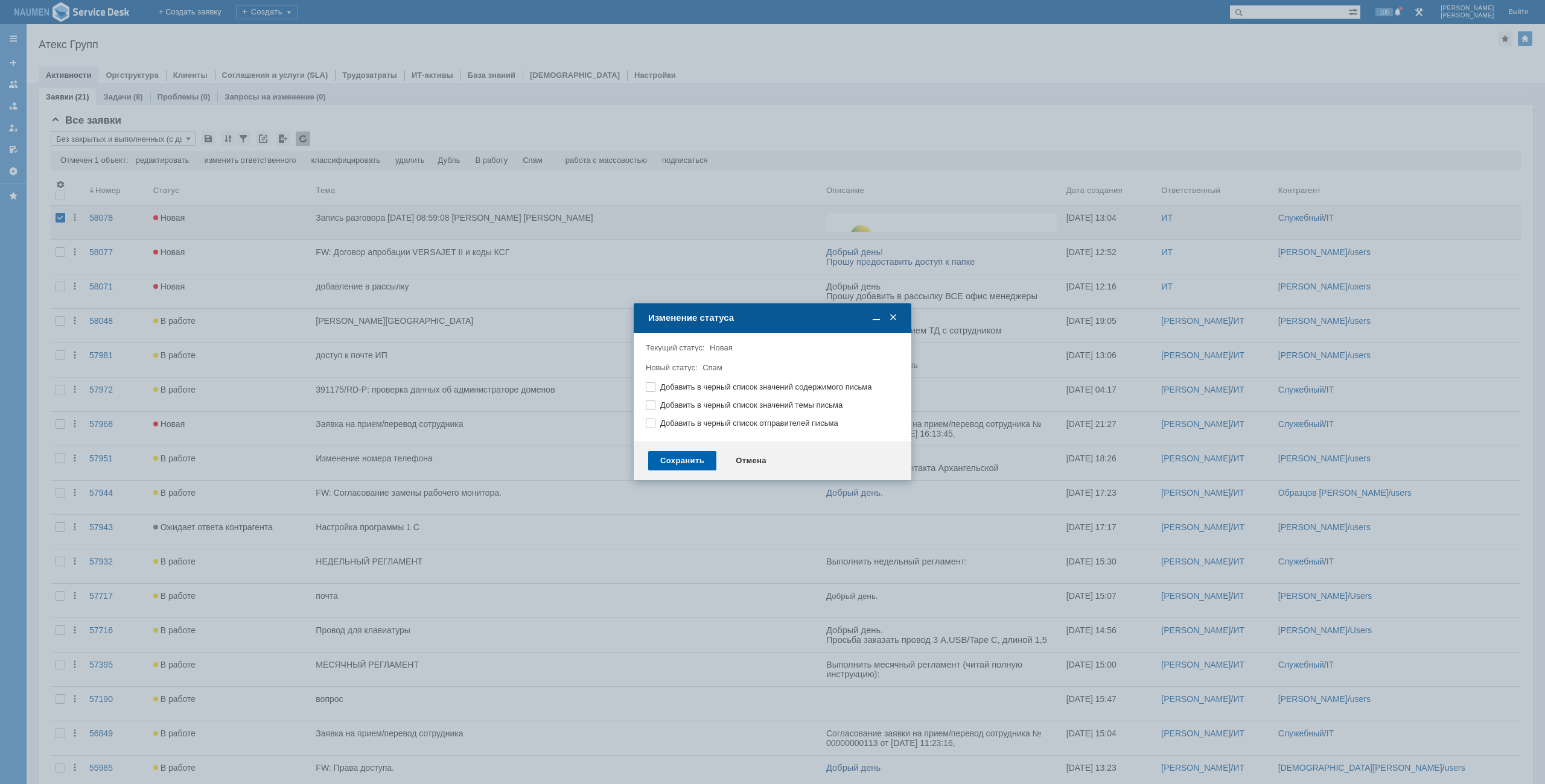
click at [677, 463] on div "Сохранить" at bounding box center [682, 461] width 68 height 19
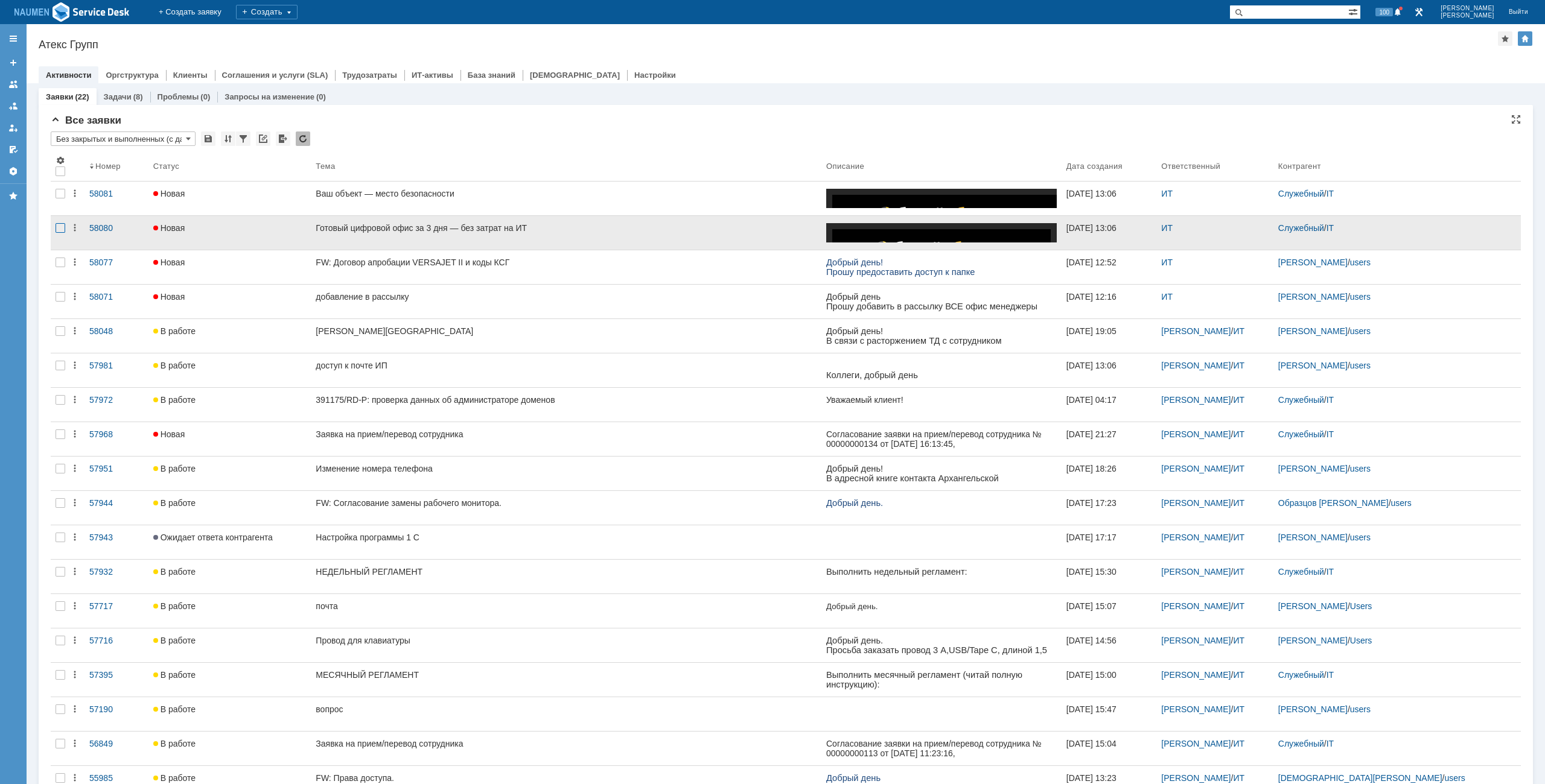
click at [59, 232] on div at bounding box center [60, 228] width 9 height 9
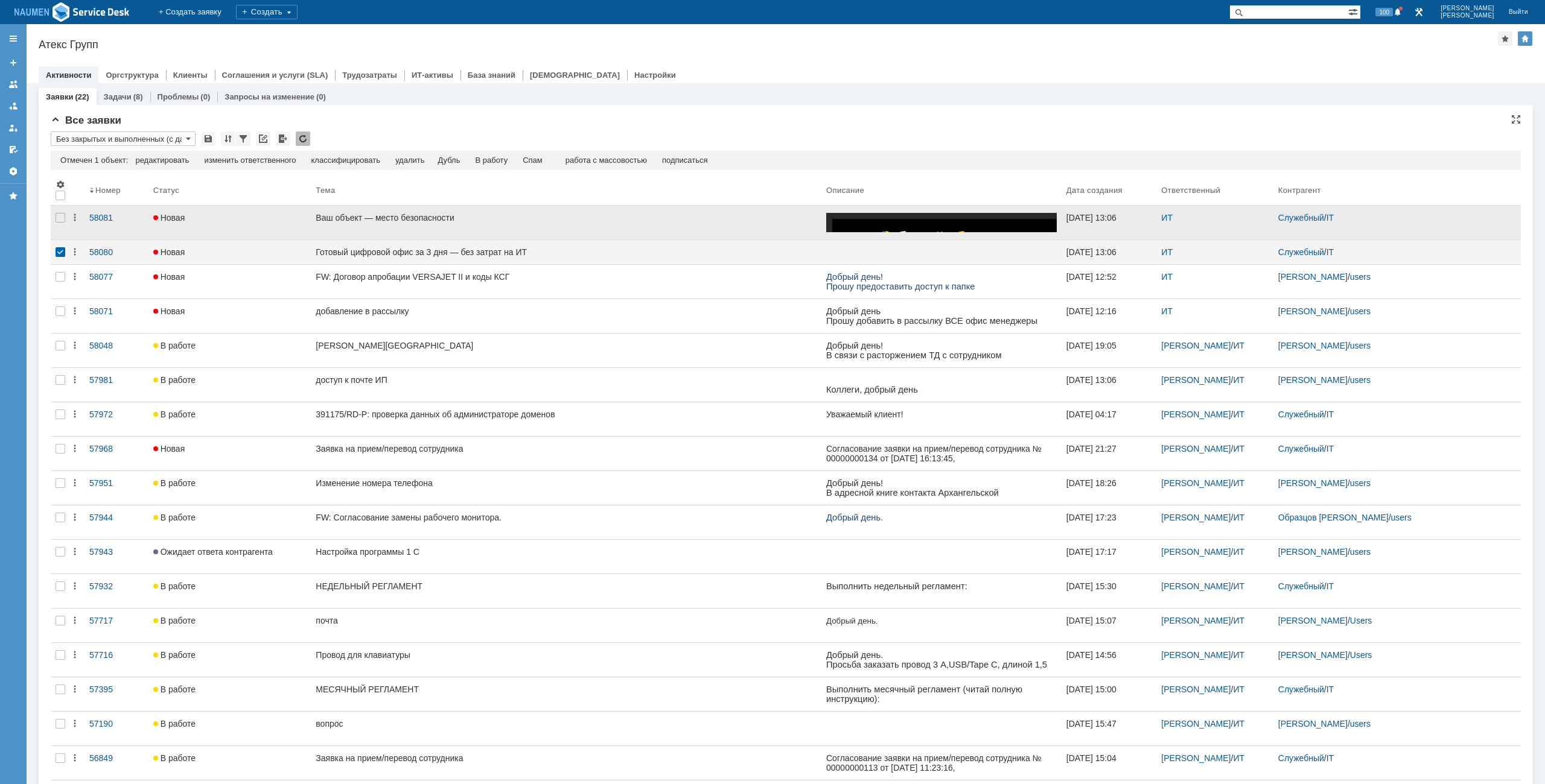
click at [61, 212] on div at bounding box center [60, 222] width 19 height 34
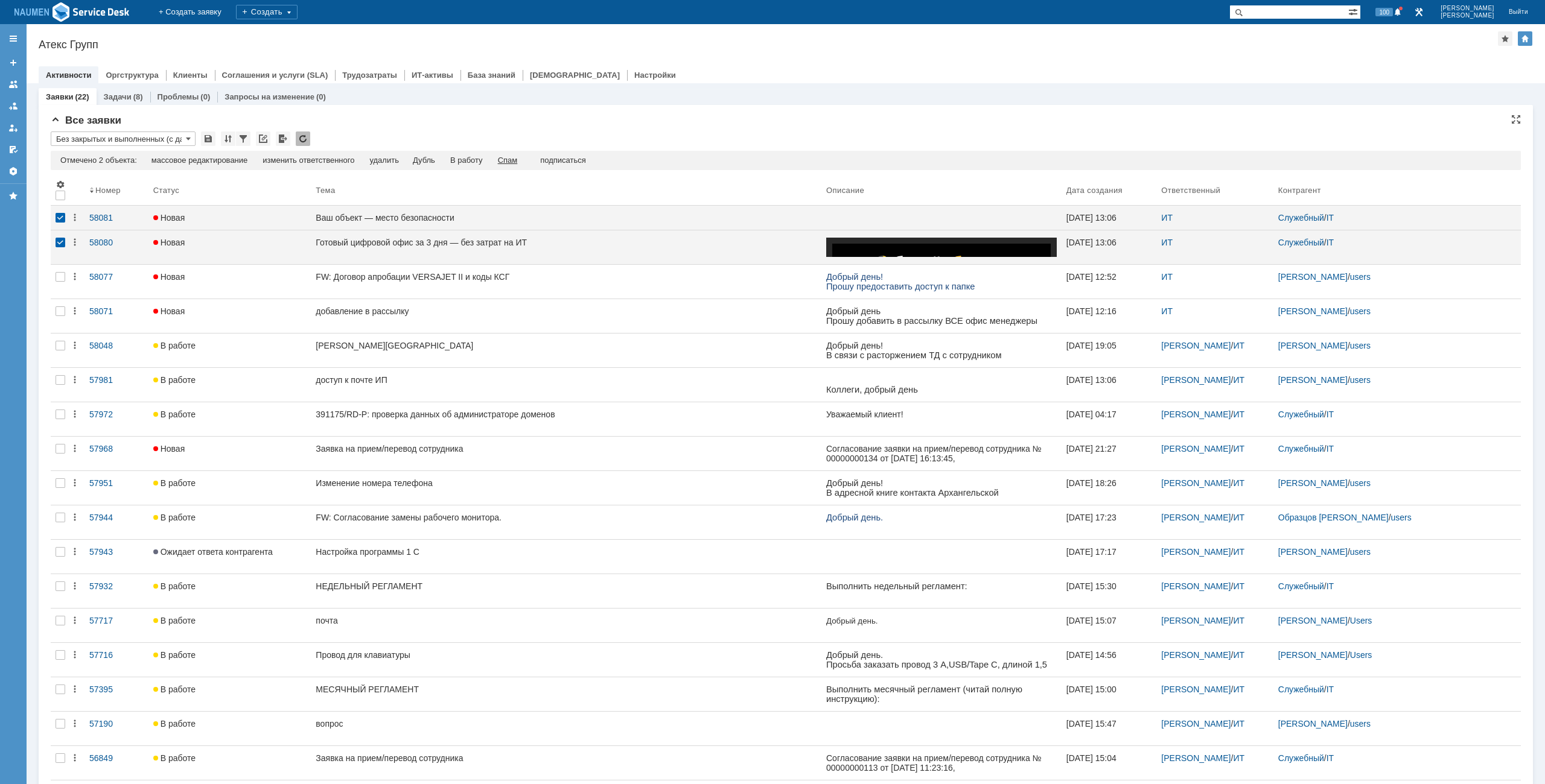
click at [509, 159] on div "Спам" at bounding box center [508, 160] width 20 height 9
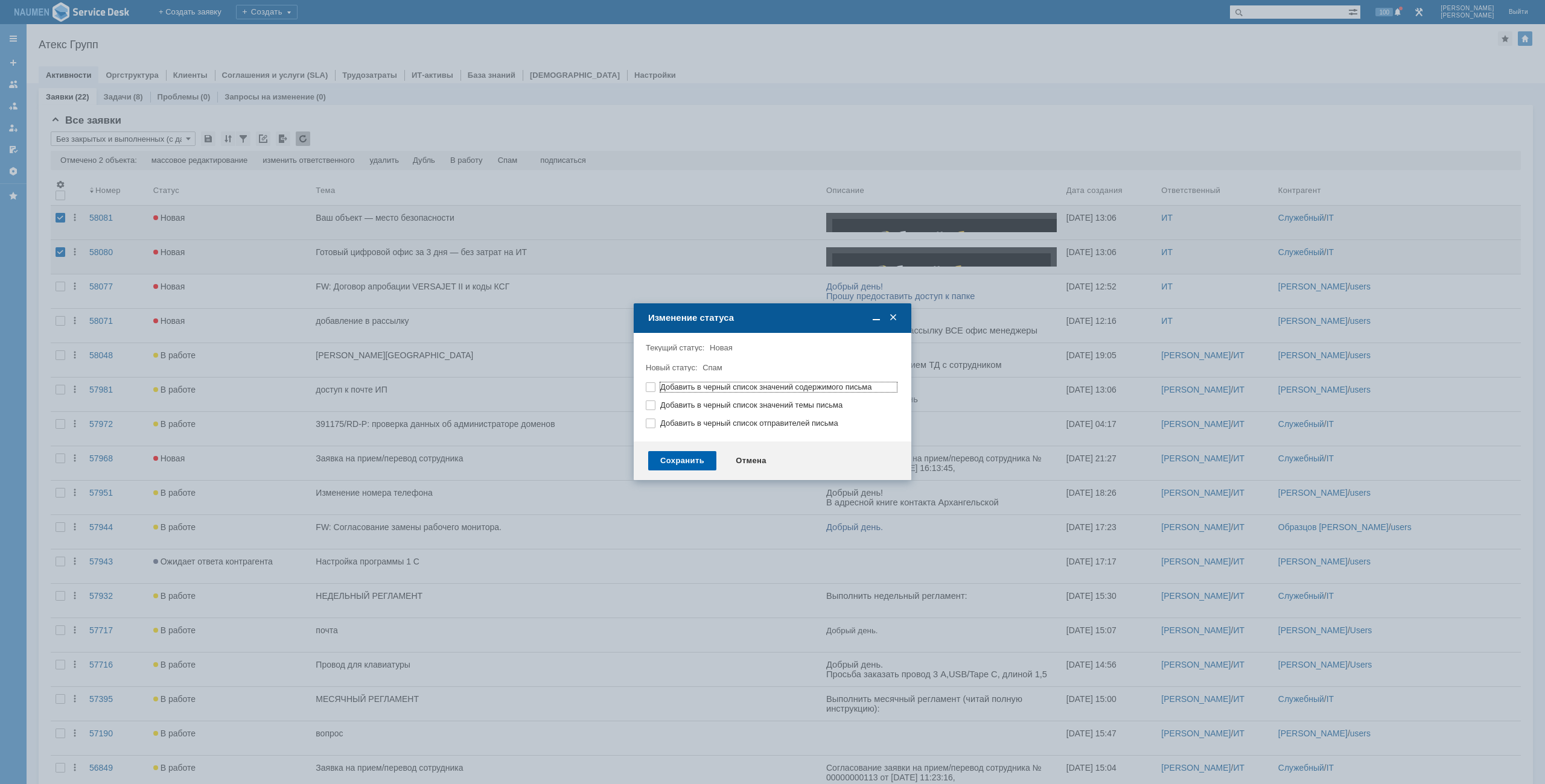
click at [681, 463] on div "Сохранить" at bounding box center [682, 461] width 68 height 19
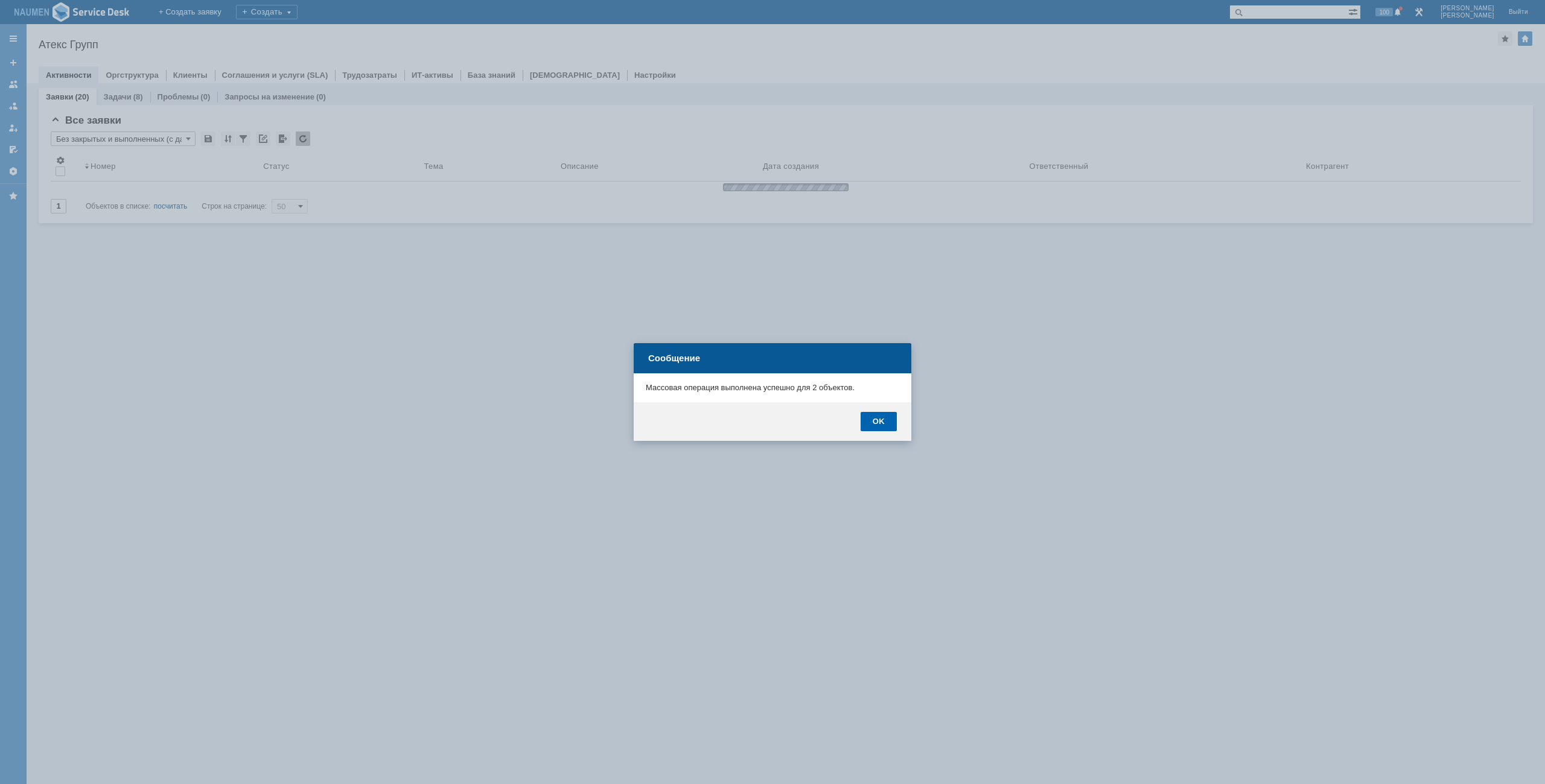
click at [881, 428] on div "OK" at bounding box center [878, 421] width 36 height 19
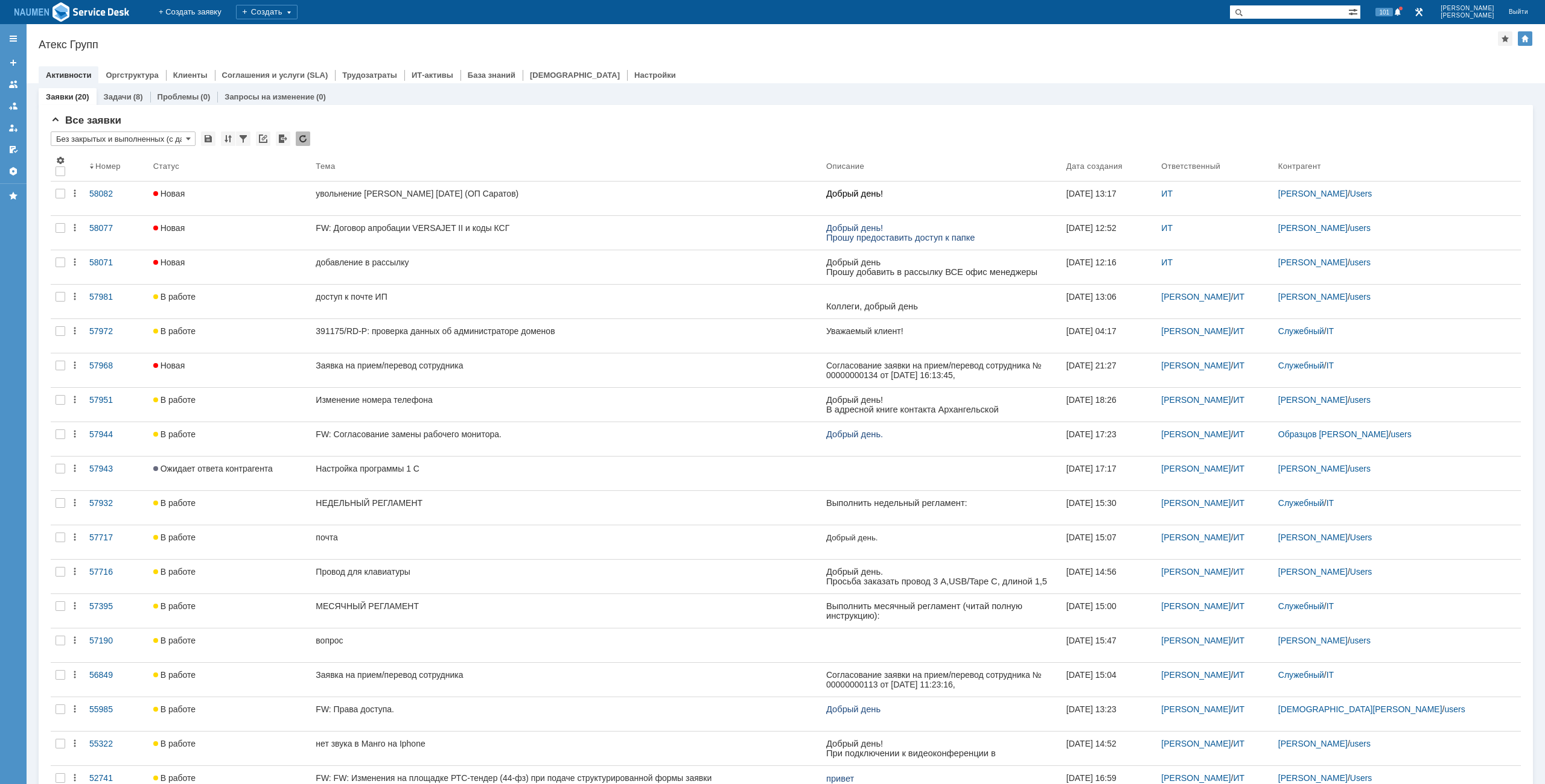
click at [871, 57] on div "Назад | Атекс Групп Атекс Групп root$101 Активности Оргструктура Клиенты Соглаш…" at bounding box center [786, 53] width 1518 height 59
click at [1098, 64] on div at bounding box center [786, 63] width 1494 height 9
click at [1068, 37] on div "Назад | Атекс Групп Атекс Групп root$101 Активности Оргструктура Клиенты Соглаш…" at bounding box center [786, 53] width 1518 height 59
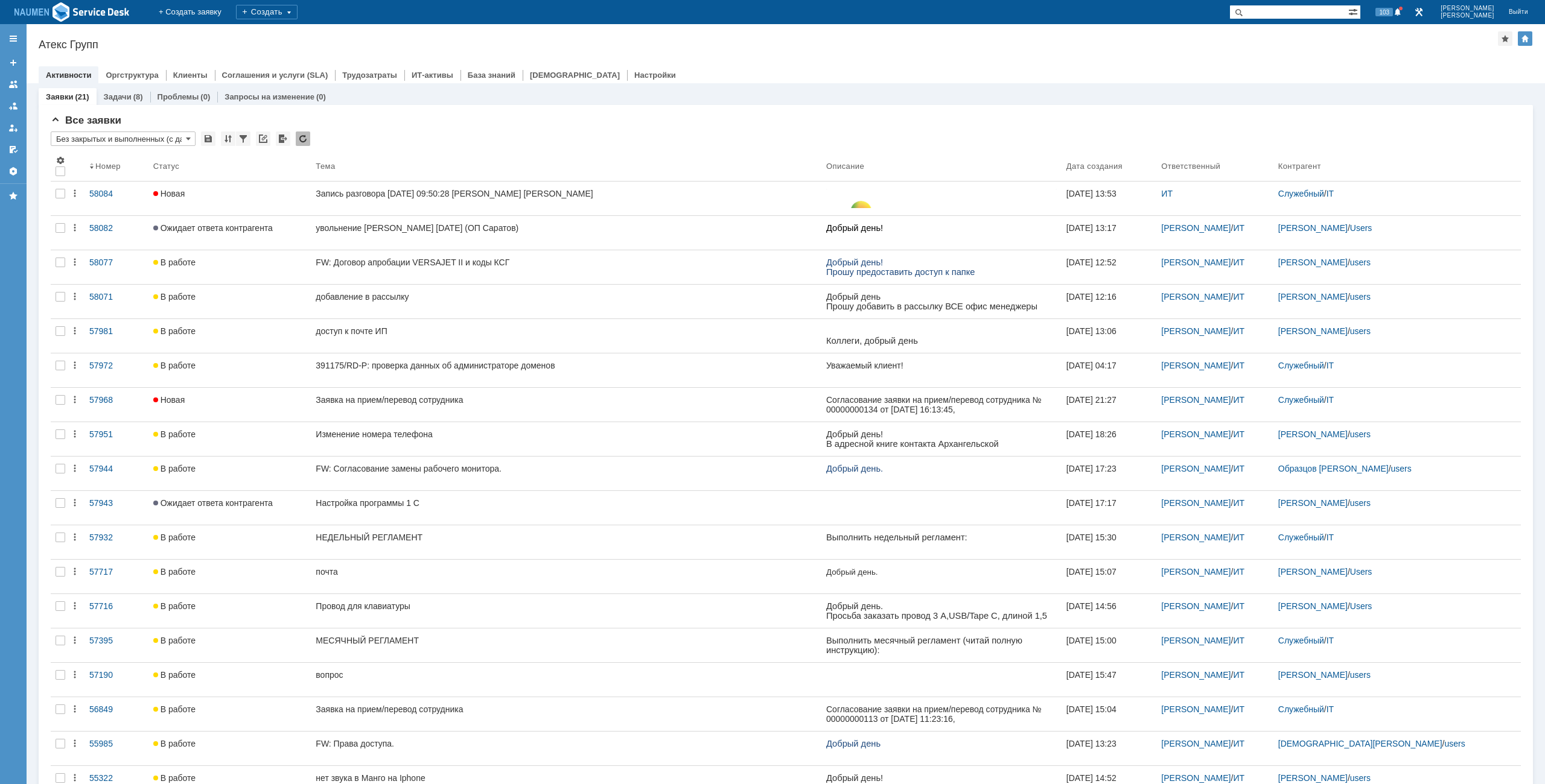
click at [1044, 87] on div "Заявки (21) Задачи (8) Проблемы (0) Запросы на изменение (0) Все заявки * Без з…" at bounding box center [786, 505] width 1494 height 843
click at [1140, 43] on div "Атекс Групп" at bounding box center [768, 45] width 1459 height 12
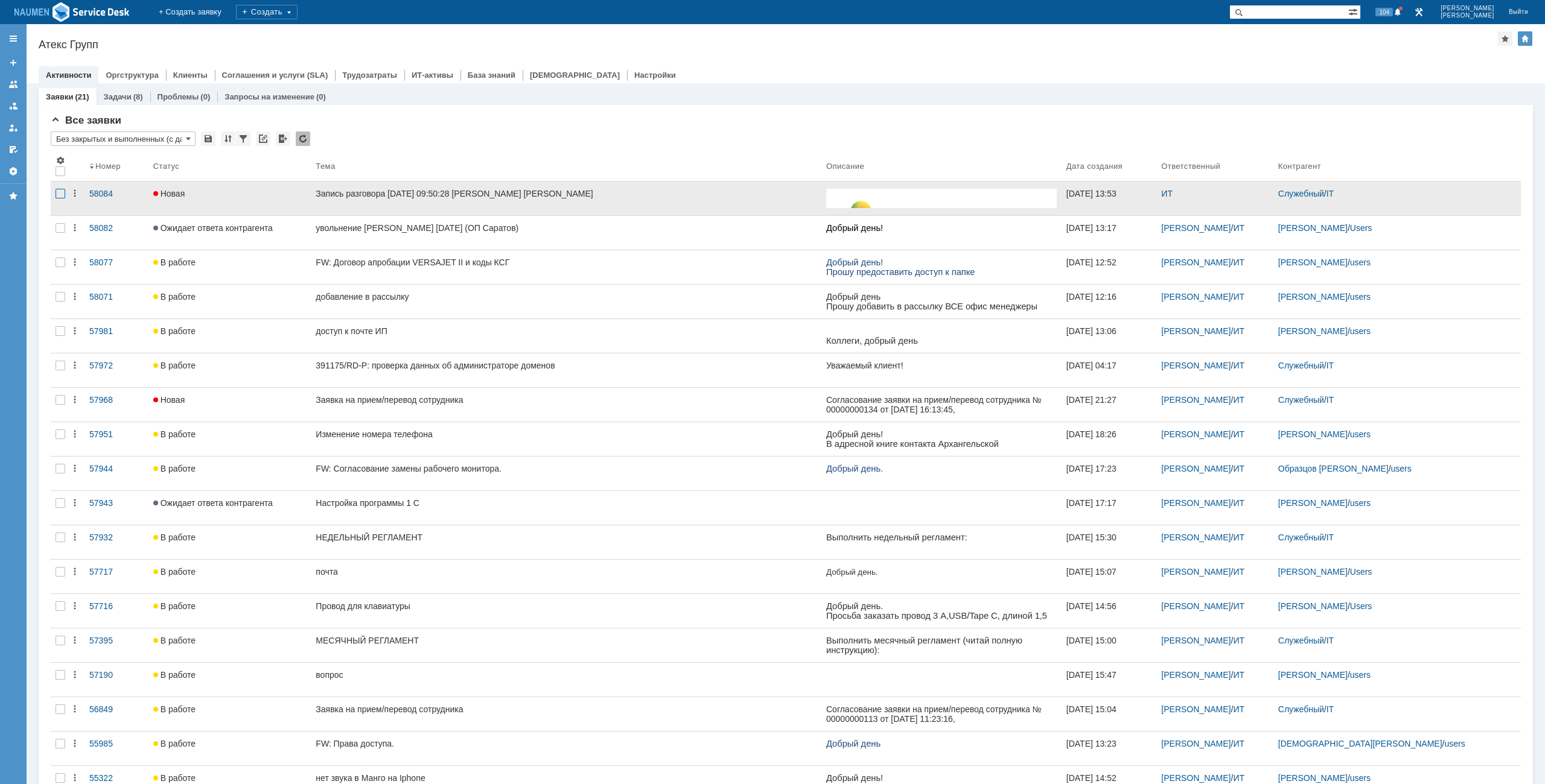
click at [59, 189] on div at bounding box center [60, 194] width 9 height 9
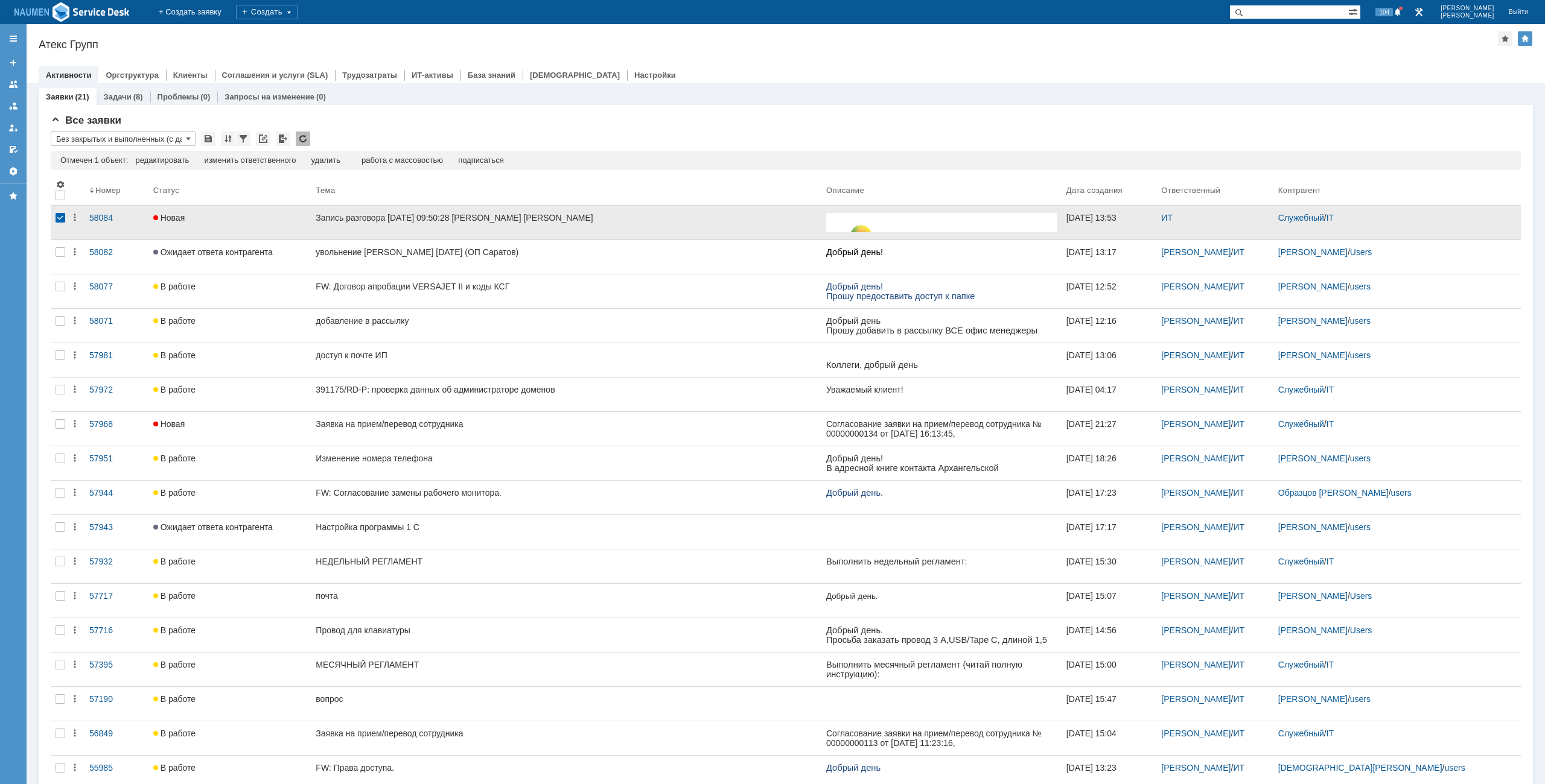
click at [64, 213] on div at bounding box center [60, 218] width 9 height 9
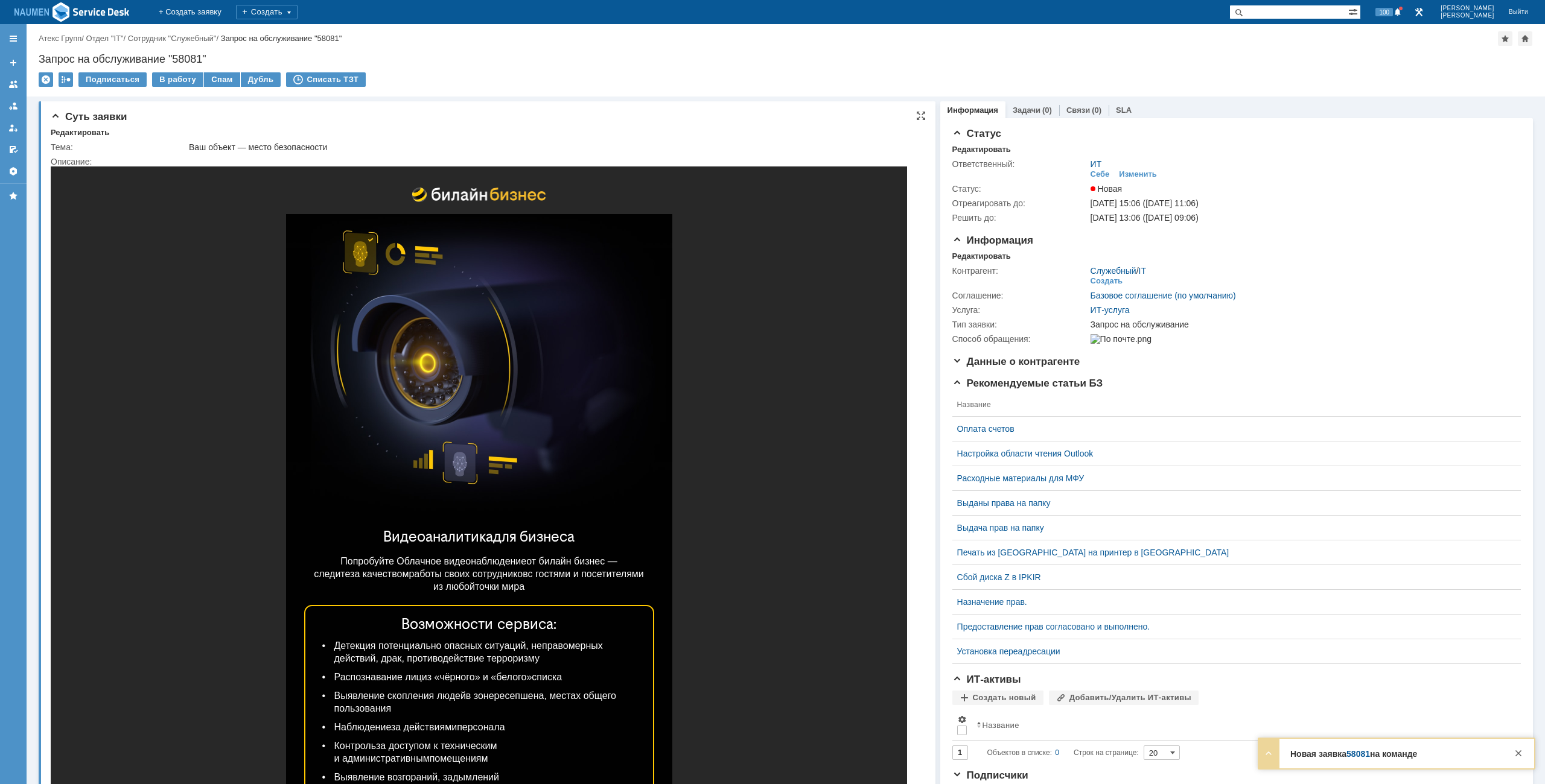
scroll to position [302, 0]
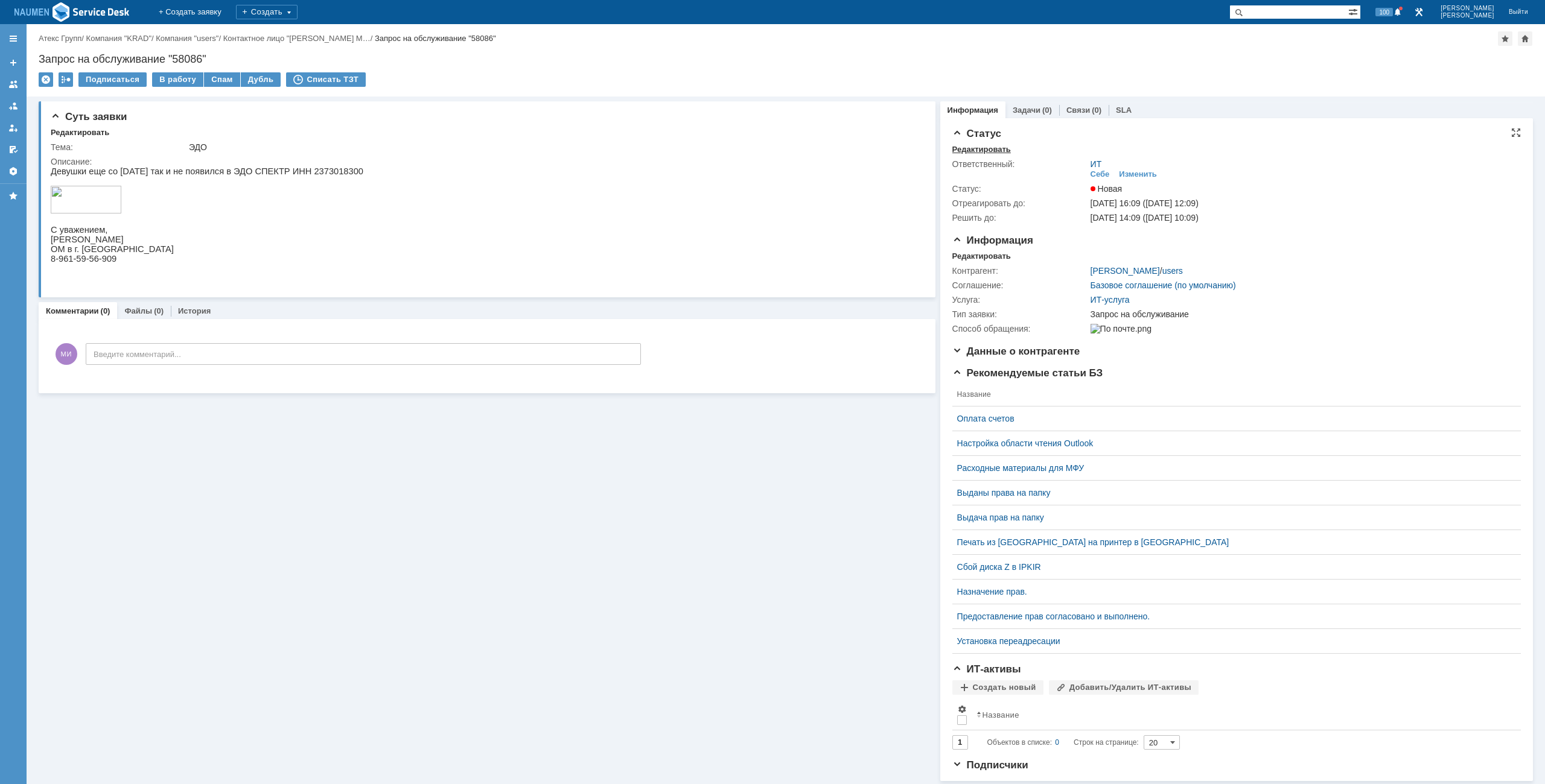
click at [986, 153] on div "Редактировать" at bounding box center [981, 150] width 59 height 9
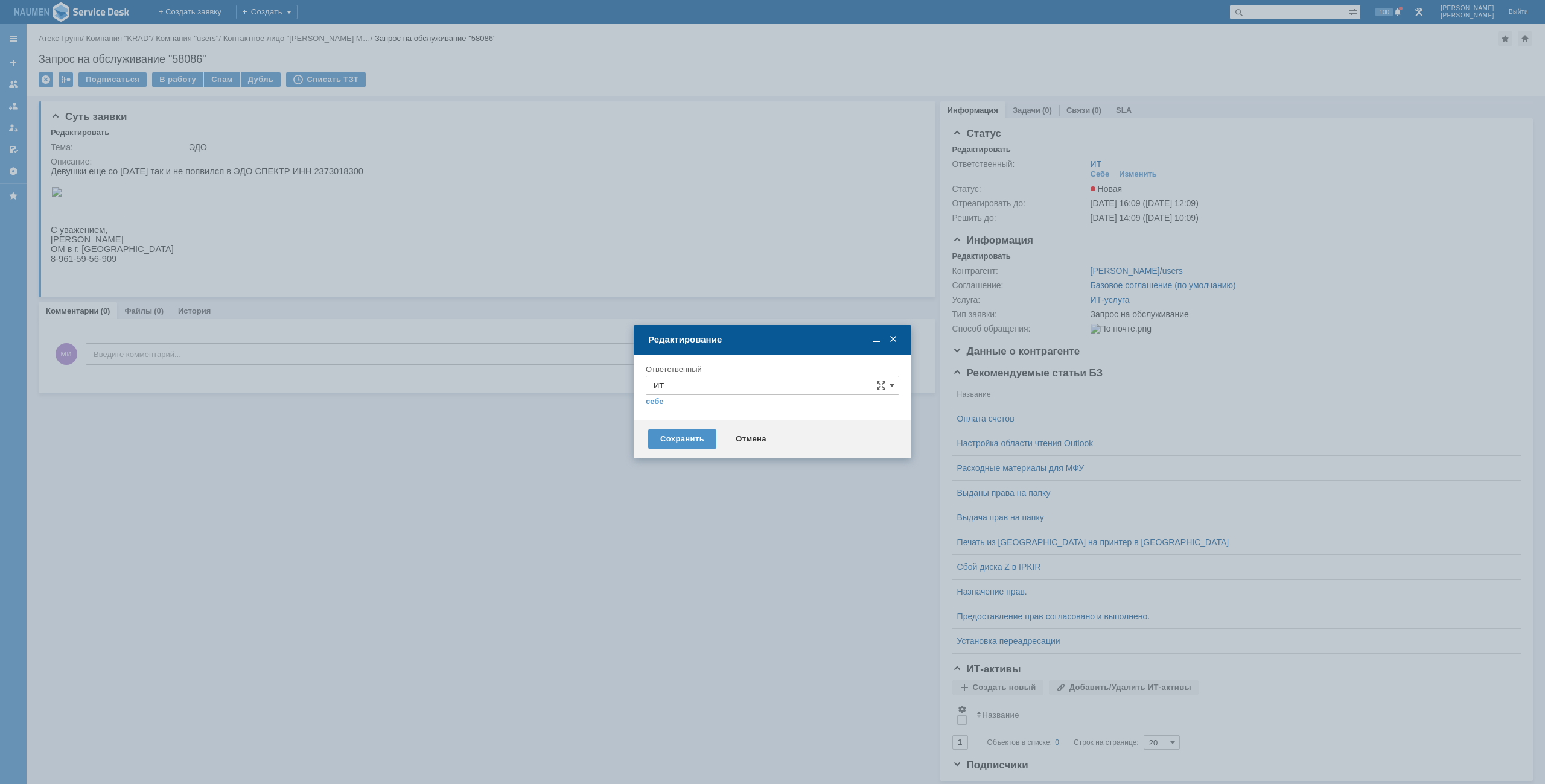
click at [701, 395] on div "себе своей команде" at bounding box center [772, 401] width 253 height 11
click at [705, 384] on input "ИТ" at bounding box center [772, 385] width 253 height 19
click at [667, 525] on span "АСУ" at bounding box center [772, 527] width 238 height 9
click at [685, 436] on div "Сохранить" at bounding box center [682, 439] width 68 height 19
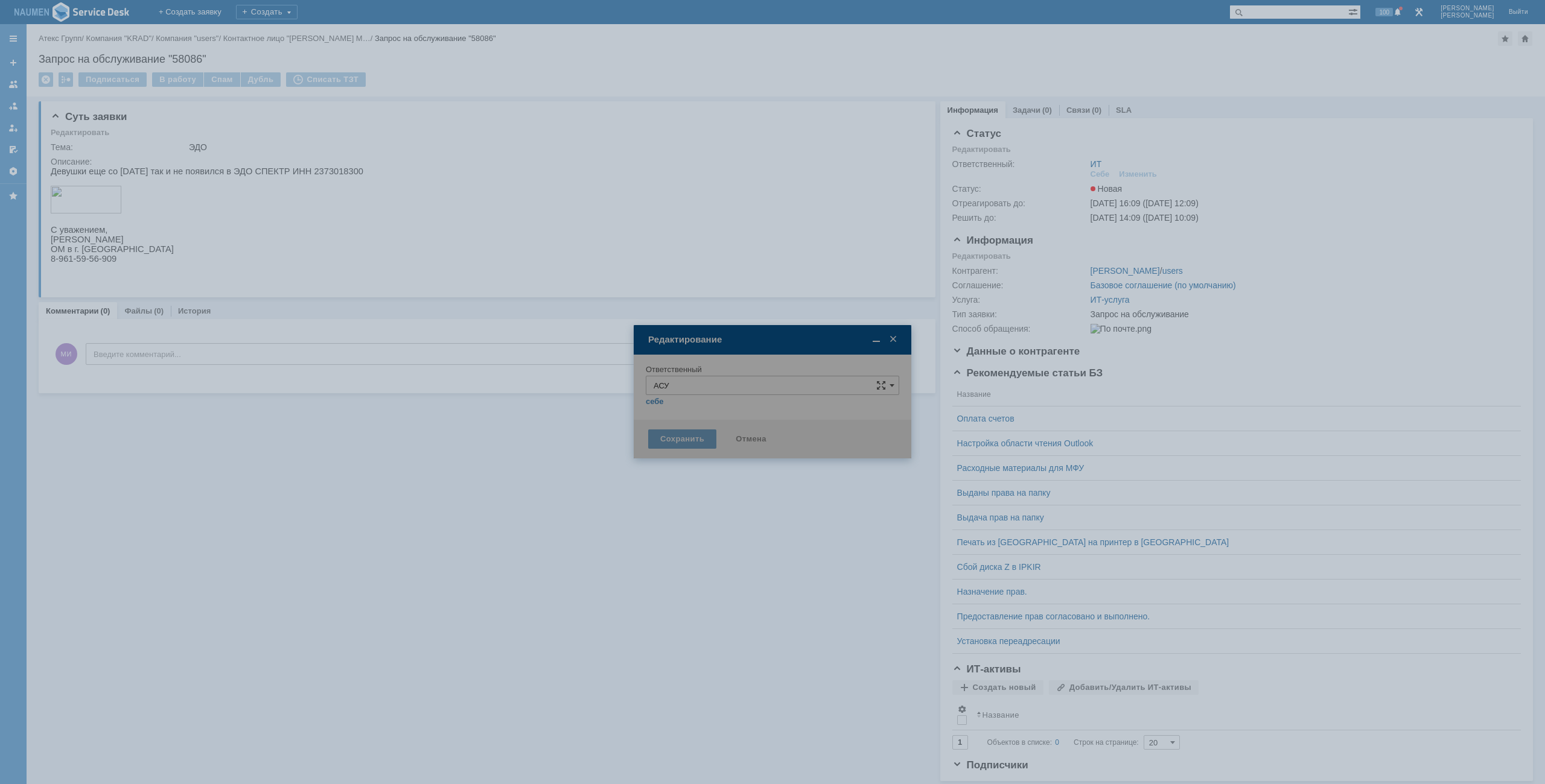
type input "АСУ"
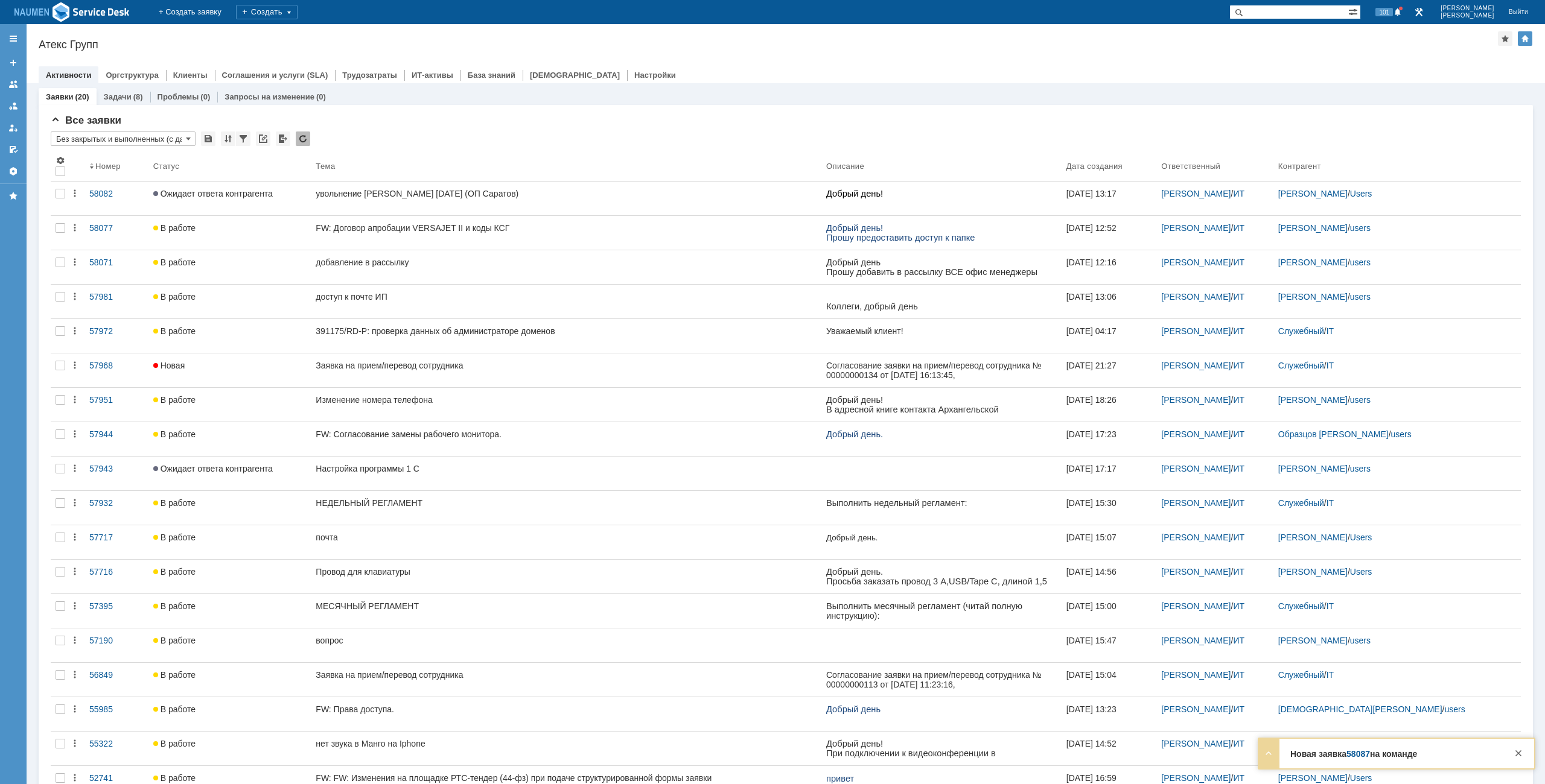
click at [977, 49] on div "Атекс Групп" at bounding box center [768, 45] width 1459 height 12
